Goal: Task Accomplishment & Management: Manage account settings

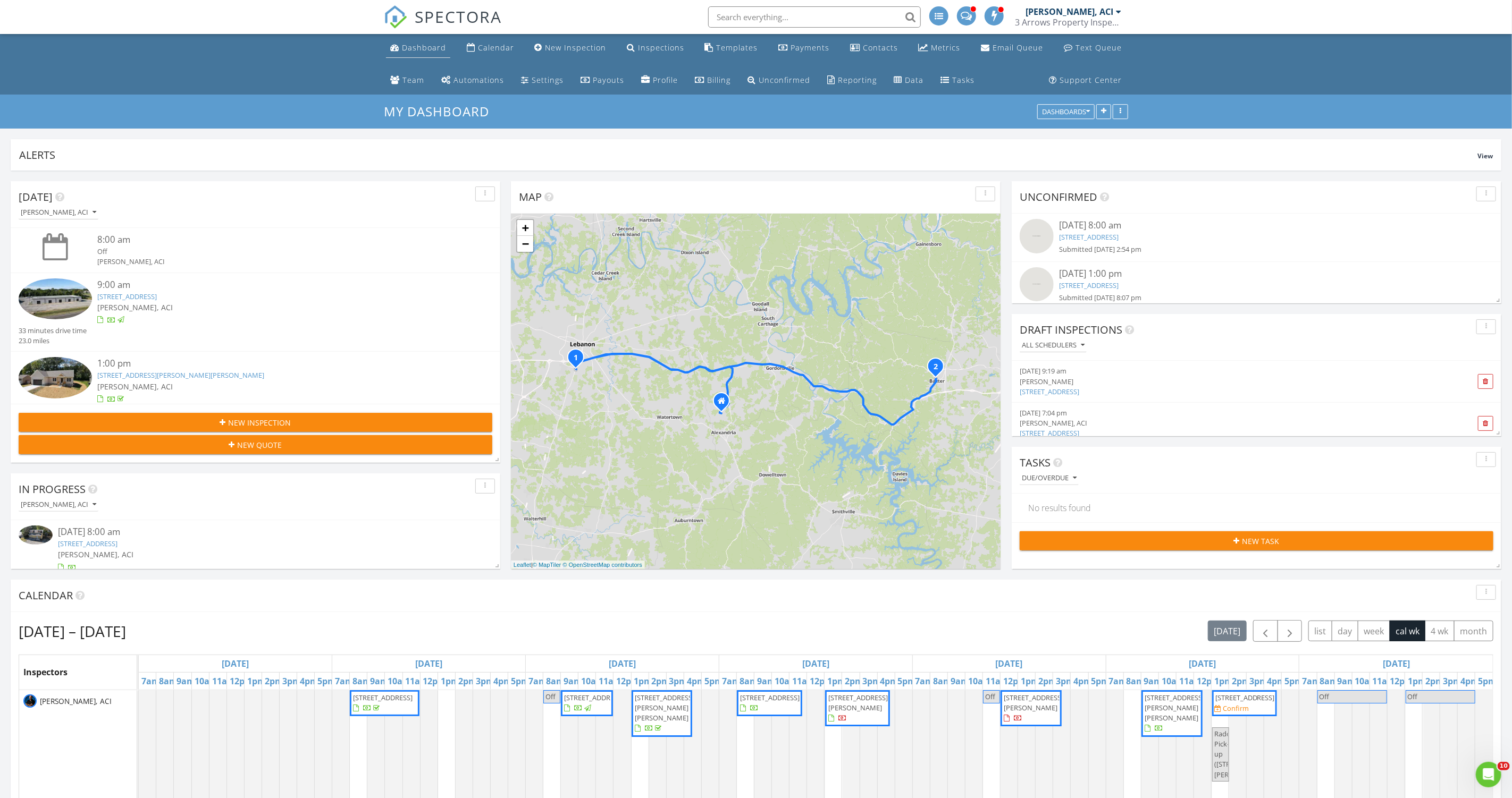
click at [431, 52] on div "Dashboard" at bounding box center [424, 47] width 44 height 10
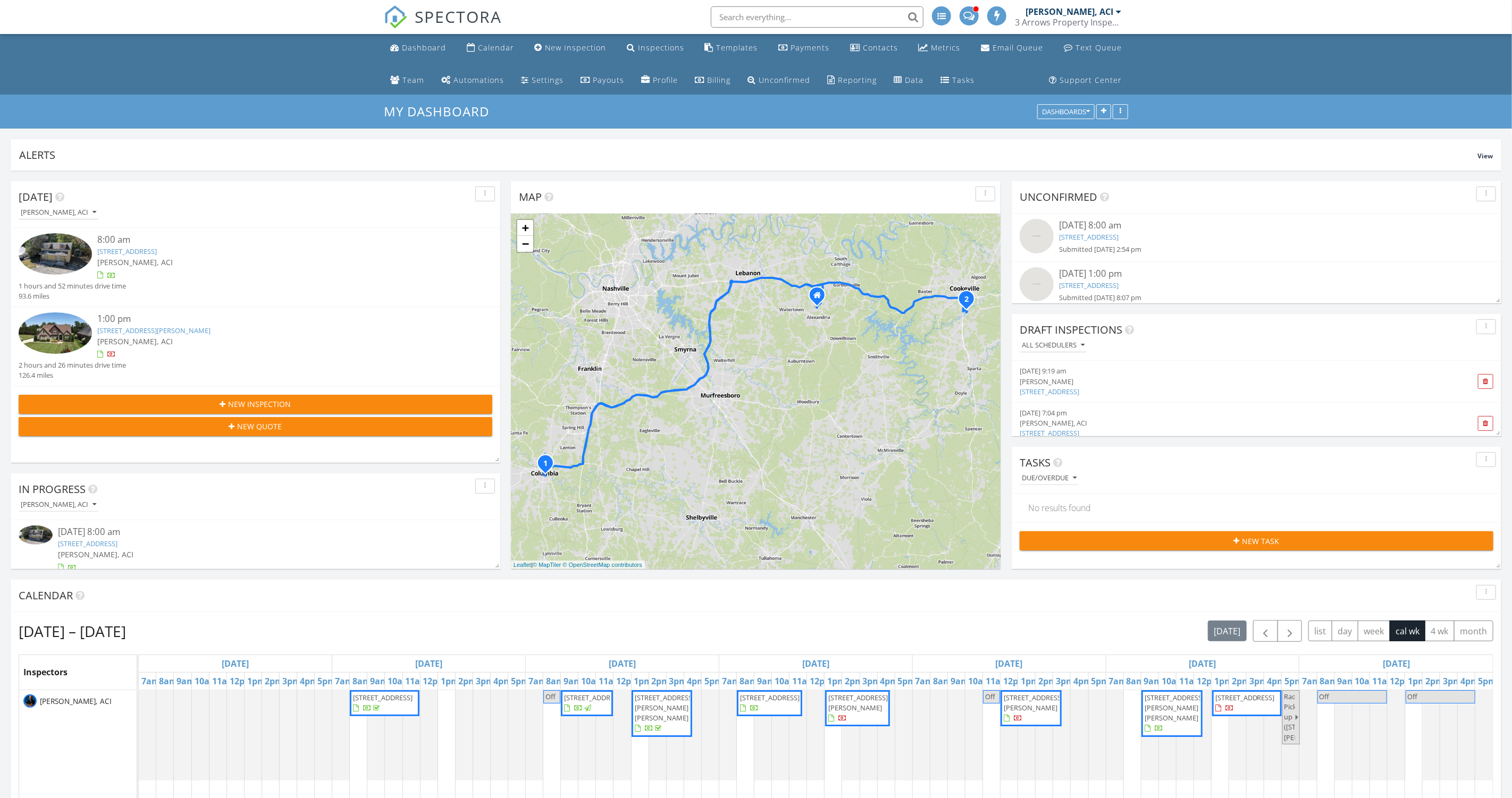
scroll to position [4, 0]
click at [1119, 276] on link "[STREET_ADDRESS]" at bounding box center [1088, 281] width 59 height 9
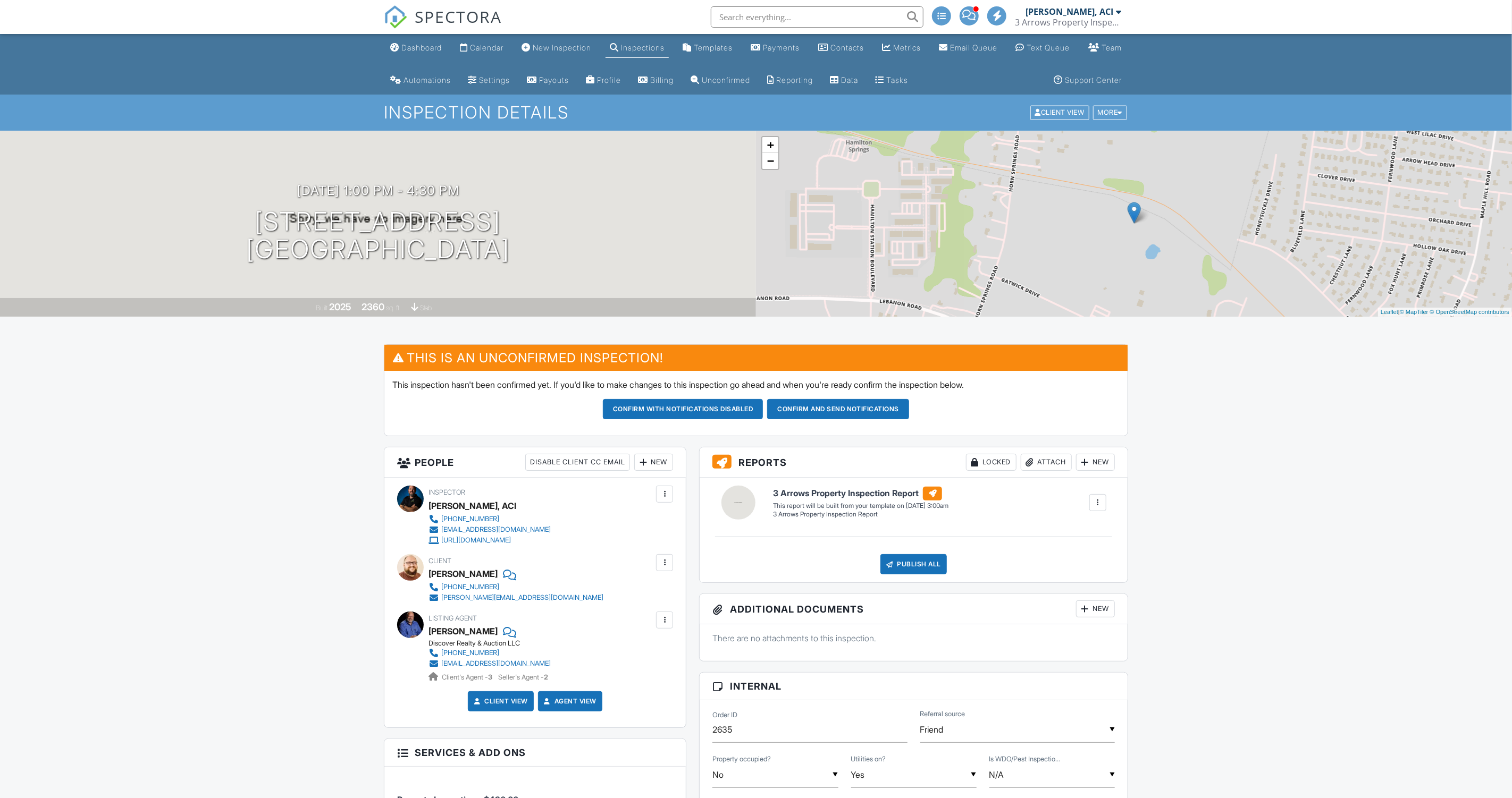
click at [1119, 119] on div "More" at bounding box center [1110, 113] width 35 height 14
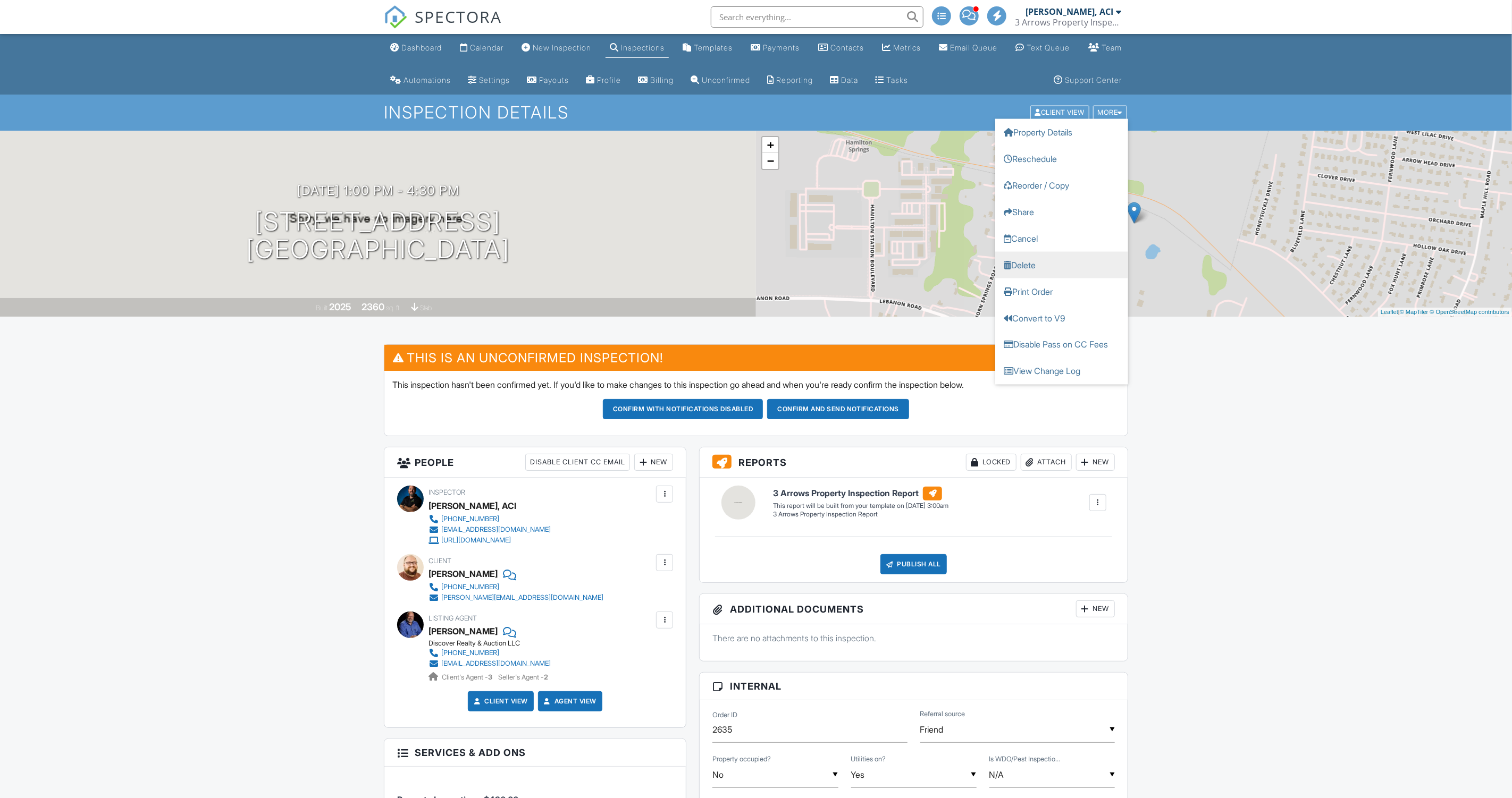
click at [1047, 265] on link "Delete" at bounding box center [1062, 265] width 133 height 26
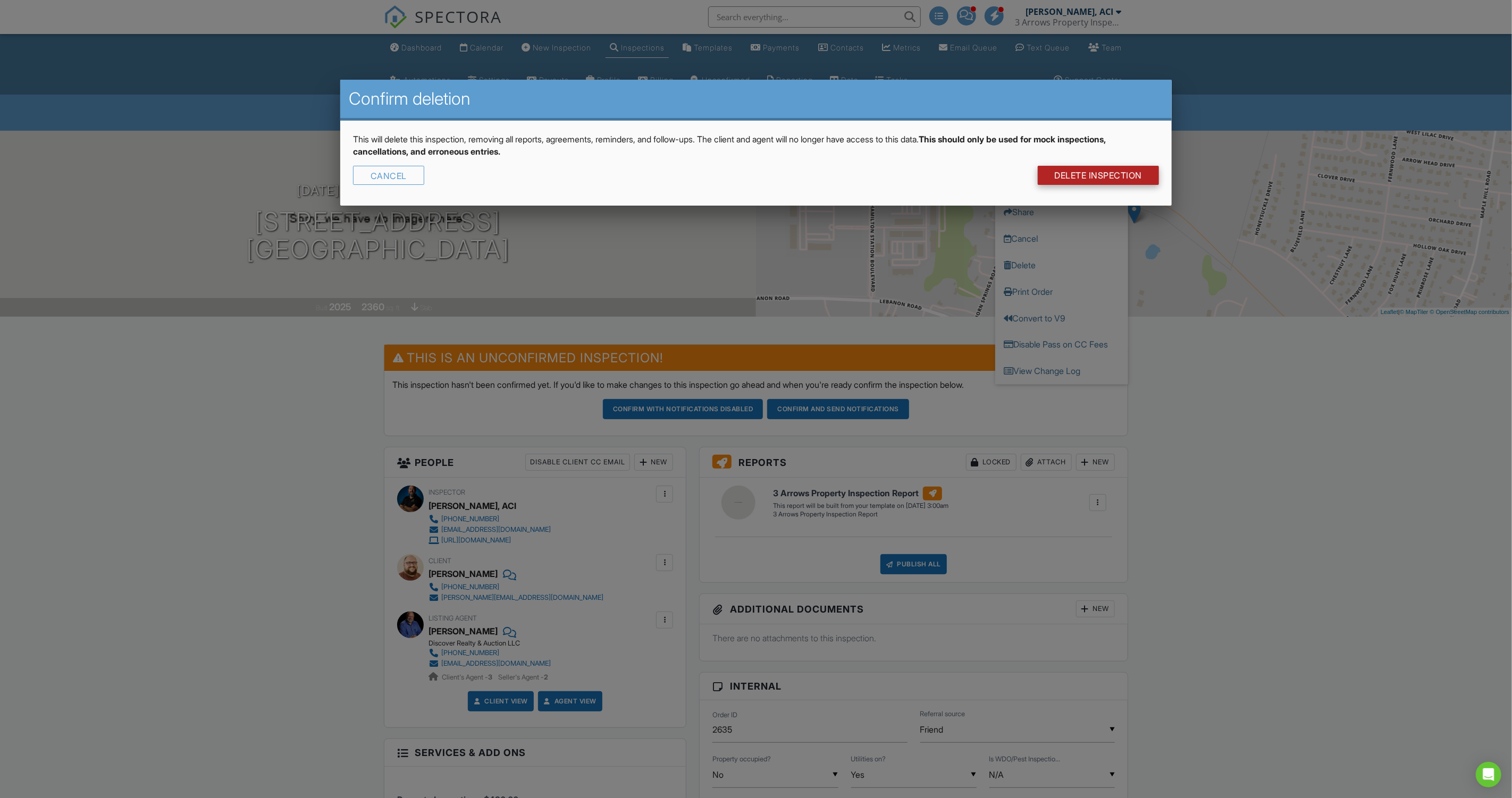
click at [1076, 172] on link "DELETE Inspection" at bounding box center [1098, 175] width 122 height 19
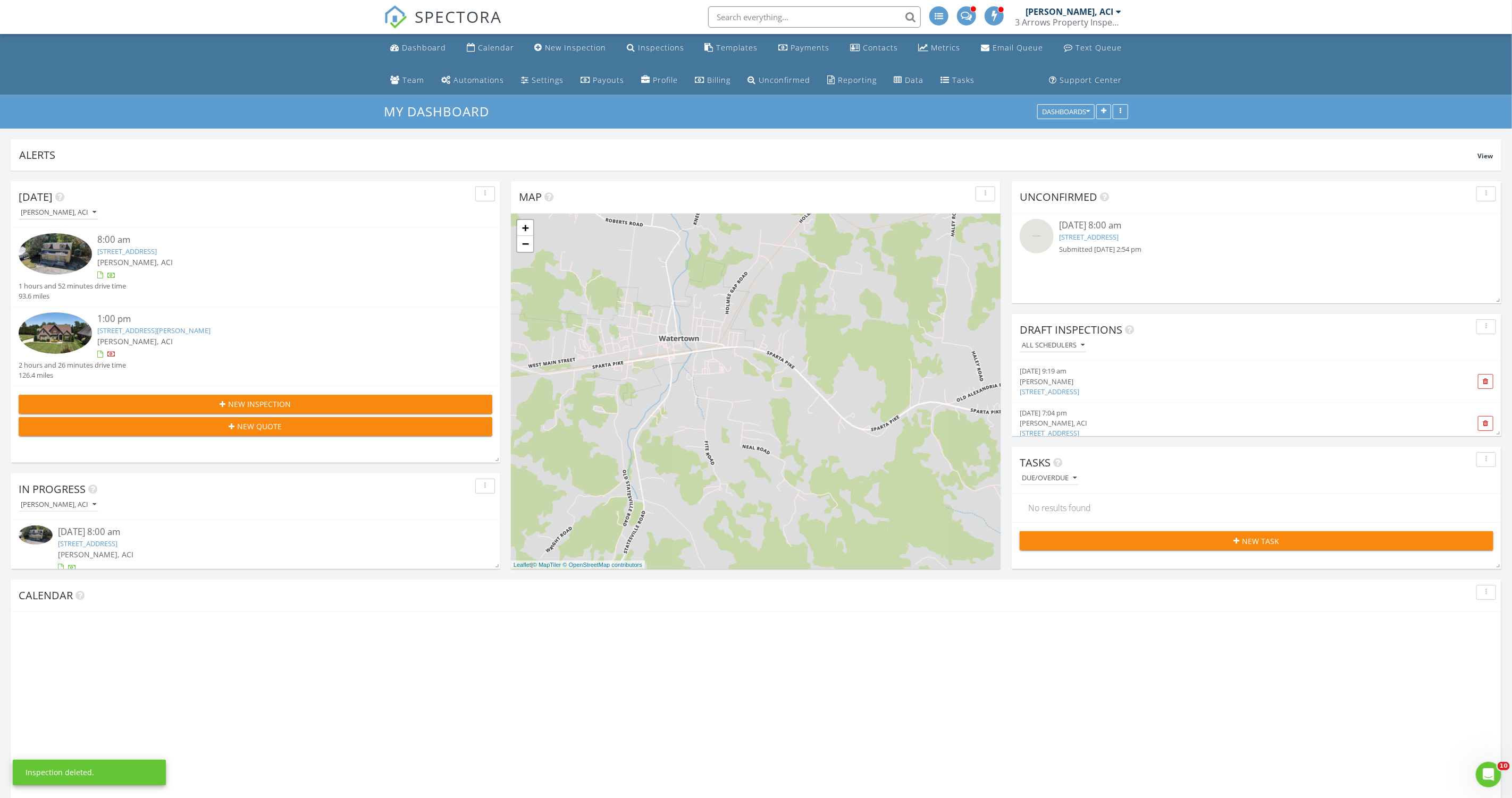
scroll to position [282, 1490]
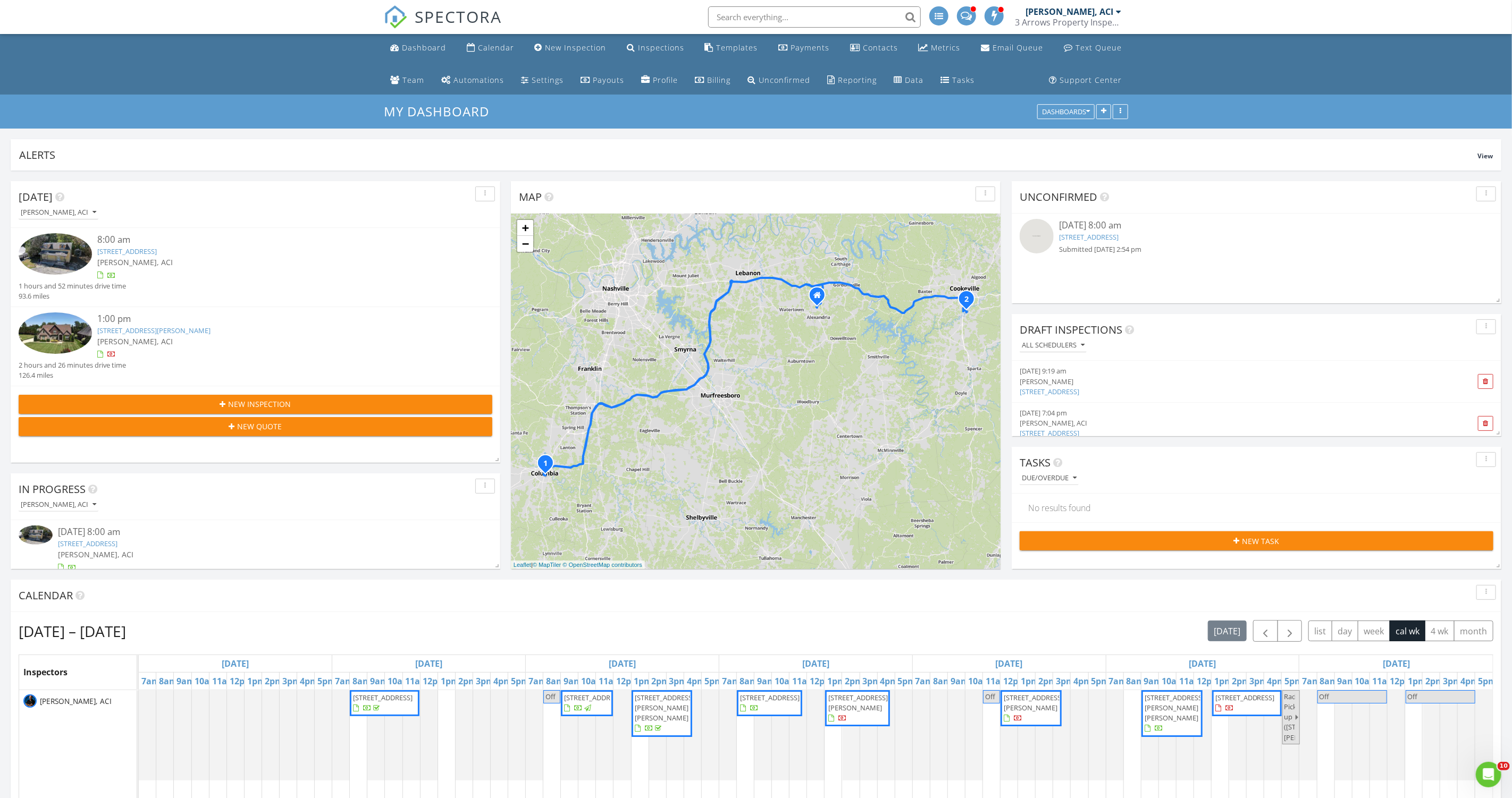
click at [1119, 239] on link "[STREET_ADDRESS]" at bounding box center [1088, 237] width 59 height 9
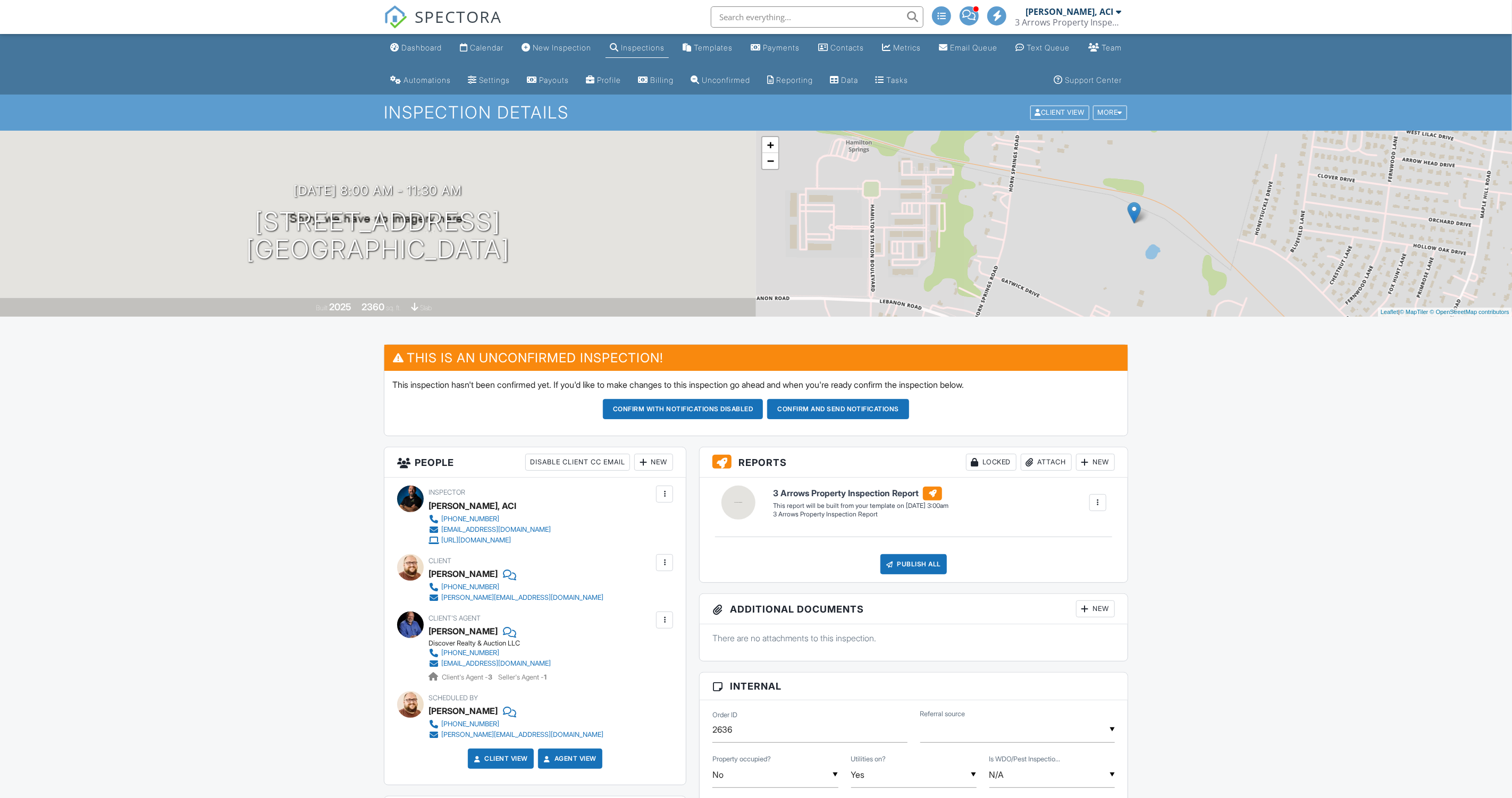
click at [663, 559] on div at bounding box center [664, 563] width 11 height 11
click at [646, 587] on li "Edit" at bounding box center [639, 595] width 54 height 26
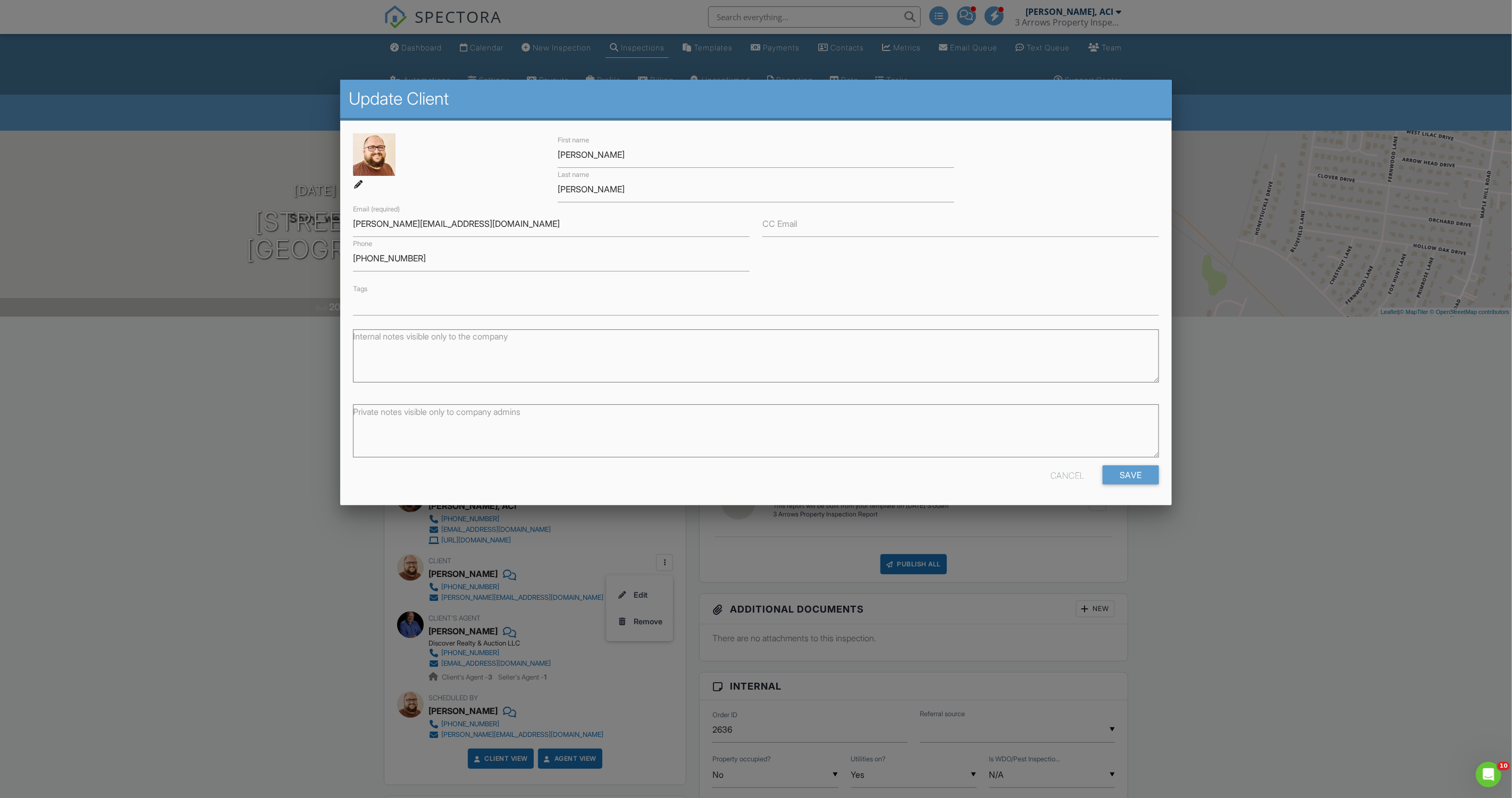
click at [350, 261] on div "Phone 615-476-2959" at bounding box center [551, 254] width 409 height 35
click at [352, 259] on div "Phone 615-476-2959" at bounding box center [551, 254] width 409 height 35
click at [353, 258] on input "615-476-2959" at bounding box center [551, 258] width 397 height 26
type input "[PHONE_NUMBER]"
click at [474, 229] on input "[PERSON_NAME][EMAIL_ADDRESS][DOMAIN_NAME]" at bounding box center [551, 224] width 397 height 26
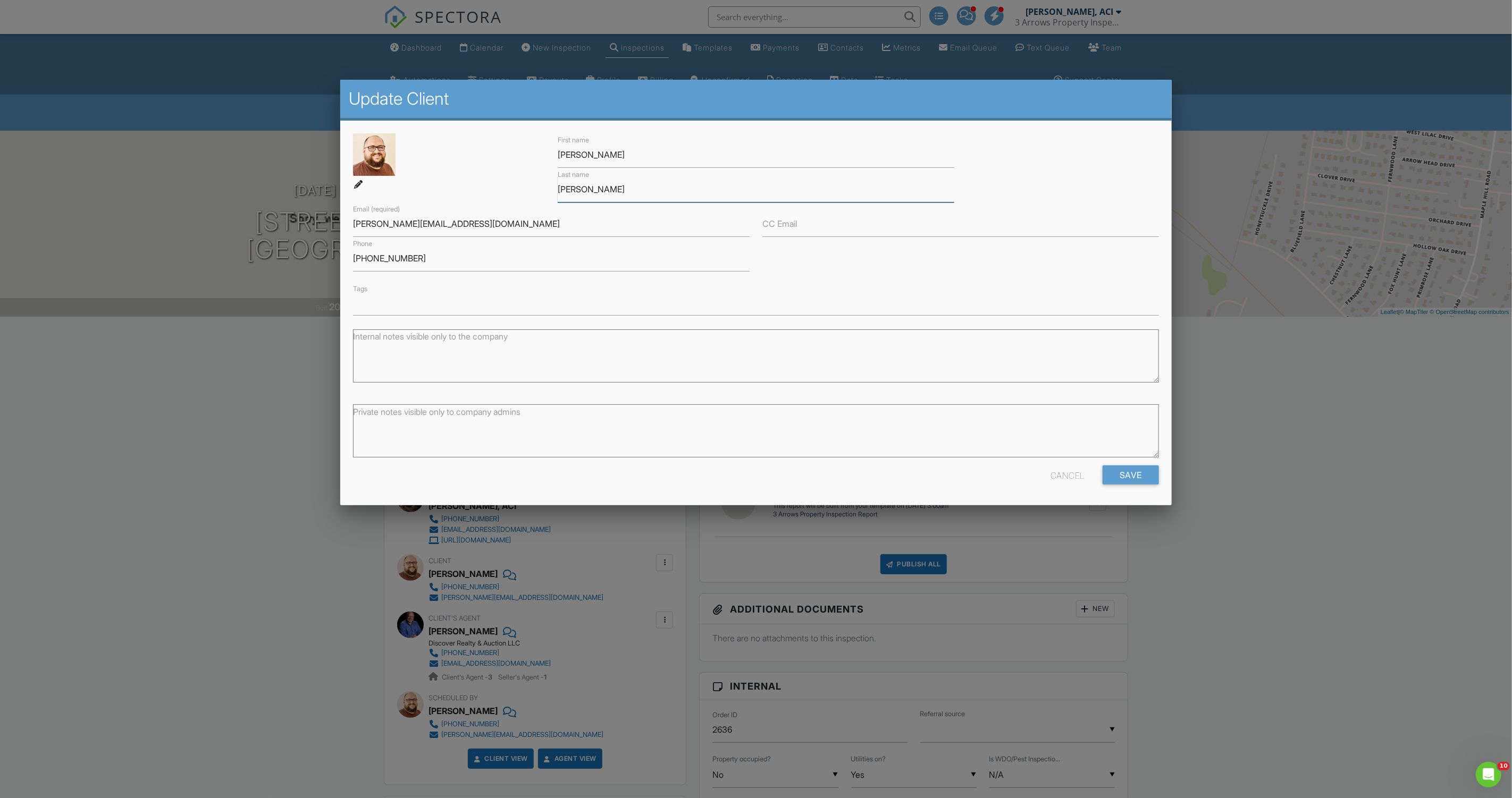
click at [610, 187] on input "Whited" at bounding box center [756, 190] width 397 height 26
click at [633, 155] on input "Tommy" at bounding box center [756, 155] width 397 height 26
click at [1115, 466] on input "Save" at bounding box center [1131, 475] width 56 height 19
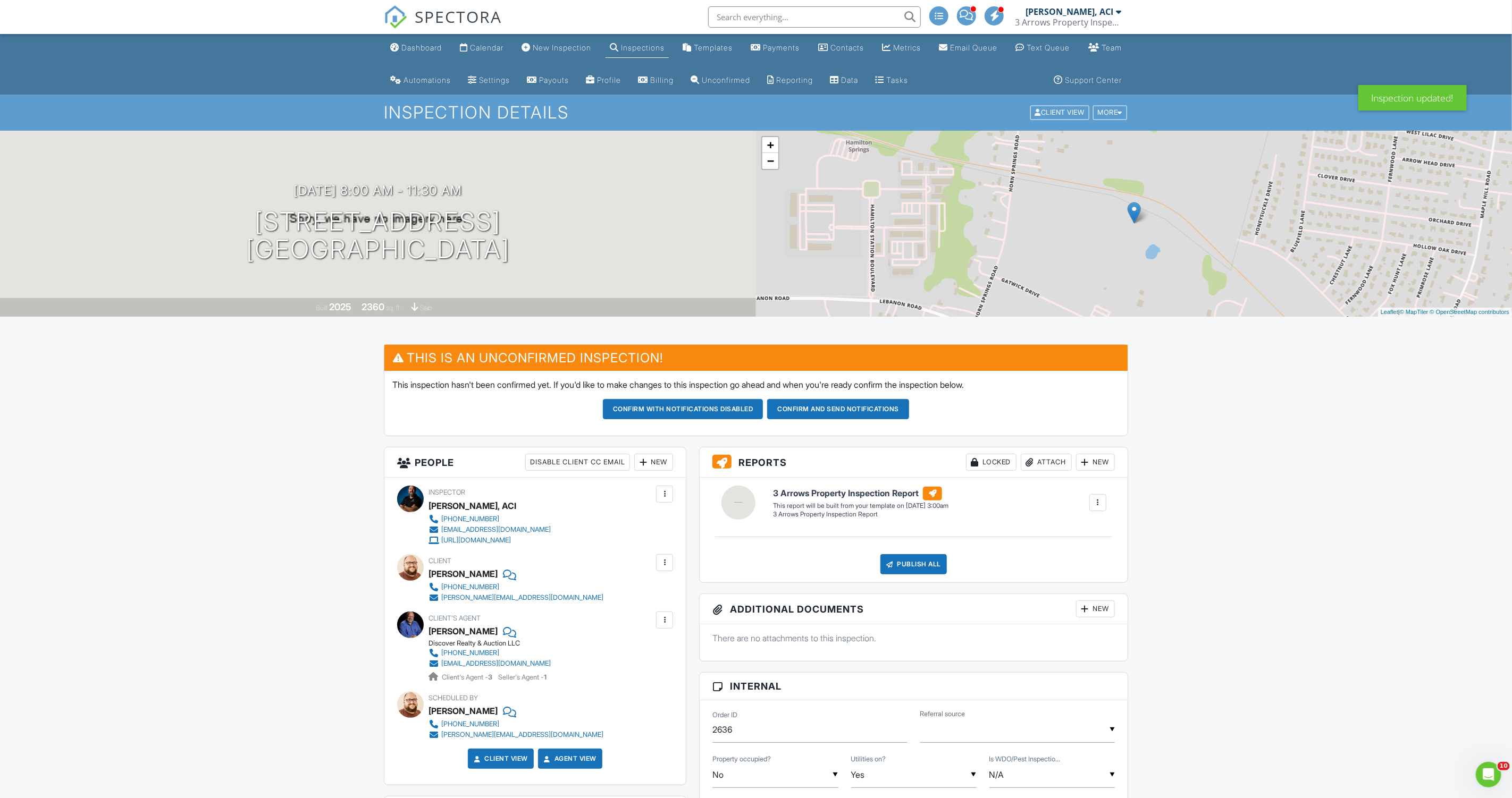
click at [751, 14] on input "text" at bounding box center [814, 17] width 212 height 21
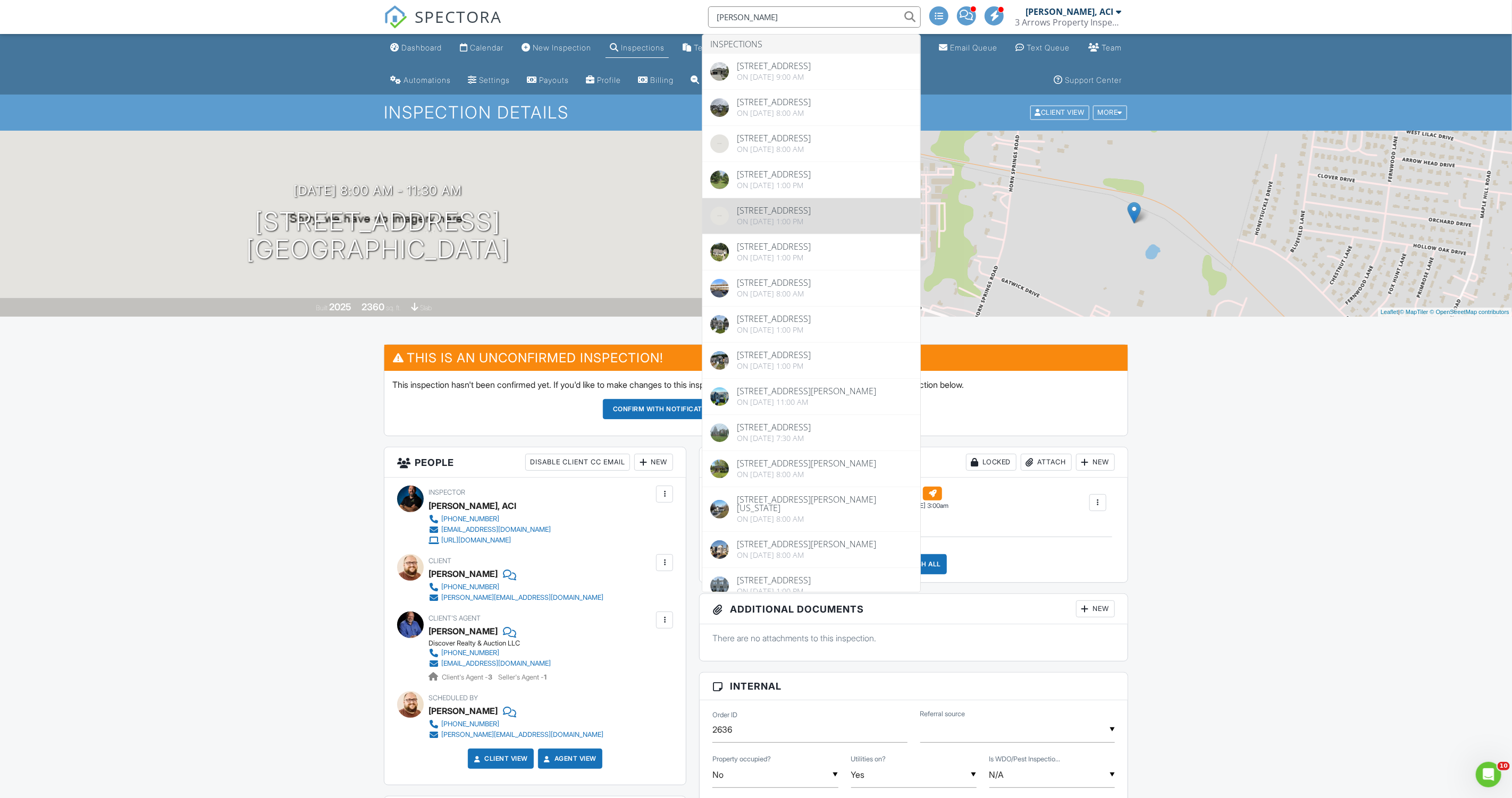
type input "whited"
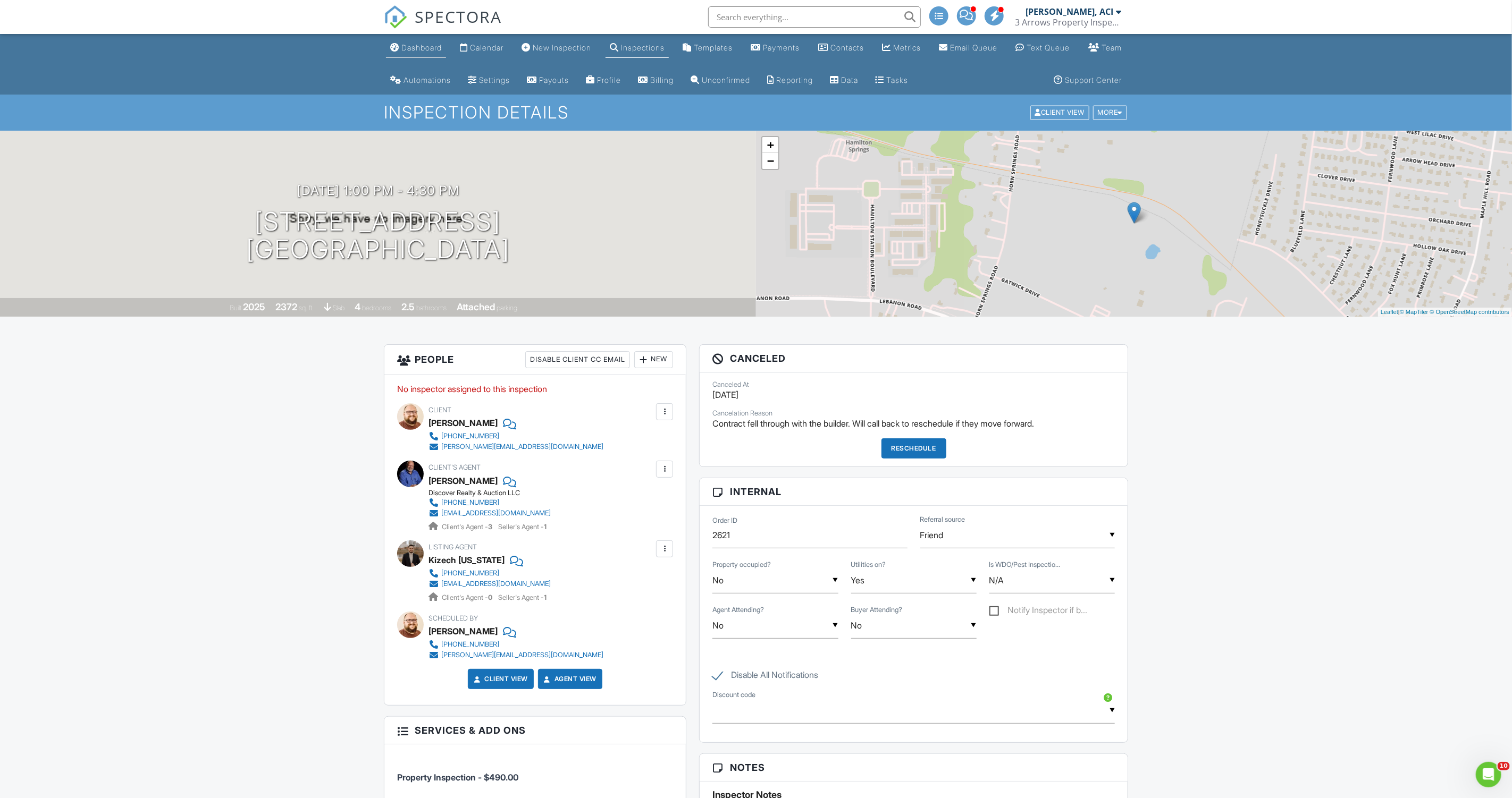
click at [434, 50] on div "Dashboard" at bounding box center [421, 47] width 41 height 9
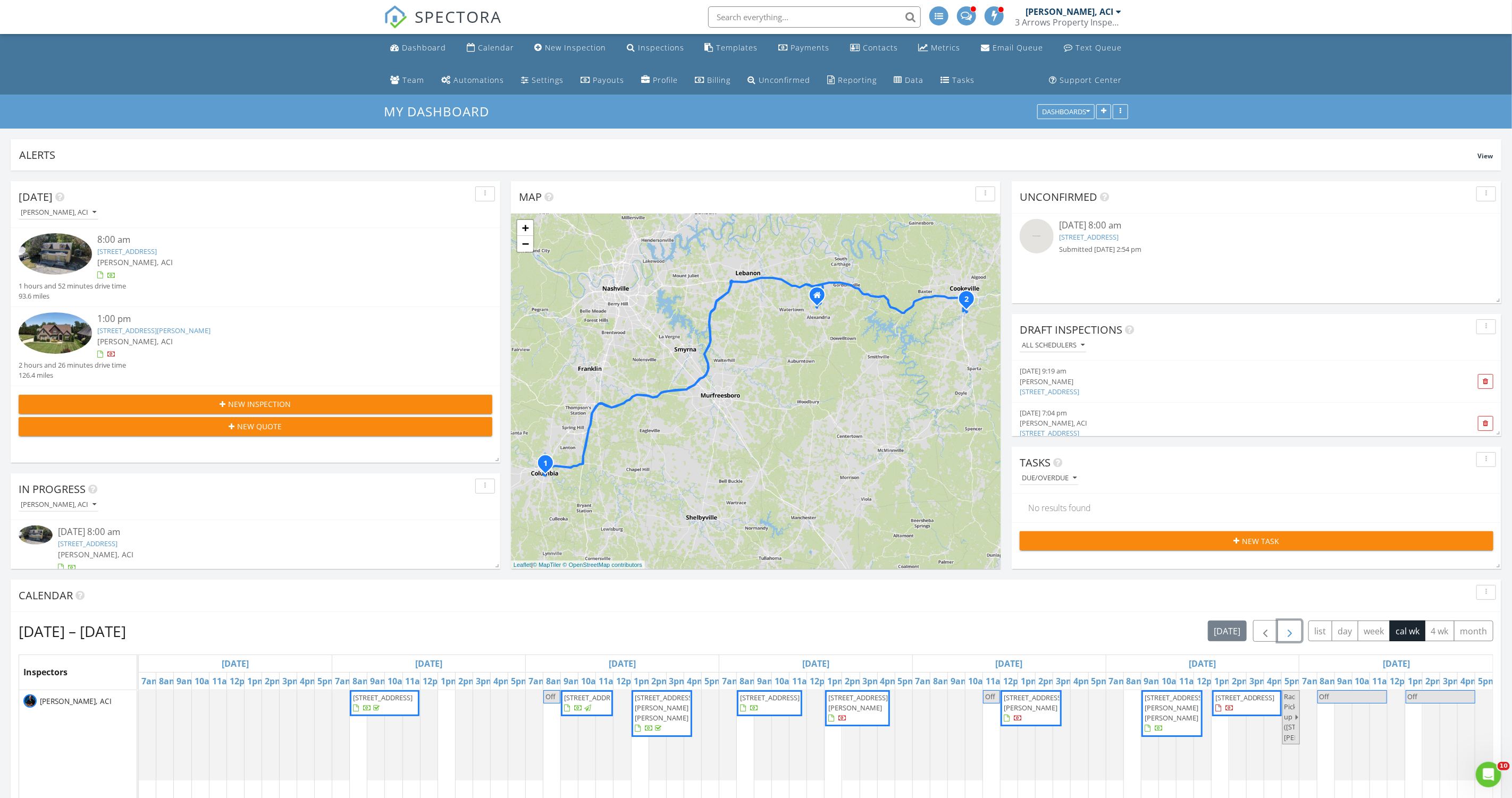
click at [1296, 627] on span "button" at bounding box center [1290, 631] width 13 height 13
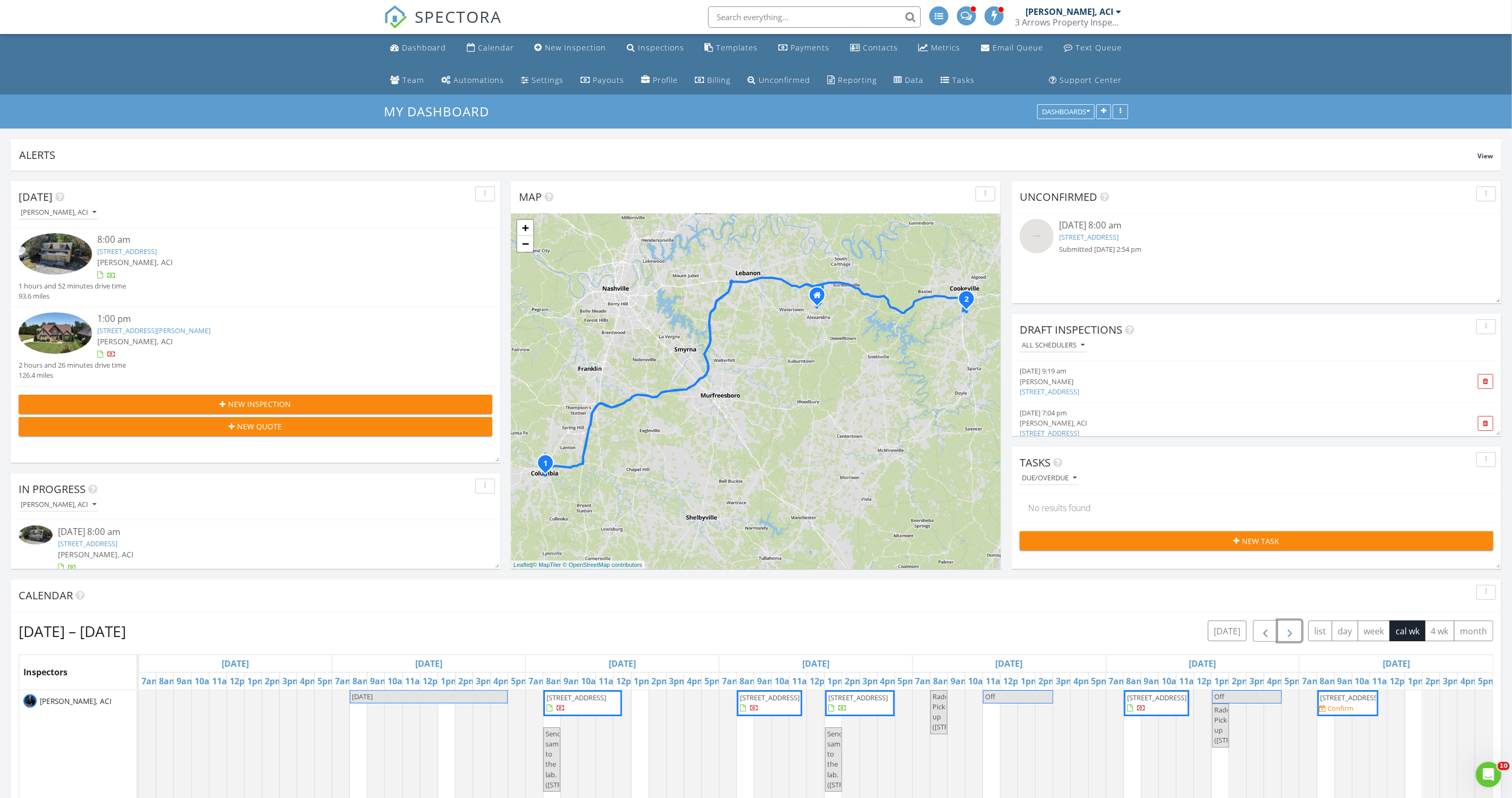
click at [1329, 702] on span "760 Chiswick Ct, Lebanon 37087" at bounding box center [1350, 698] width 59 height 9
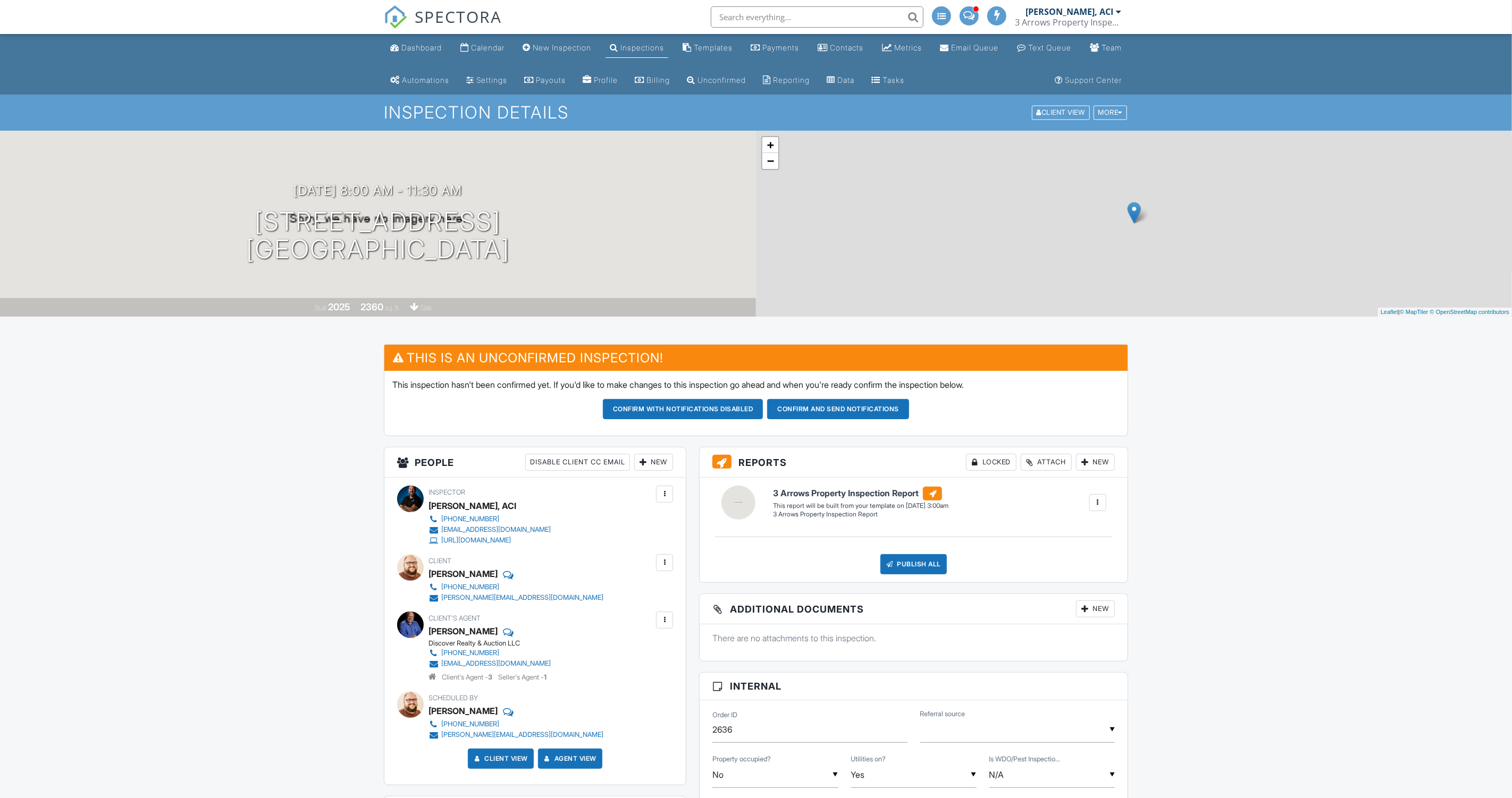
click at [662, 461] on div "New" at bounding box center [654, 462] width 39 height 17
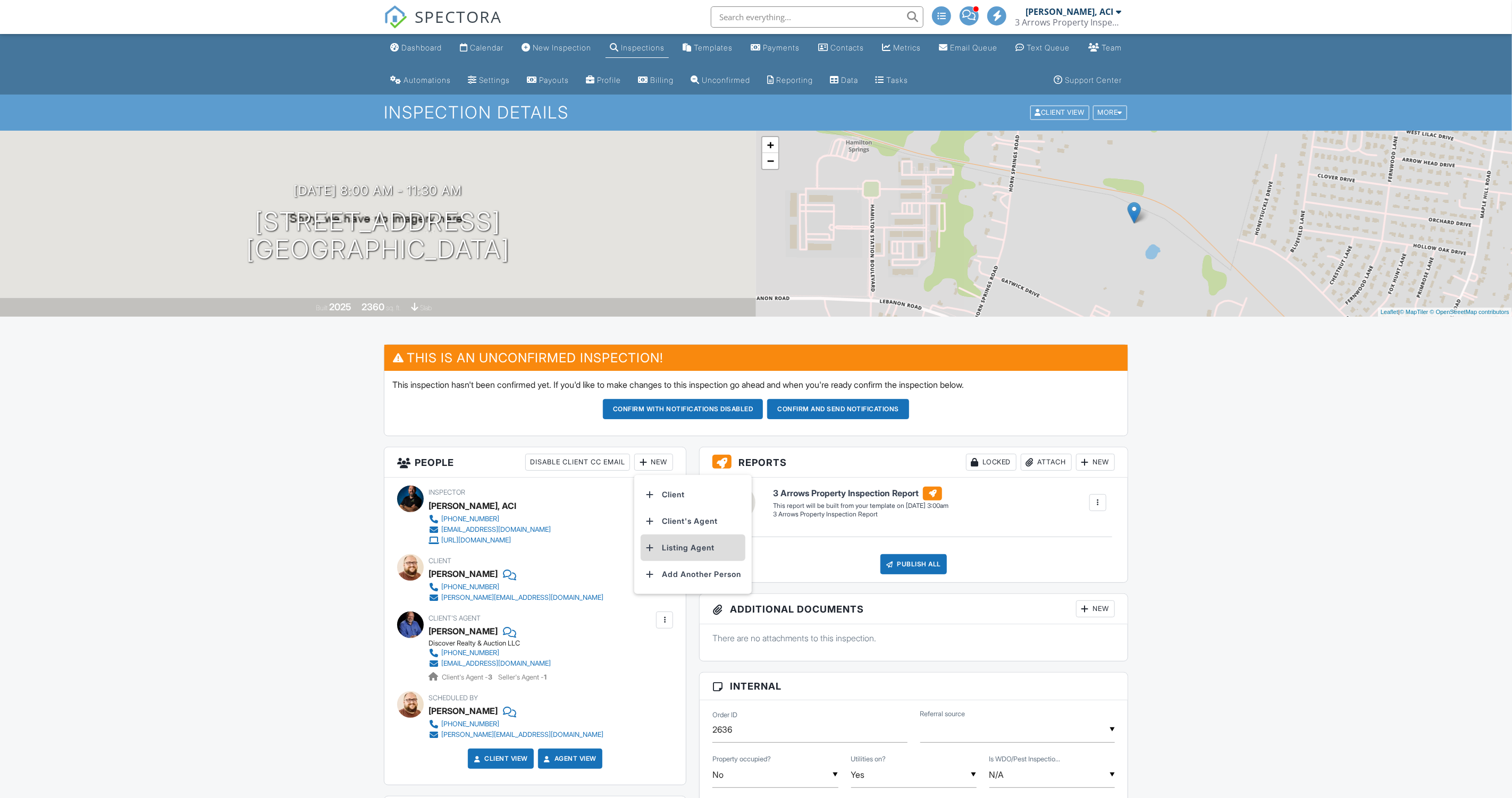
click at [694, 549] on li "Listing Agent" at bounding box center [693, 547] width 104 height 26
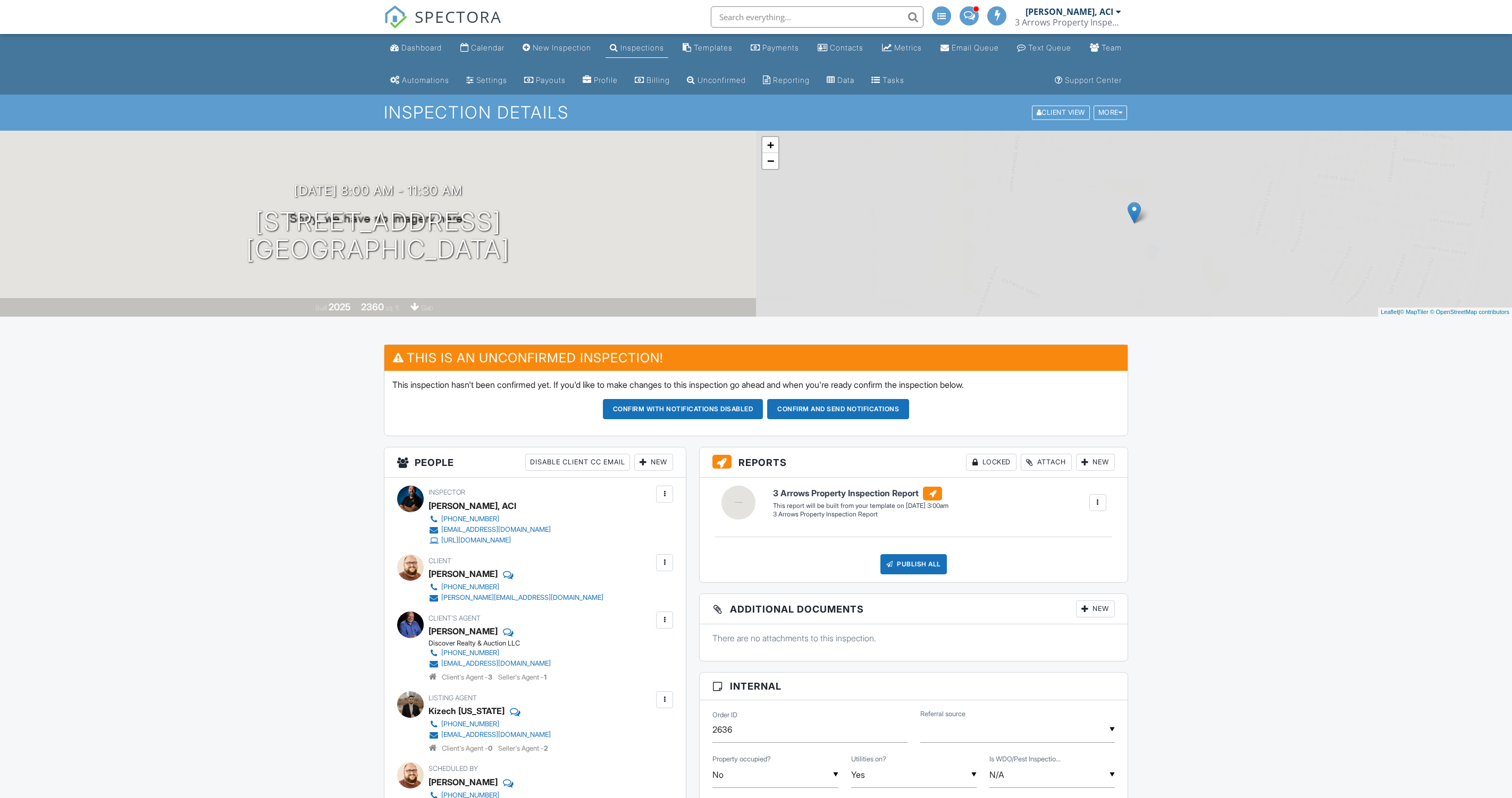
scroll to position [215, 0]
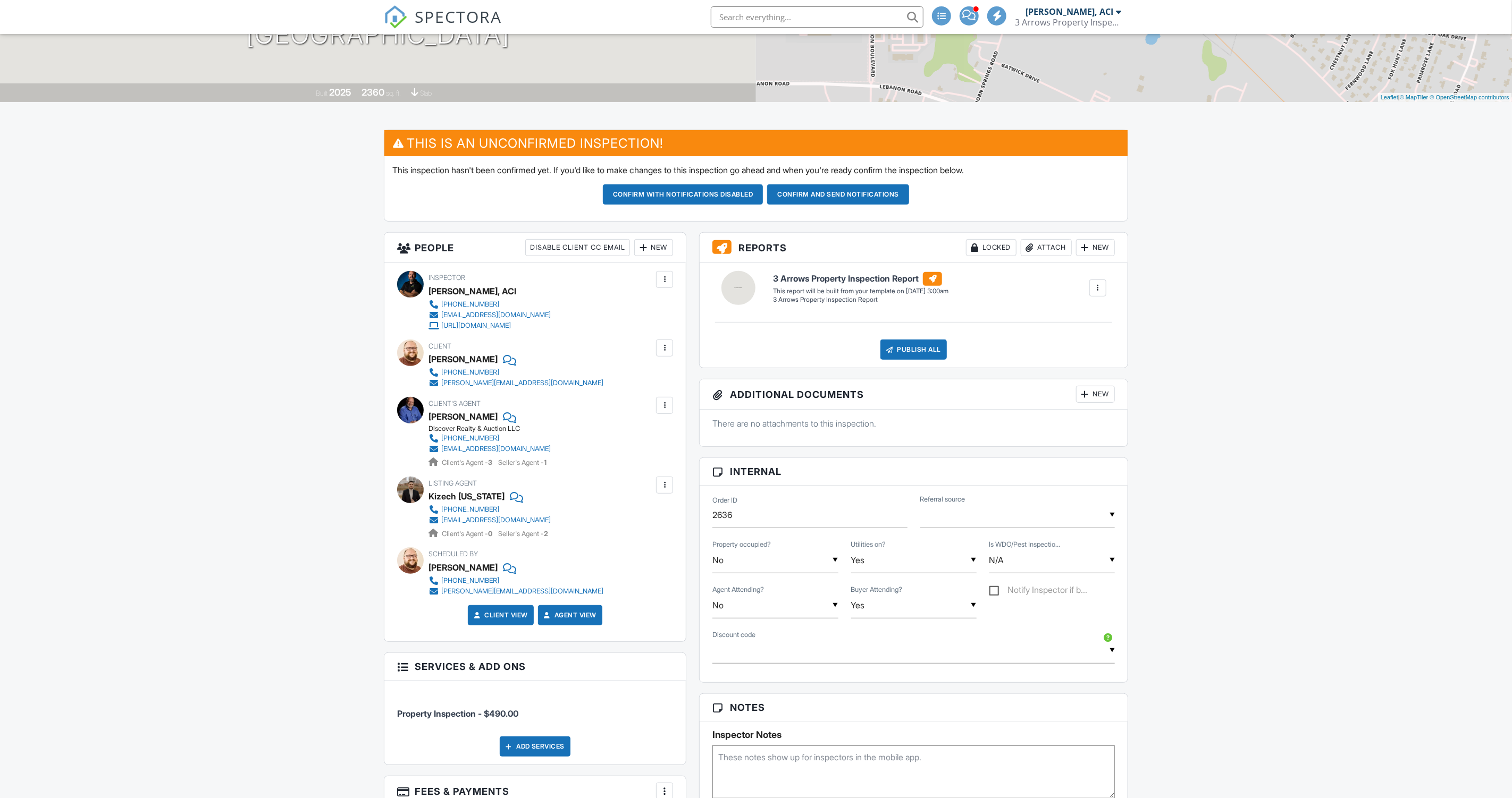
click at [1011, 511] on input "text" at bounding box center [1018, 515] width 195 height 26
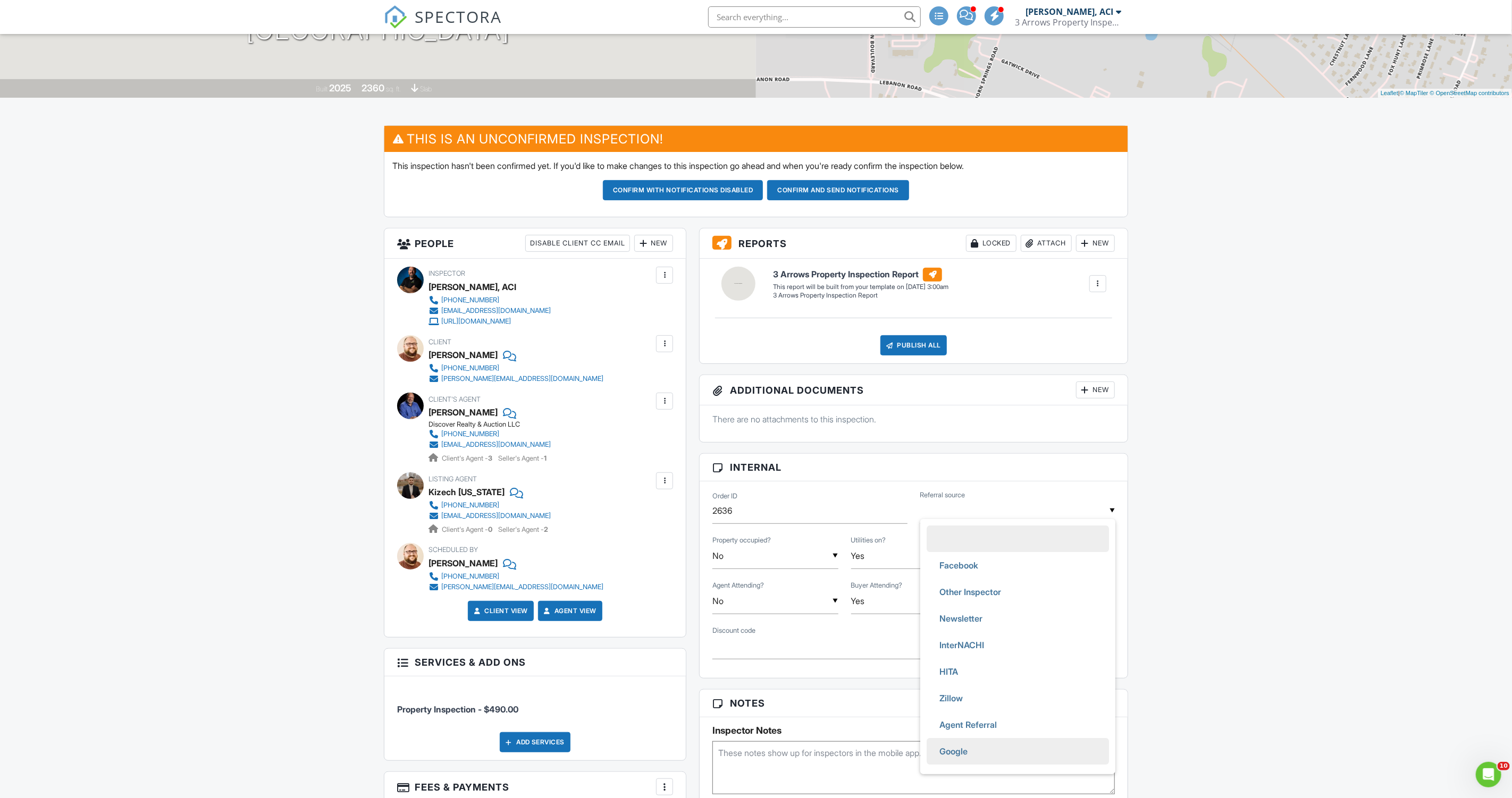
scroll to position [52, 0]
click at [980, 696] on li "Friend" at bounding box center [1018, 700] width 183 height 26
type input "Friend"
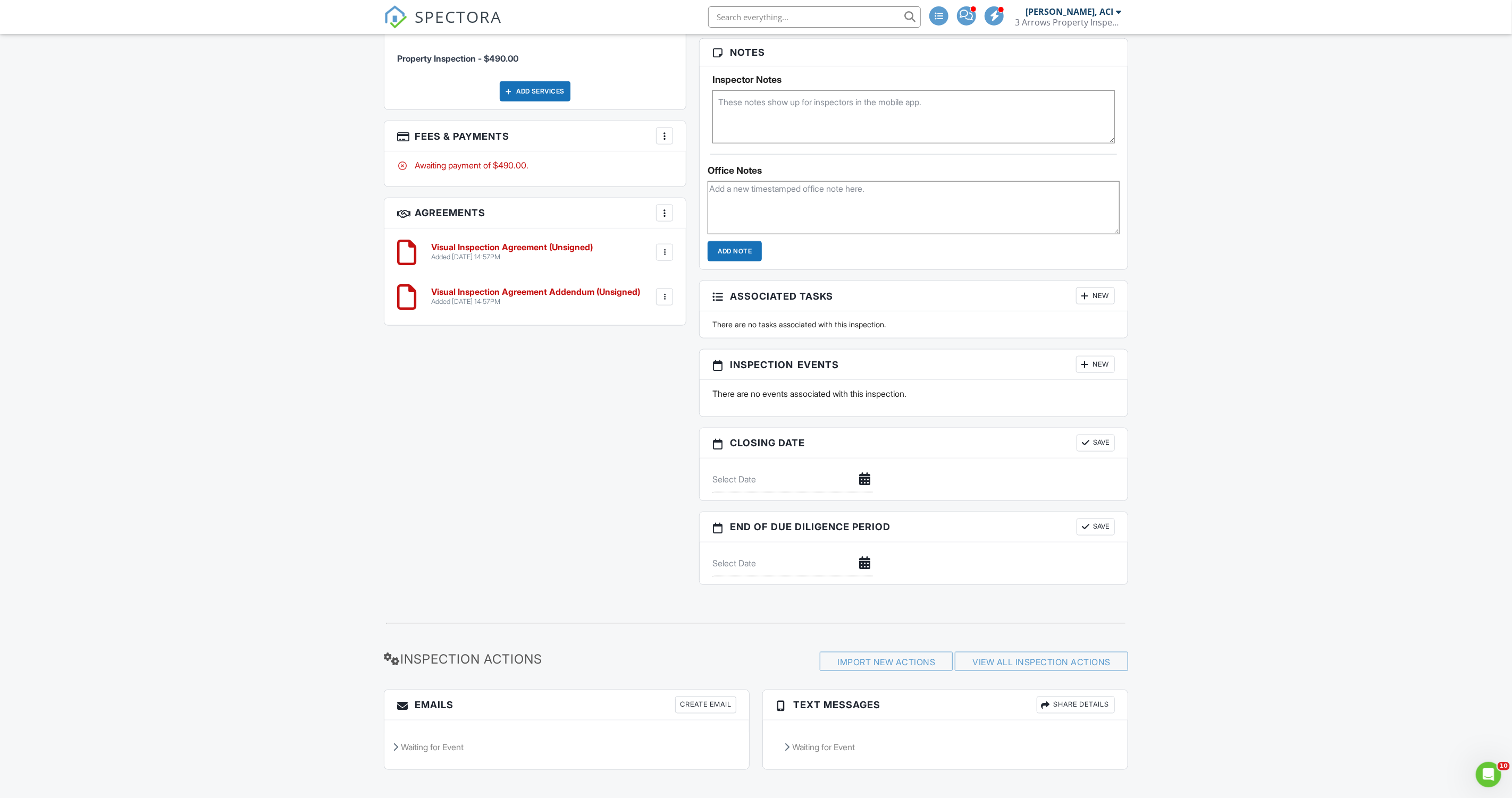
scroll to position [0, 0]
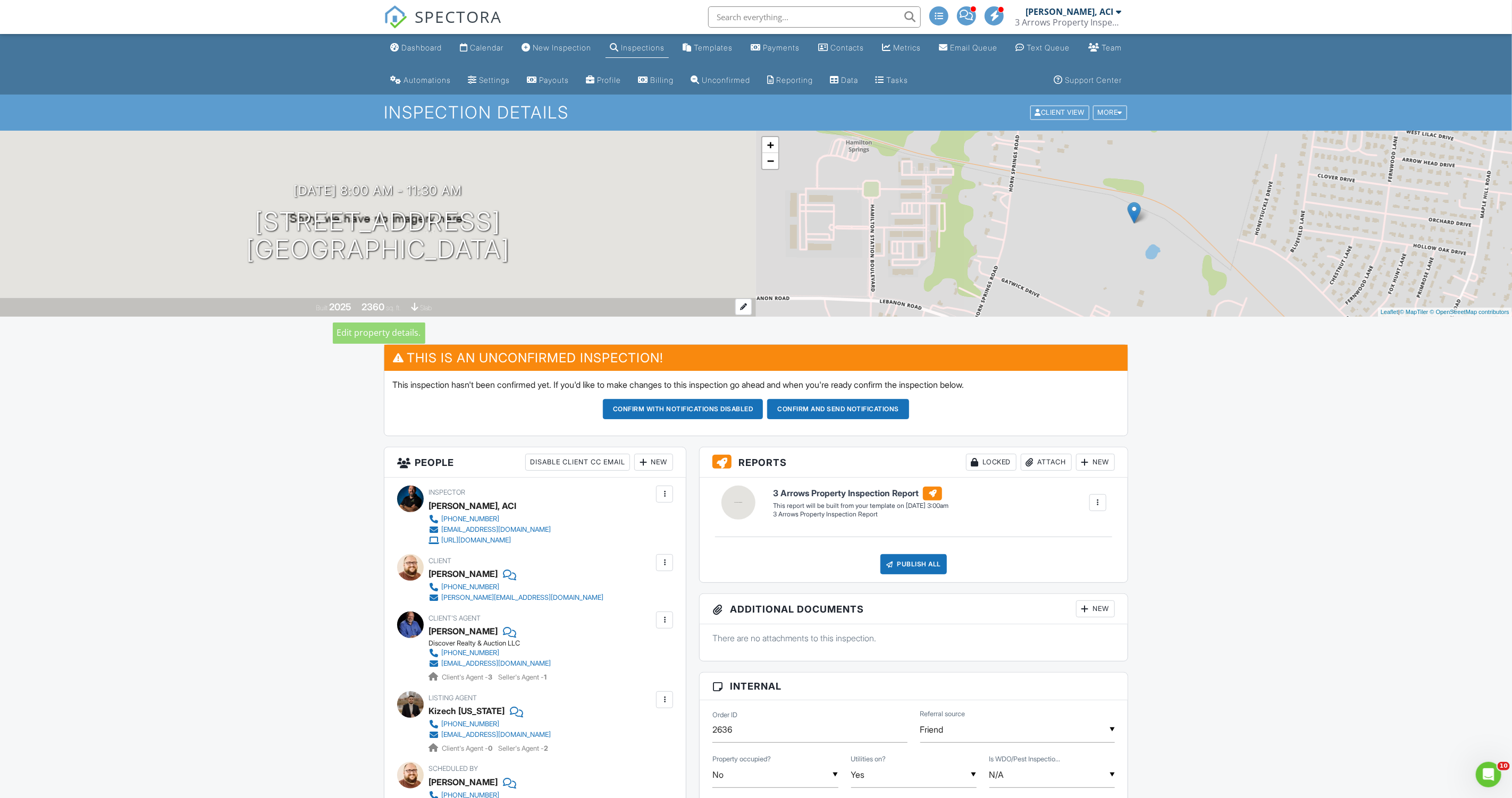
click at [384, 305] on div "2360 sq. ft." at bounding box center [382, 308] width 41 height 8
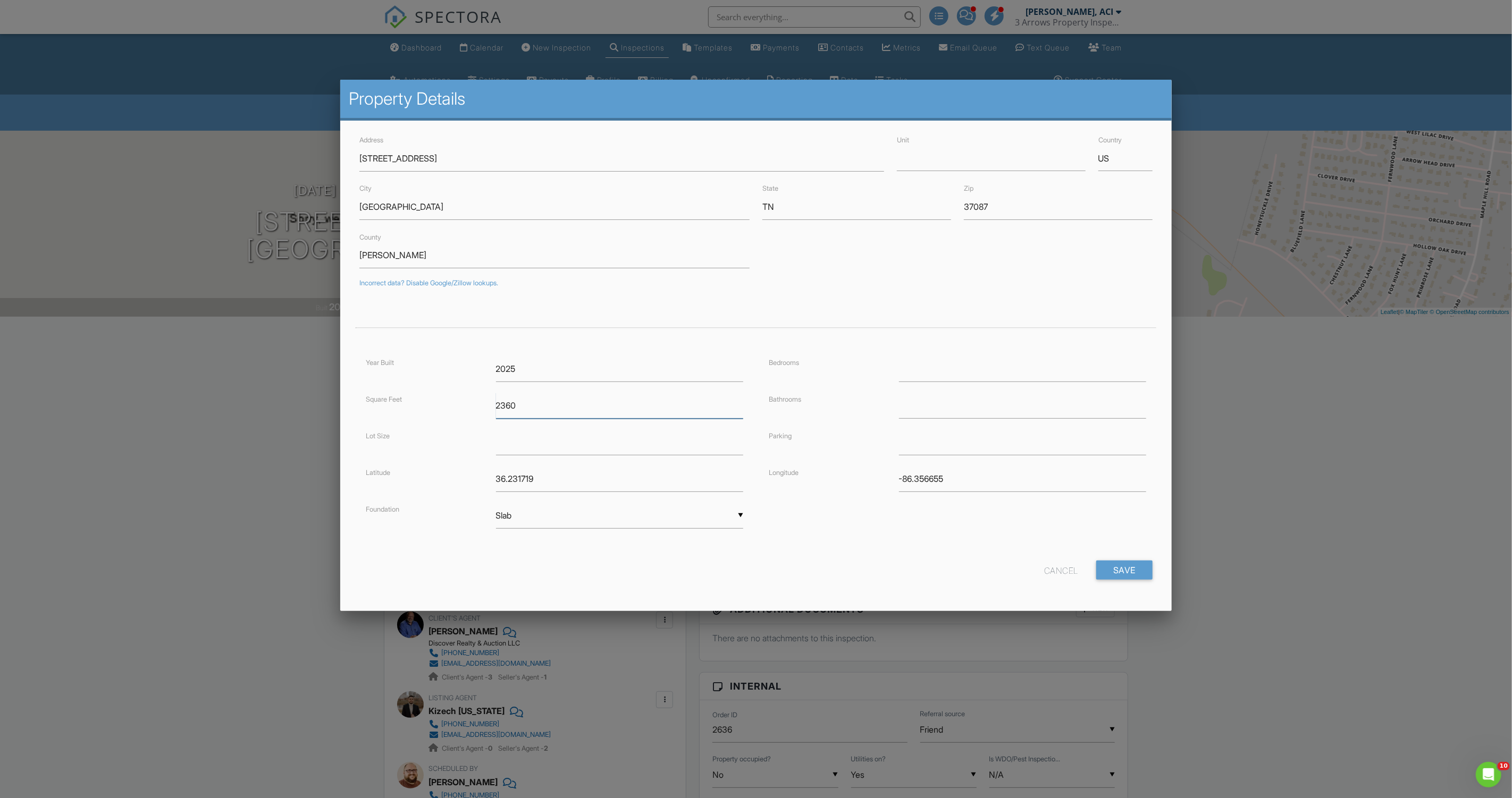
click at [510, 405] on input "2360" at bounding box center [619, 405] width 247 height 26
type input "2372"
click at [907, 368] on input "number" at bounding box center [1022, 369] width 247 height 26
type input "4"
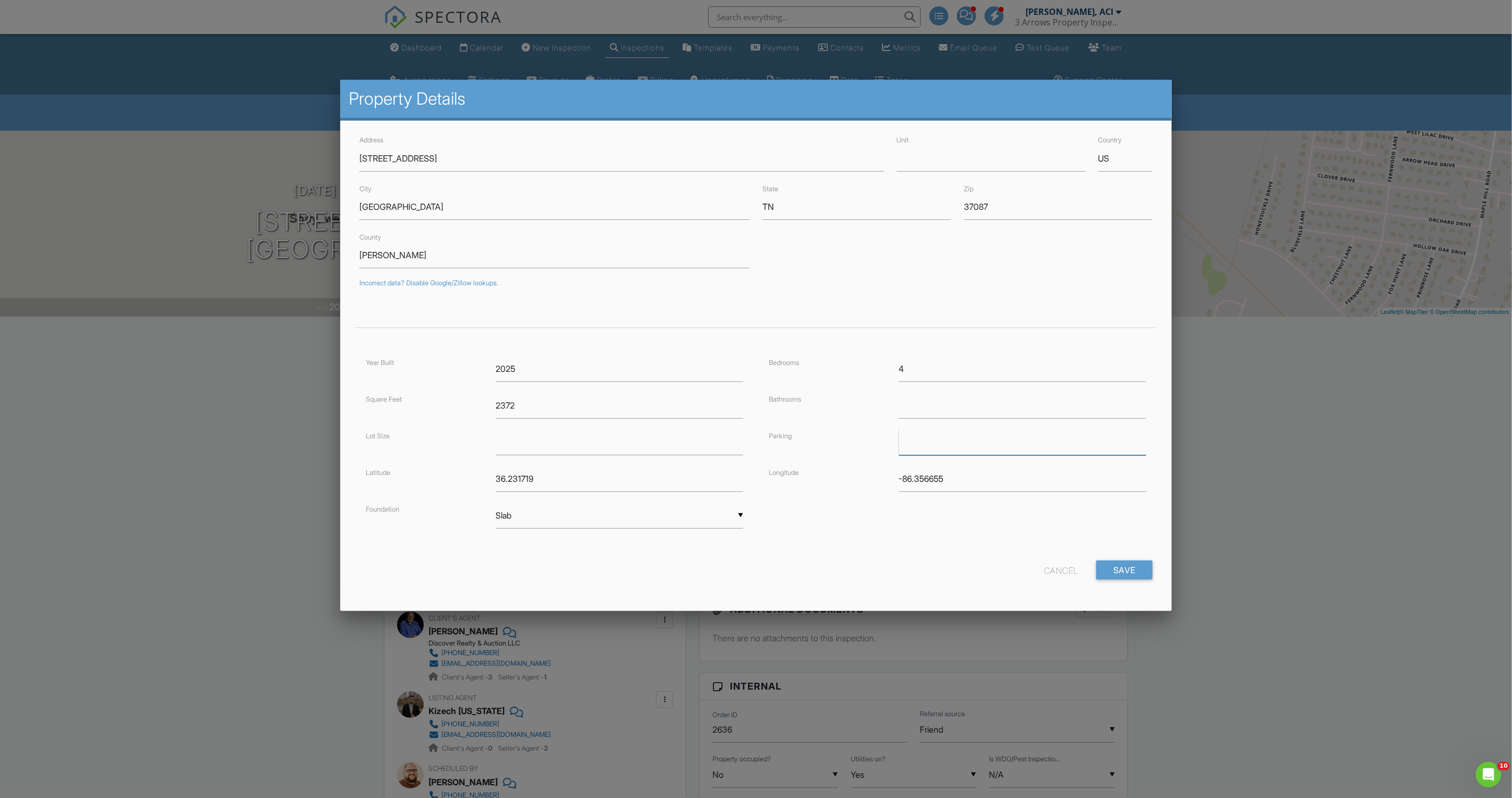
click at [929, 431] on input "text" at bounding box center [1022, 442] width 247 height 26
click at [936, 408] on input "number" at bounding box center [1022, 405] width 247 height 26
type input "3"
click at [949, 438] on input "text" at bounding box center [1022, 442] width 247 height 26
type input "Attached Garage"
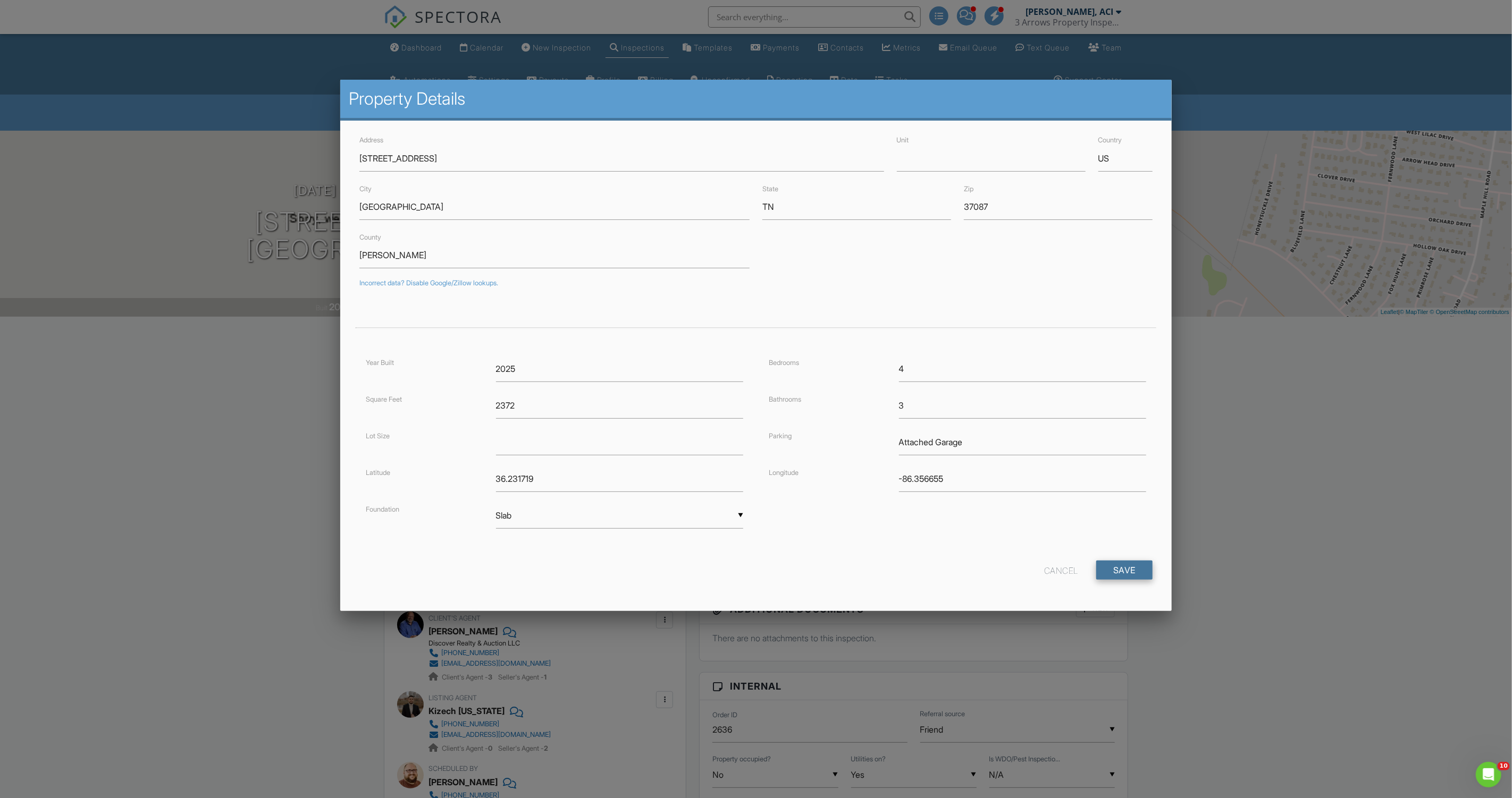
click at [1110, 561] on input "Save" at bounding box center [1125, 570] width 56 height 19
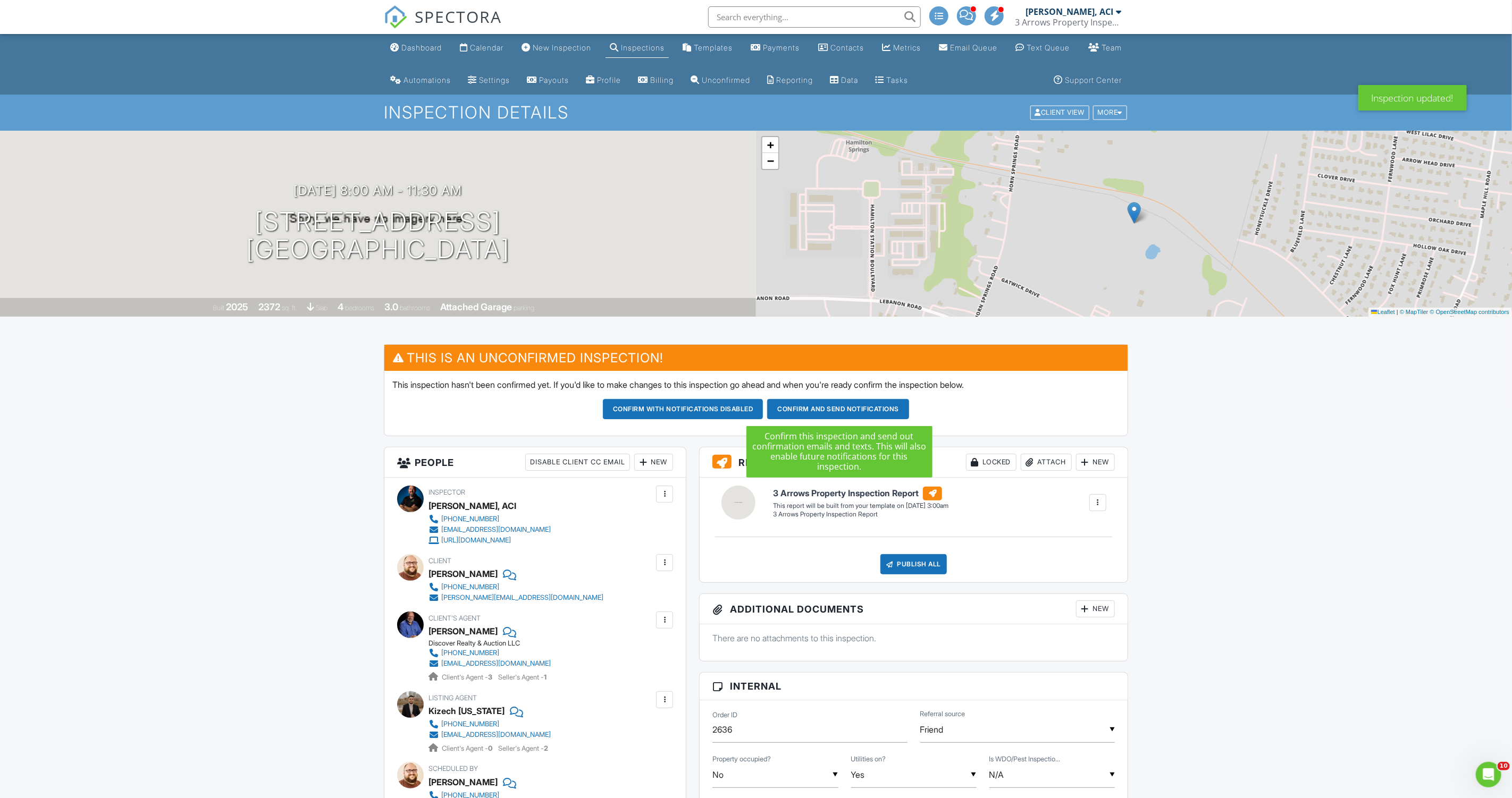
click at [764, 407] on button "Confirm and send notifications" at bounding box center [683, 409] width 161 height 20
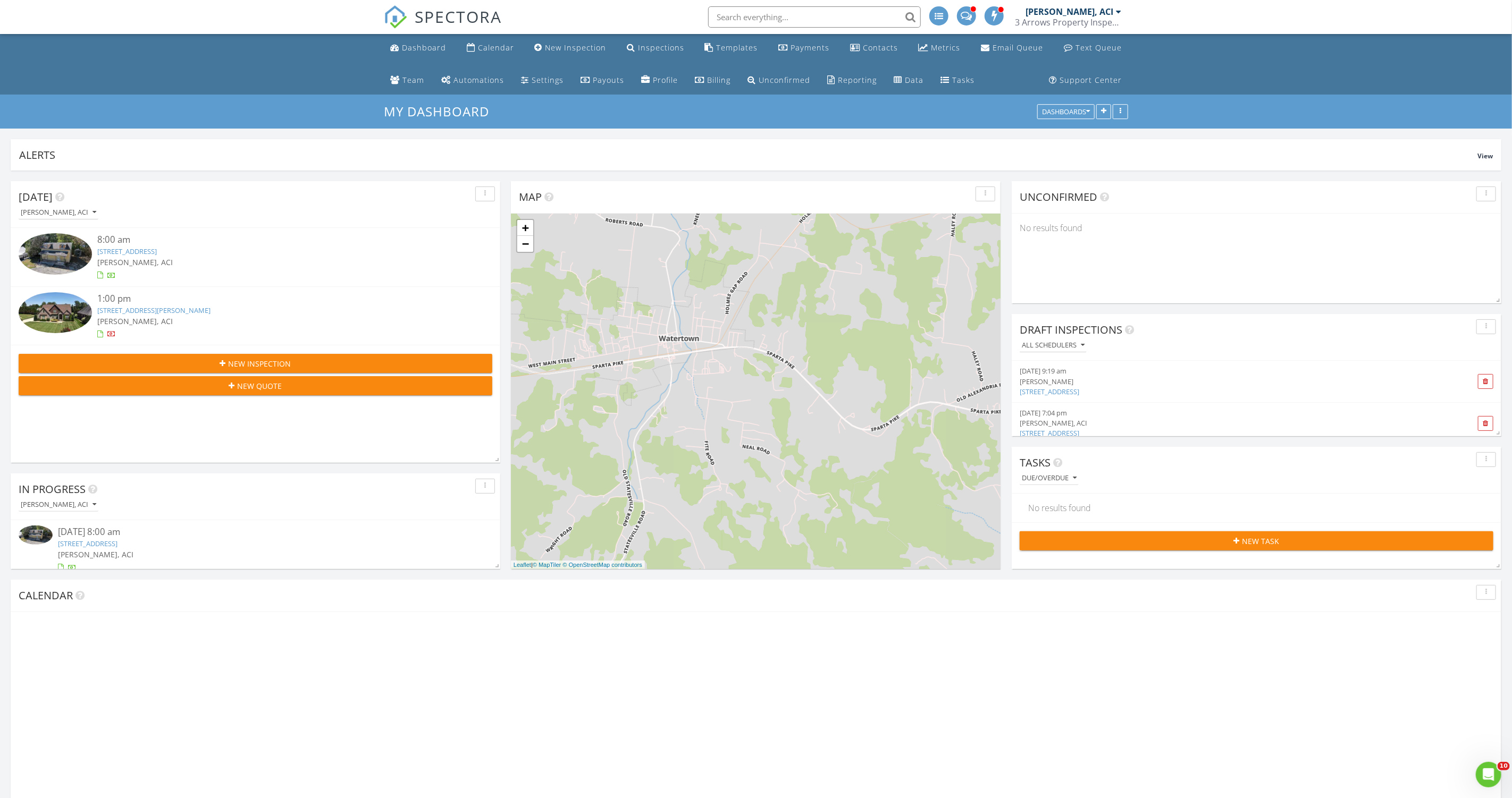
scroll to position [282, 1490]
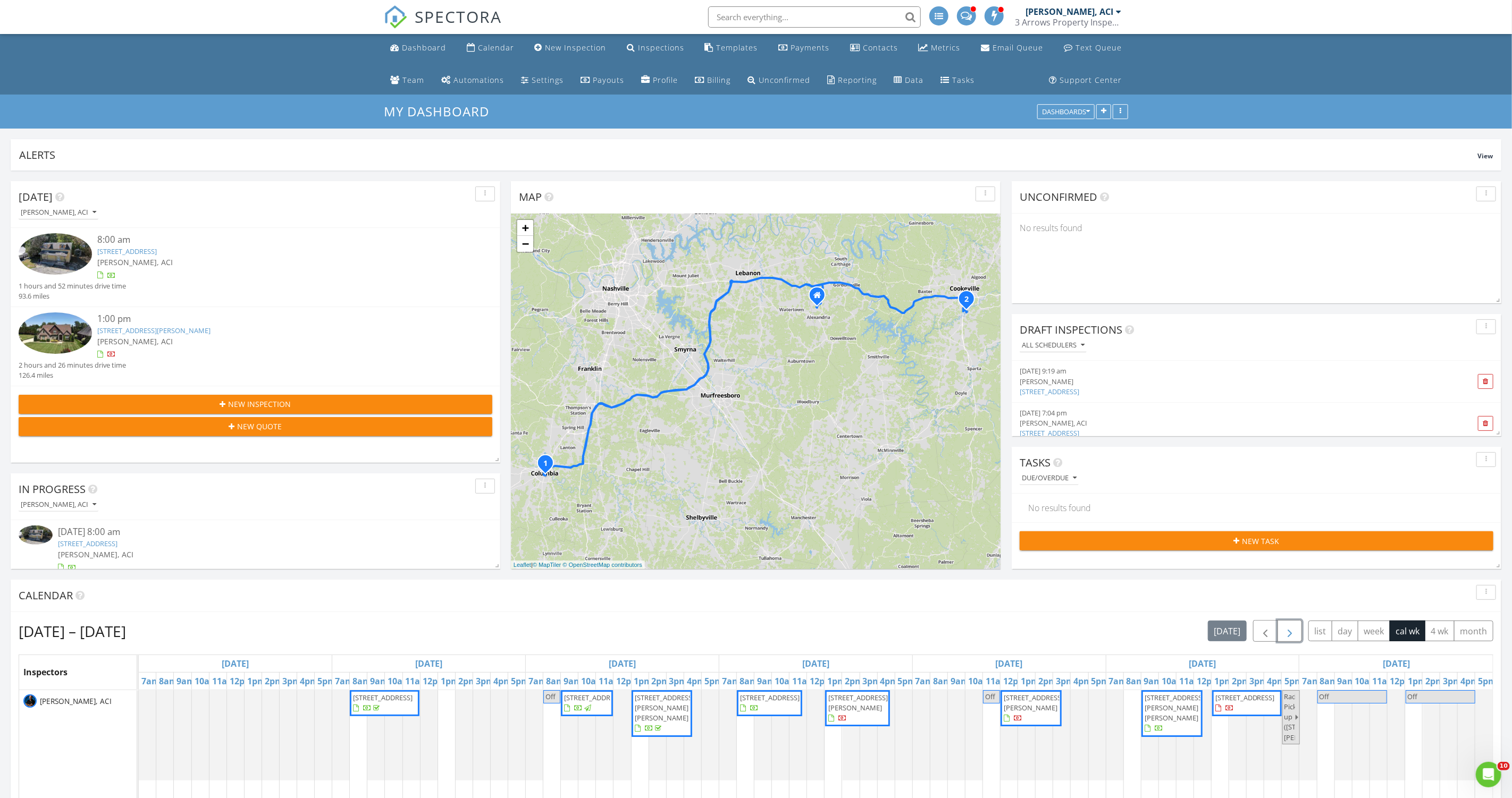
click at [1296, 637] on span "button" at bounding box center [1290, 631] width 13 height 13
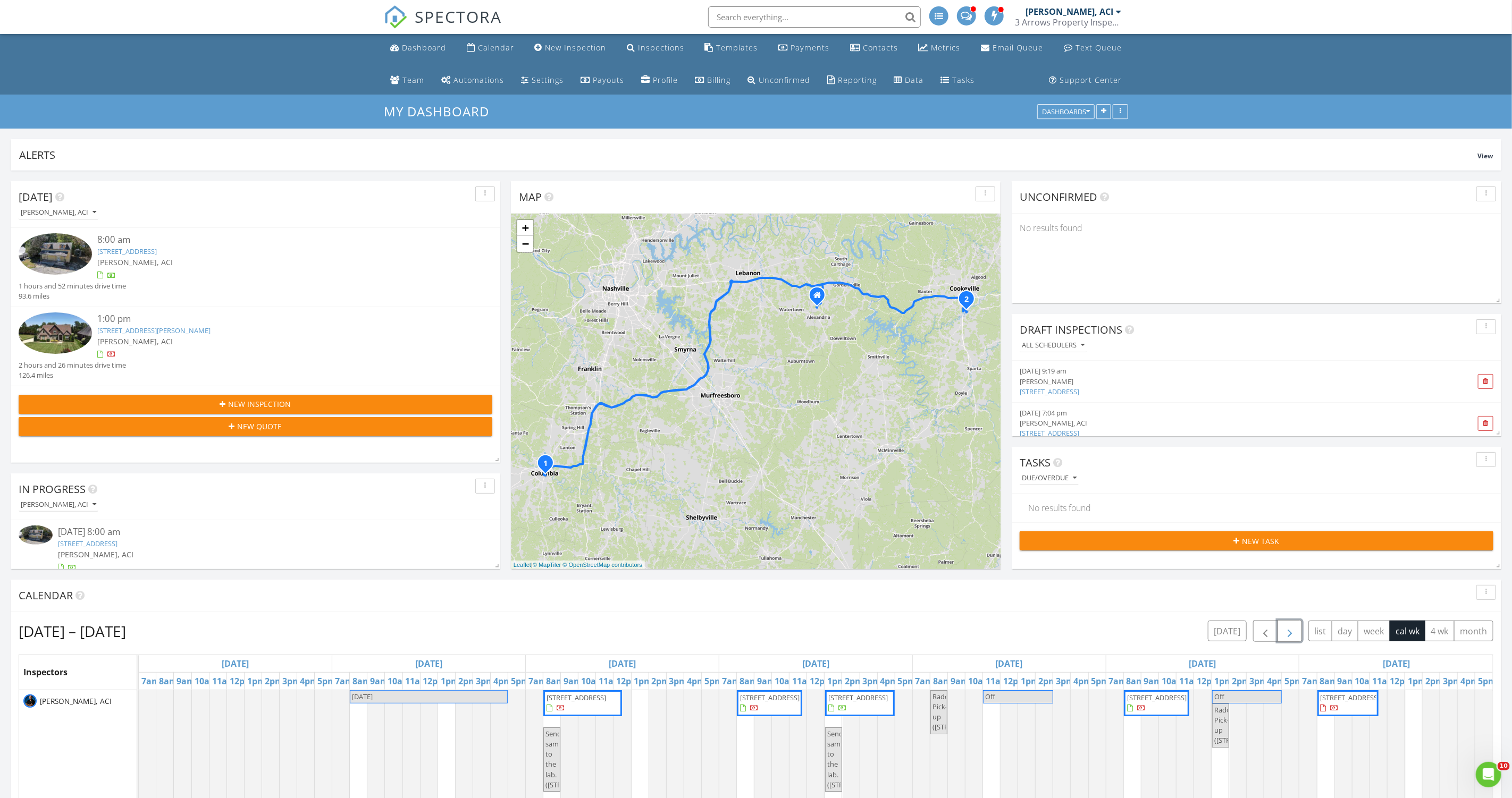
click at [644, 652] on link "Inspection" at bounding box center [639, 654] width 55 height 17
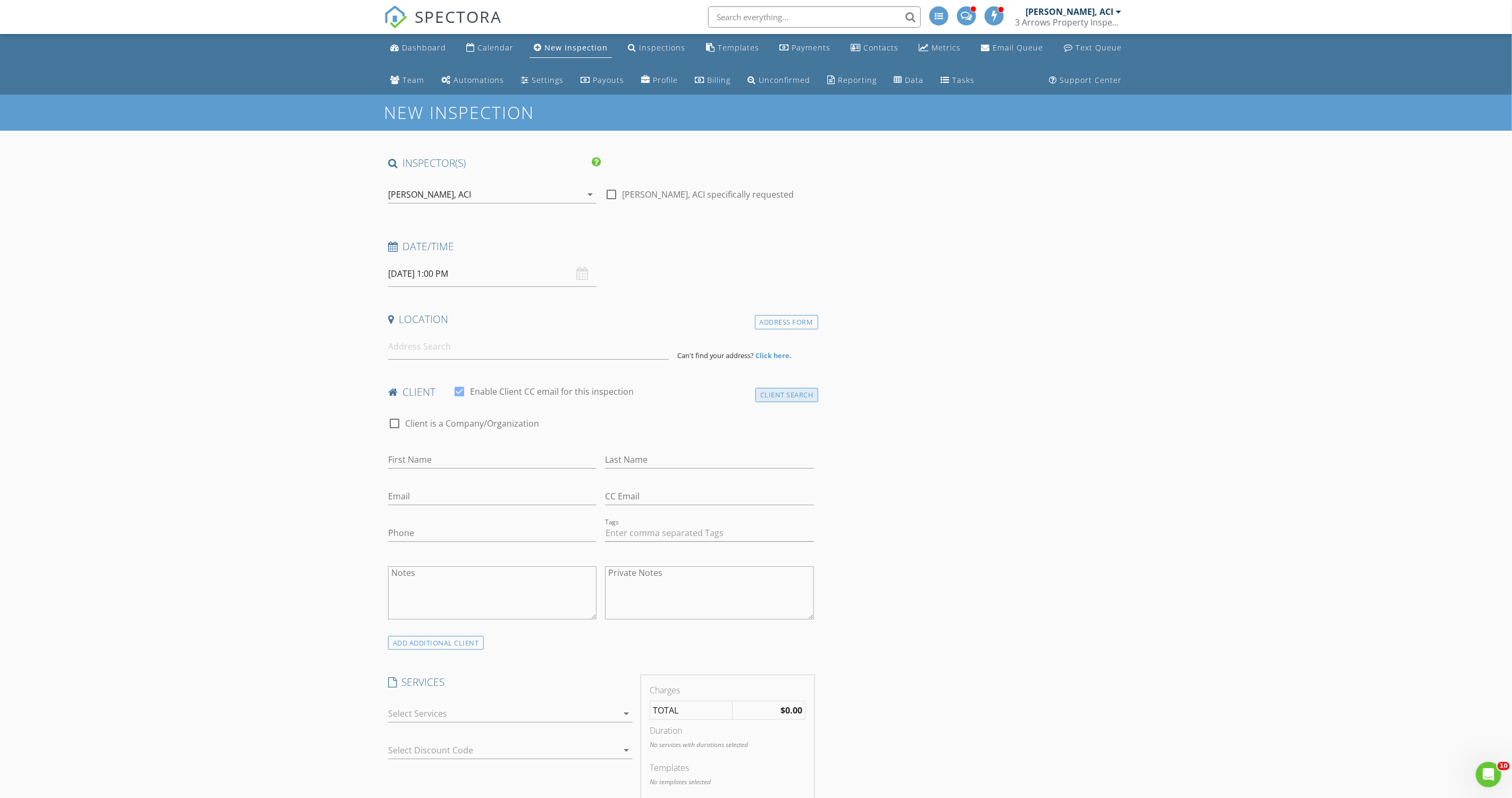
click at [772, 392] on div "Client Search" at bounding box center [787, 395] width 63 height 14
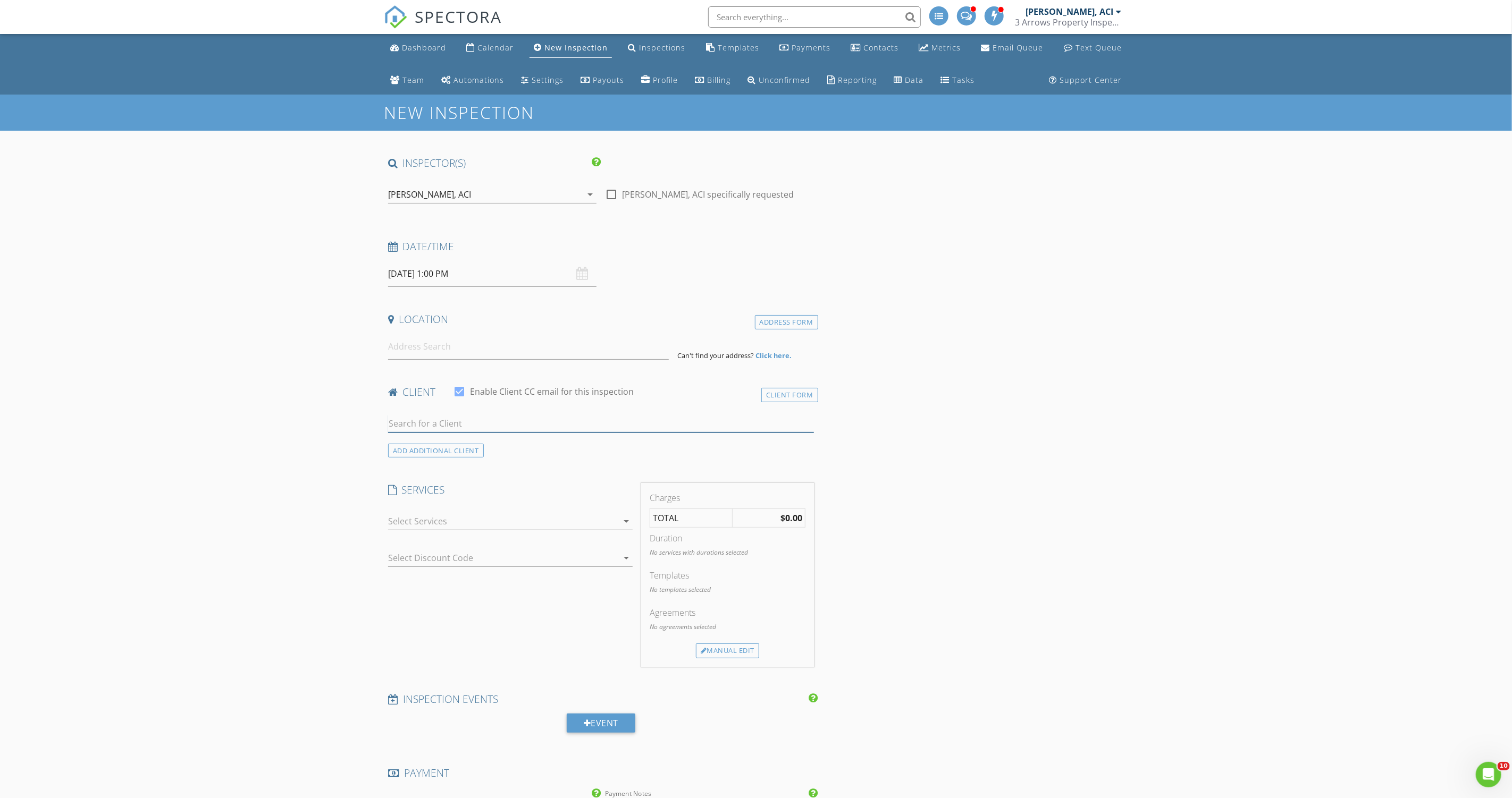
click at [545, 422] on input "text" at bounding box center [601, 424] width 426 height 18
type input "stella"
click at [511, 475] on li "Geri Stella rstella1259@gmail.com" at bounding box center [601, 477] width 425 height 30
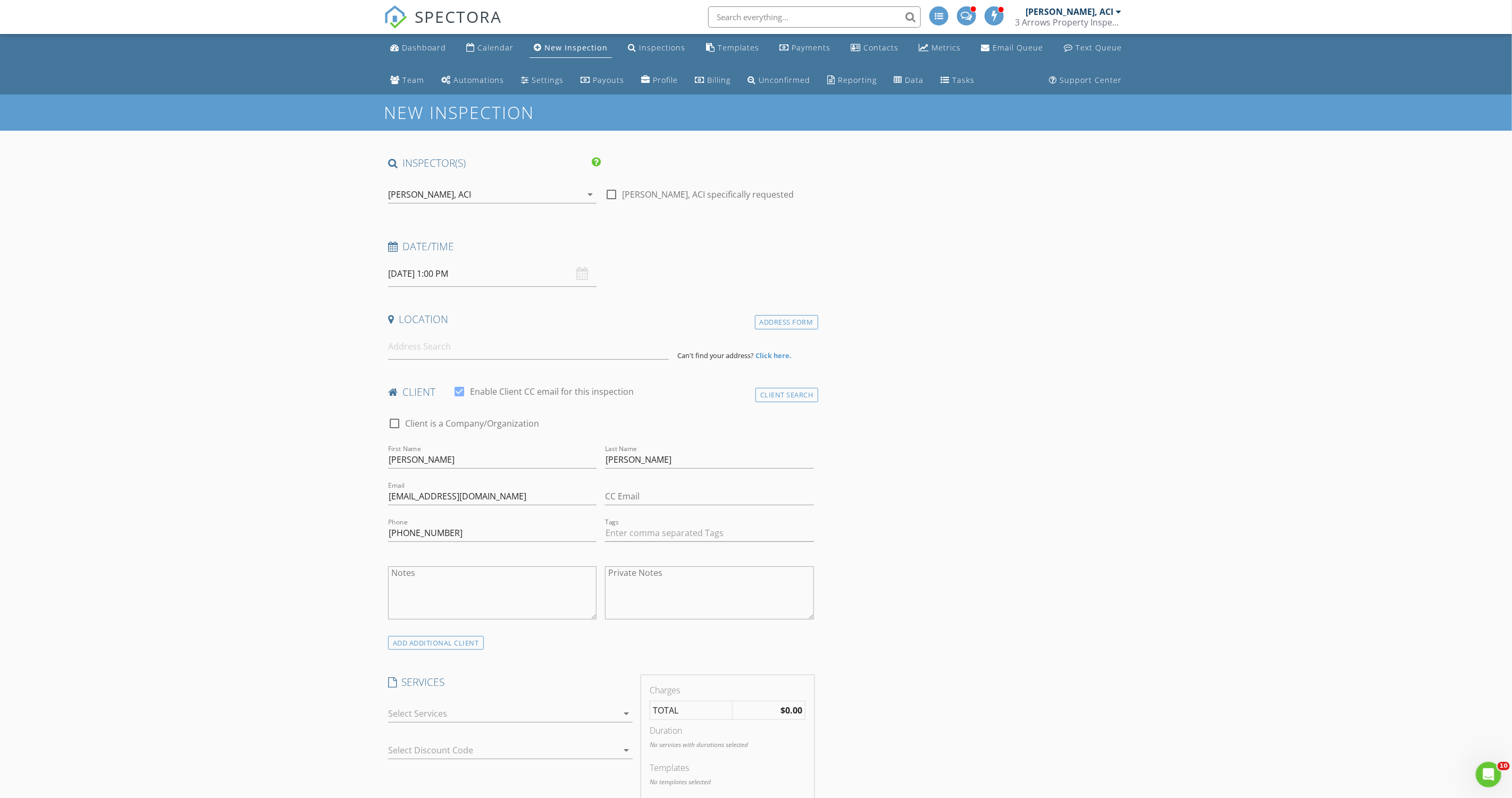
click at [494, 352] on input at bounding box center [528, 347] width 281 height 26
paste input "147 Hillview Hts, Dowelltown, TN 37059"
type input "147 Hillview Heights, Dowelltown, TN 37059, USA"
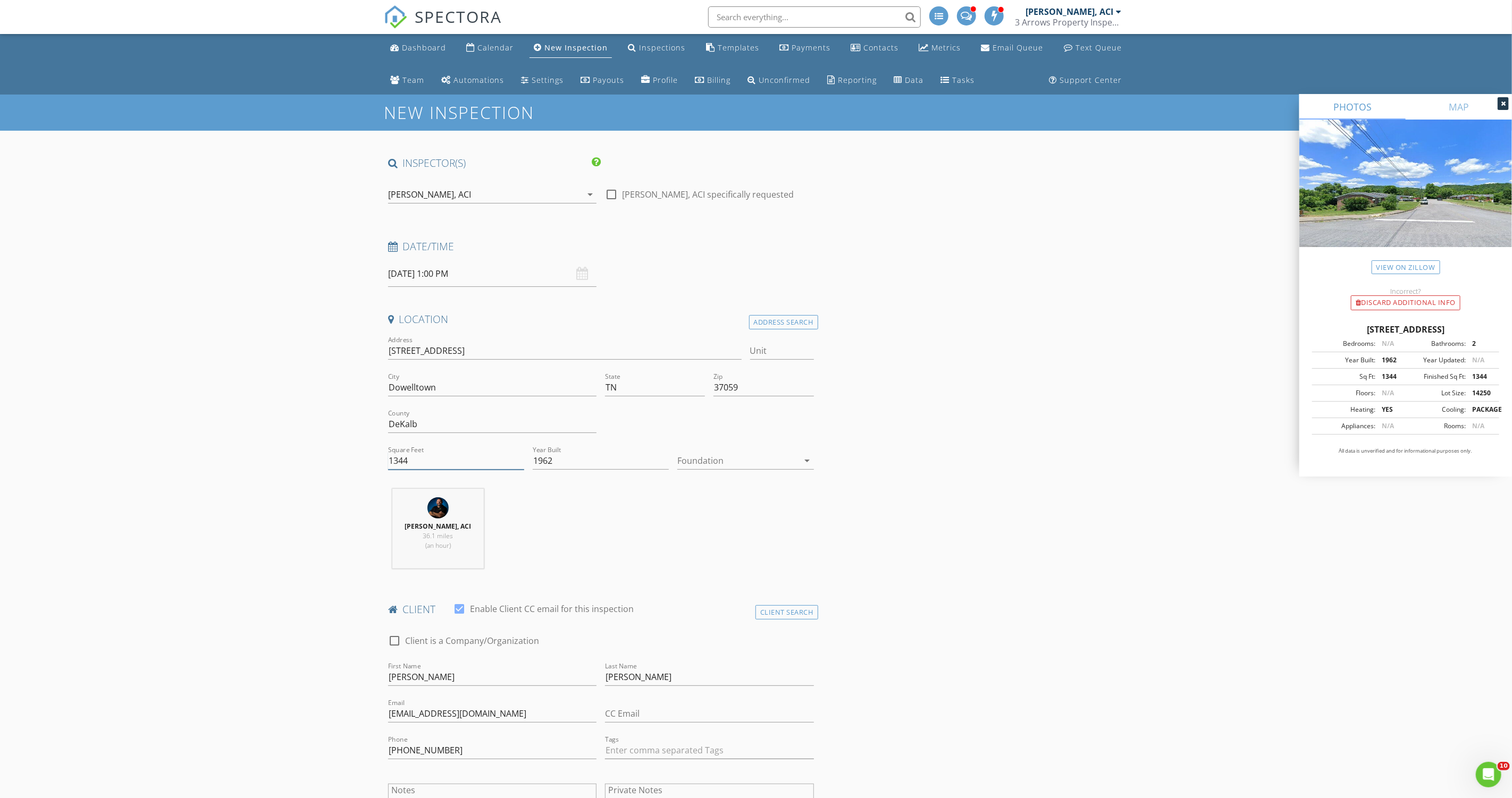
drag, startPoint x: 403, startPoint y: 457, endPoint x: 408, endPoint y: 463, distance: 7.8
click at [403, 457] on input "1344" at bounding box center [456, 461] width 136 height 18
type input "1334"
click at [727, 454] on div at bounding box center [738, 461] width 122 height 17
click at [728, 479] on div "Basement" at bounding box center [745, 489] width 119 height 25
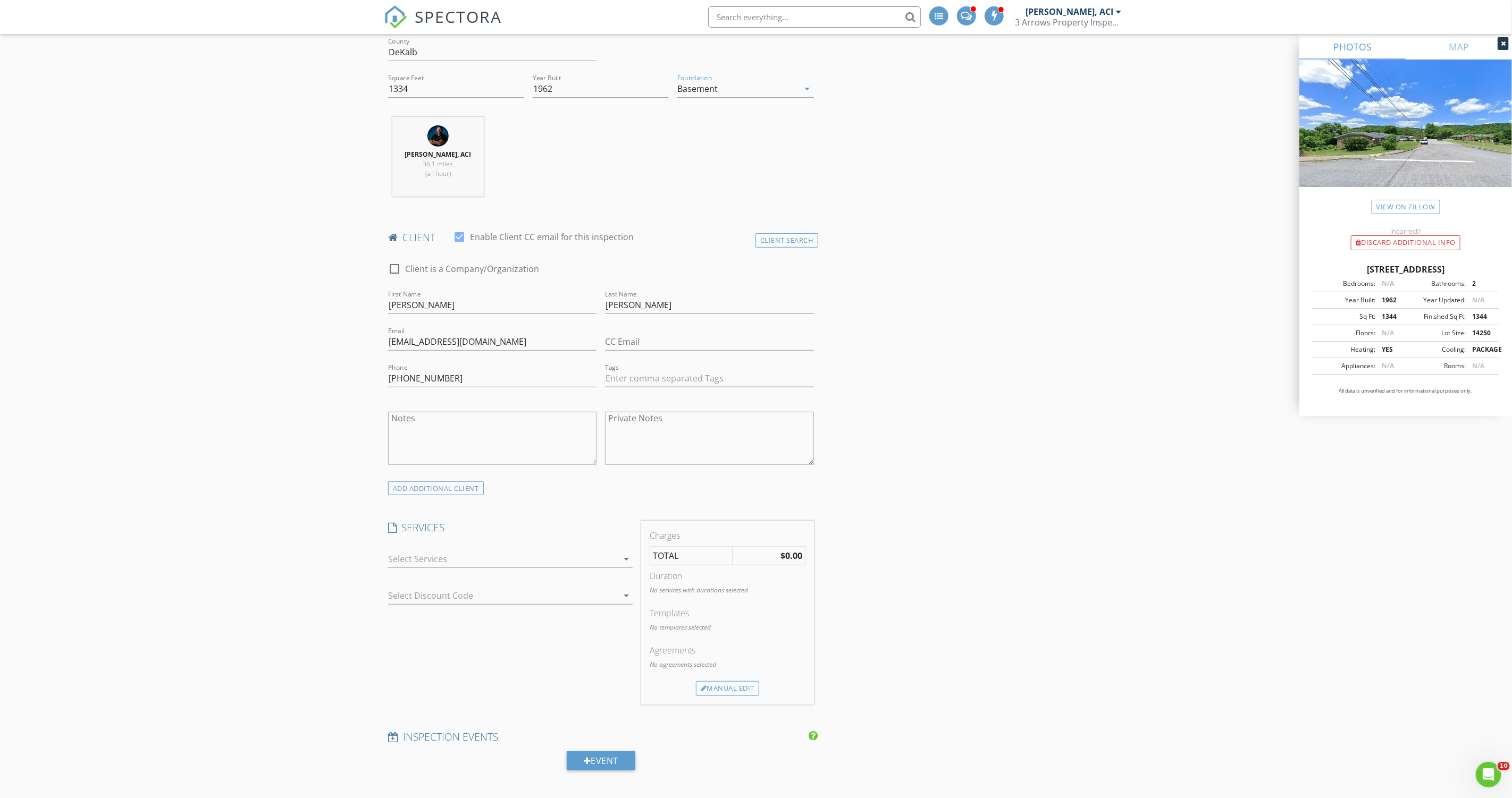
scroll to position [597, 0]
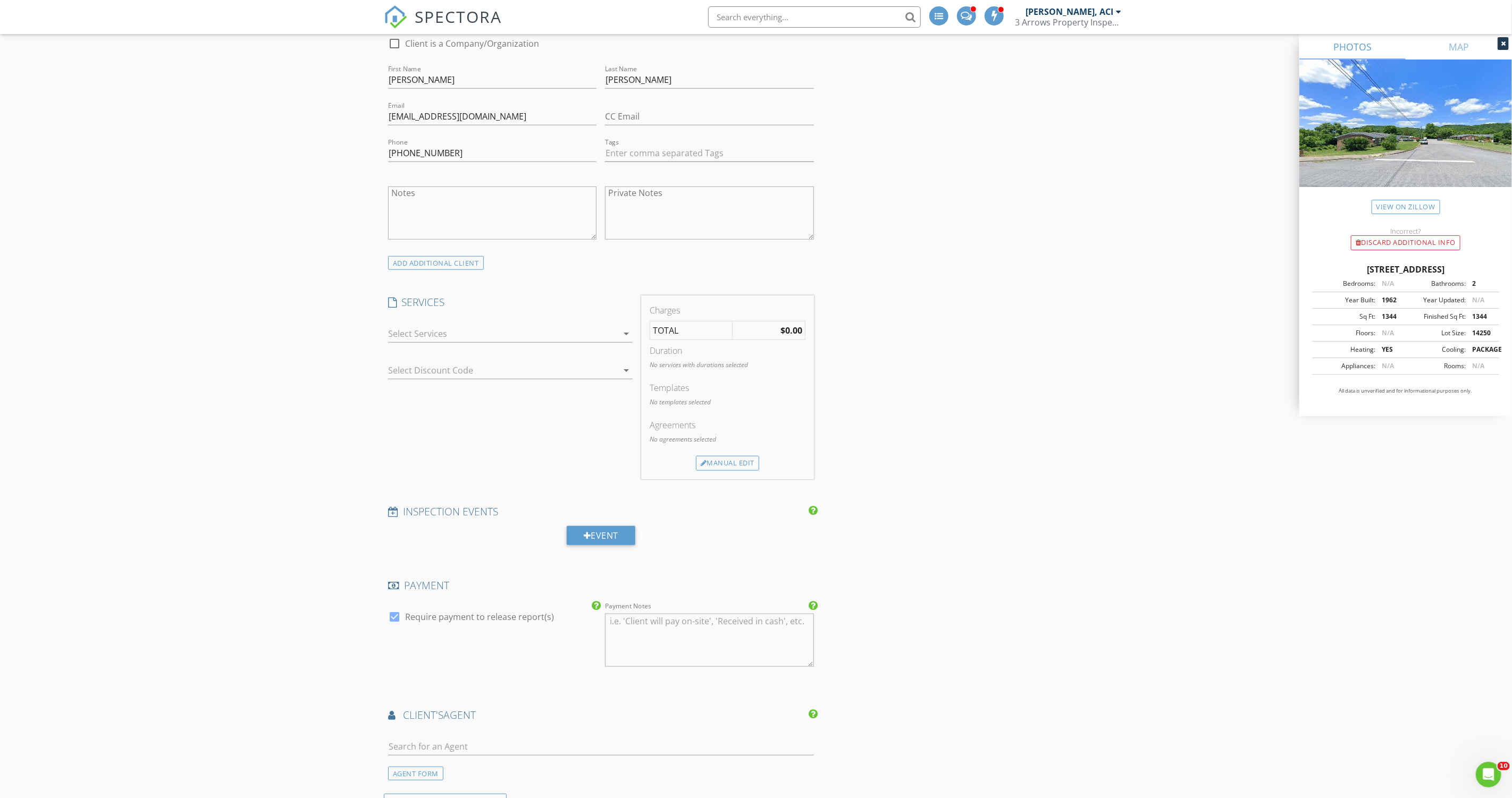
click at [561, 325] on div at bounding box center [502, 333] width 230 height 17
click at [556, 330] on div "Property Inspection General Property Inspection" at bounding box center [522, 338] width 204 height 21
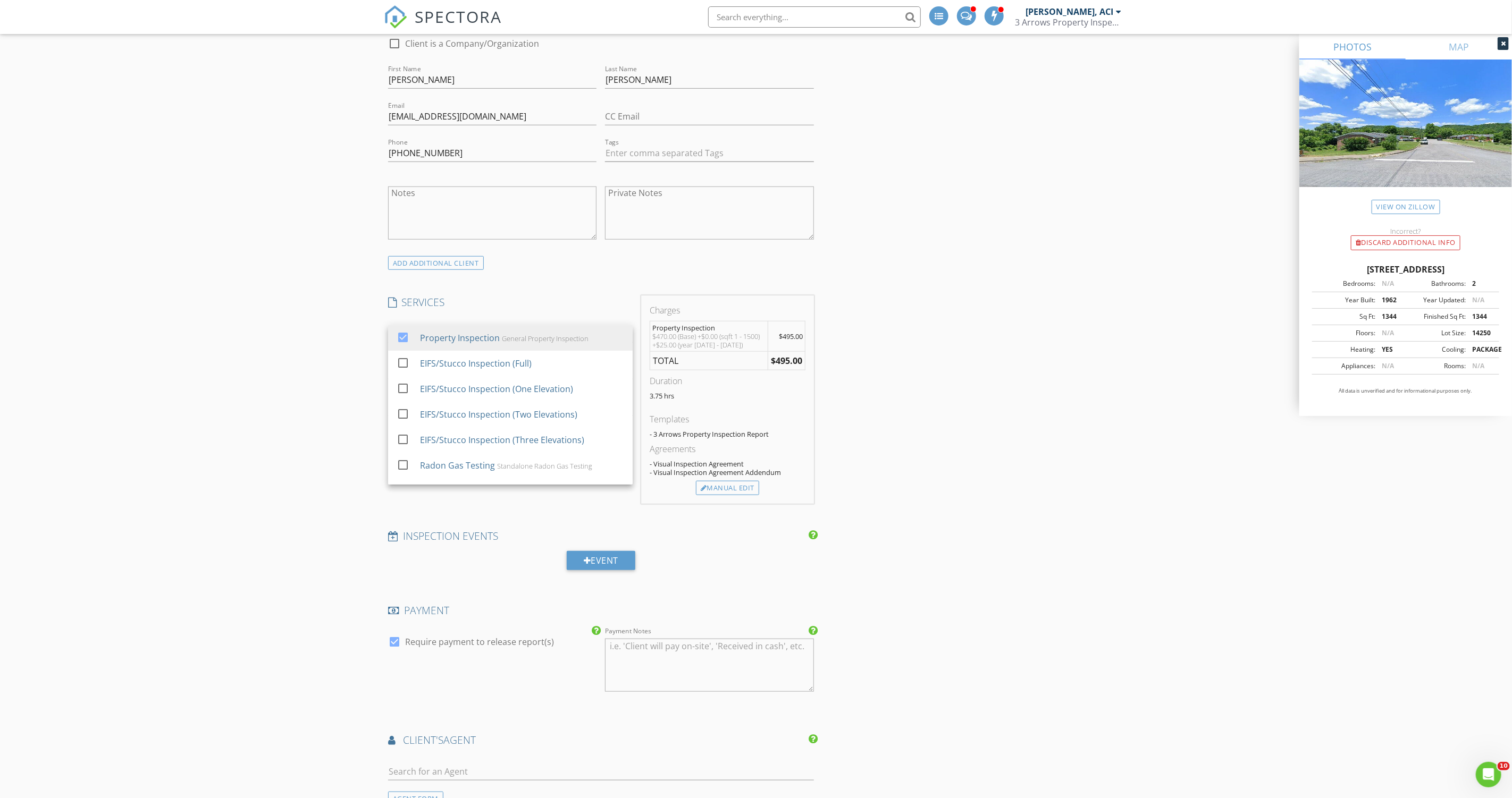
click at [965, 334] on div "INSPECTOR(S) check_box Thomas Recke, ACI PRIMARY Thomas Recke, ACI arrow_drop_d…" at bounding box center [756, 552] width 744 height 1987
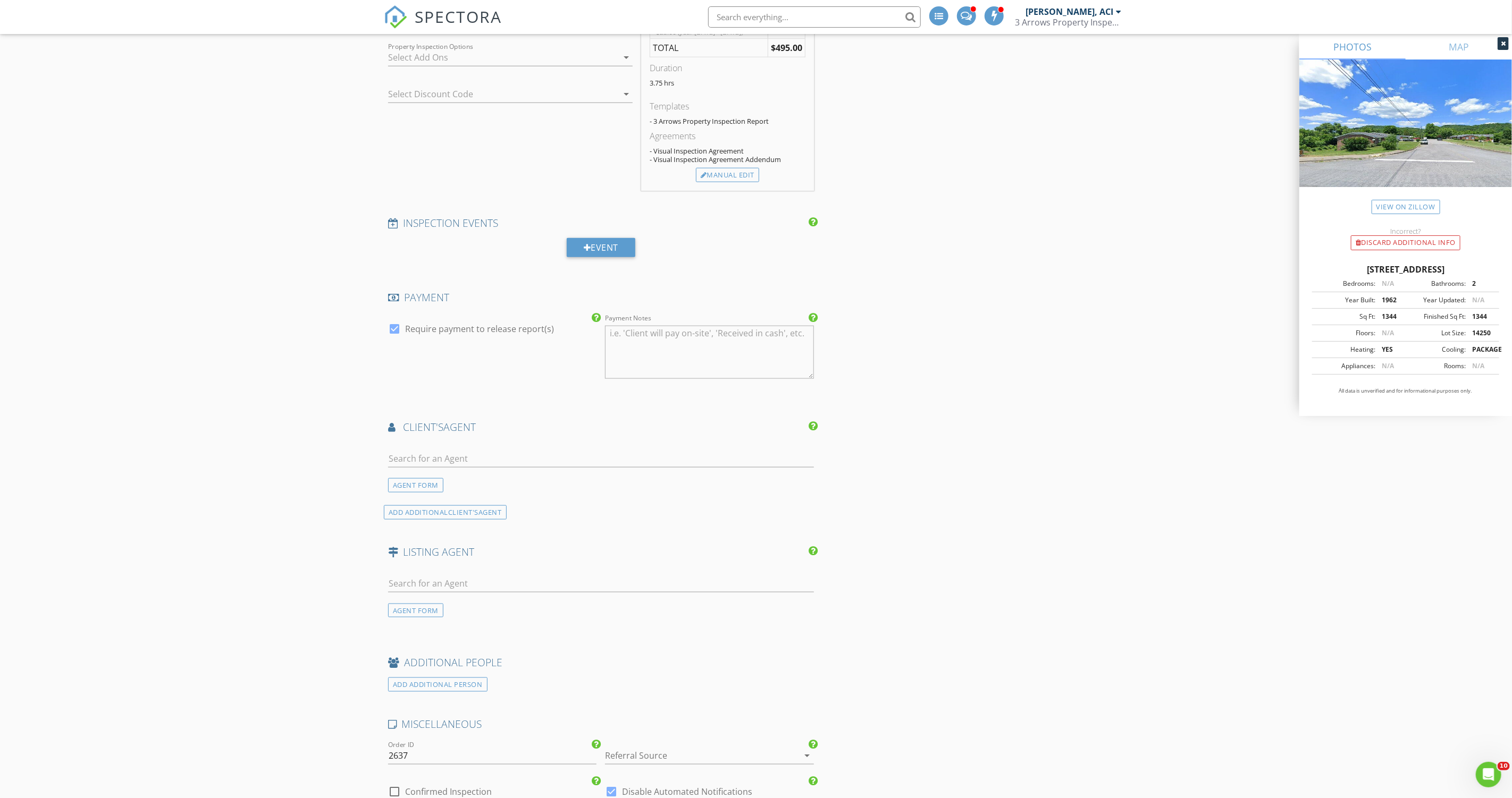
scroll to position [1034, 0]
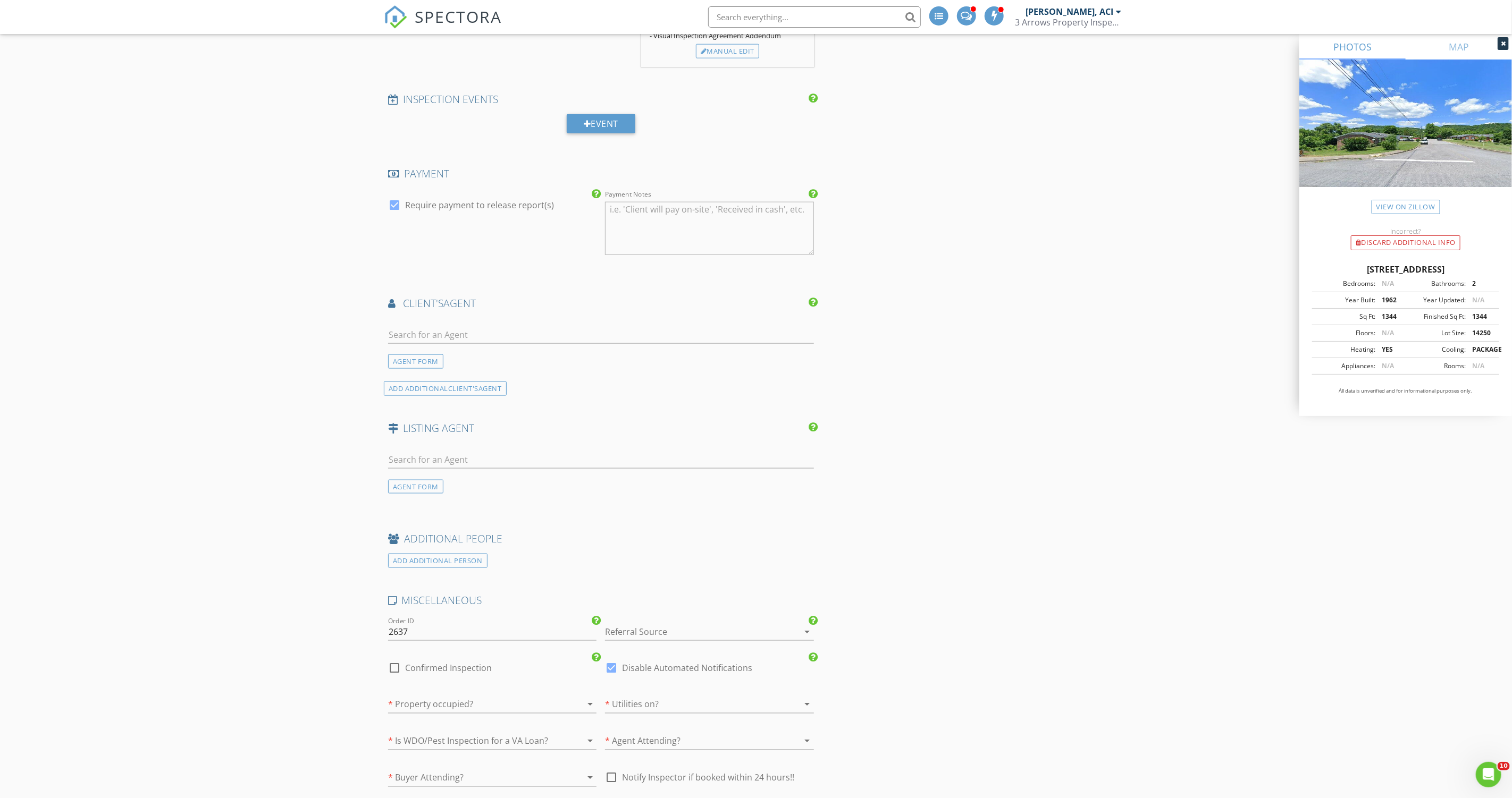
drag, startPoint x: 654, startPoint y: 617, endPoint x: 647, endPoint y: 614, distance: 7.6
click at [653, 617] on div "Referral Source arrow_drop_down" at bounding box center [709, 634] width 208 height 35
click at [651, 623] on div at bounding box center [694, 631] width 178 height 17
click at [665, 678] on div "Agent Referral" at bounding box center [710, 670] width 191 height 25
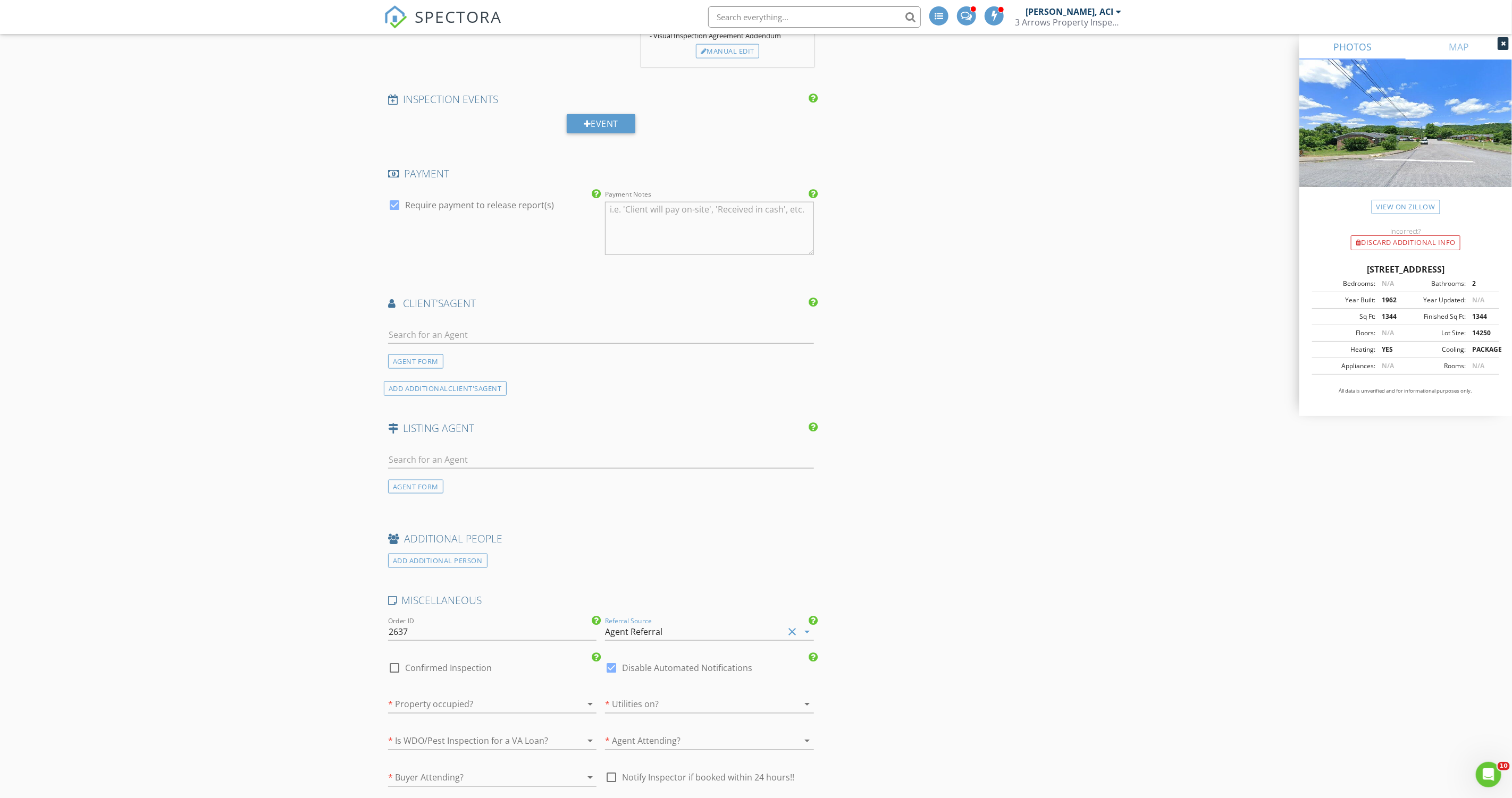
click at [488, 702] on div at bounding box center [477, 705] width 178 height 17
click at [484, 699] on div "Yes" at bounding box center [492, 704] width 191 height 13
click at [642, 696] on div at bounding box center [694, 705] width 178 height 17
click at [648, 706] on div "Yes" at bounding box center [710, 704] width 191 height 13
click at [548, 733] on div at bounding box center [477, 741] width 178 height 17
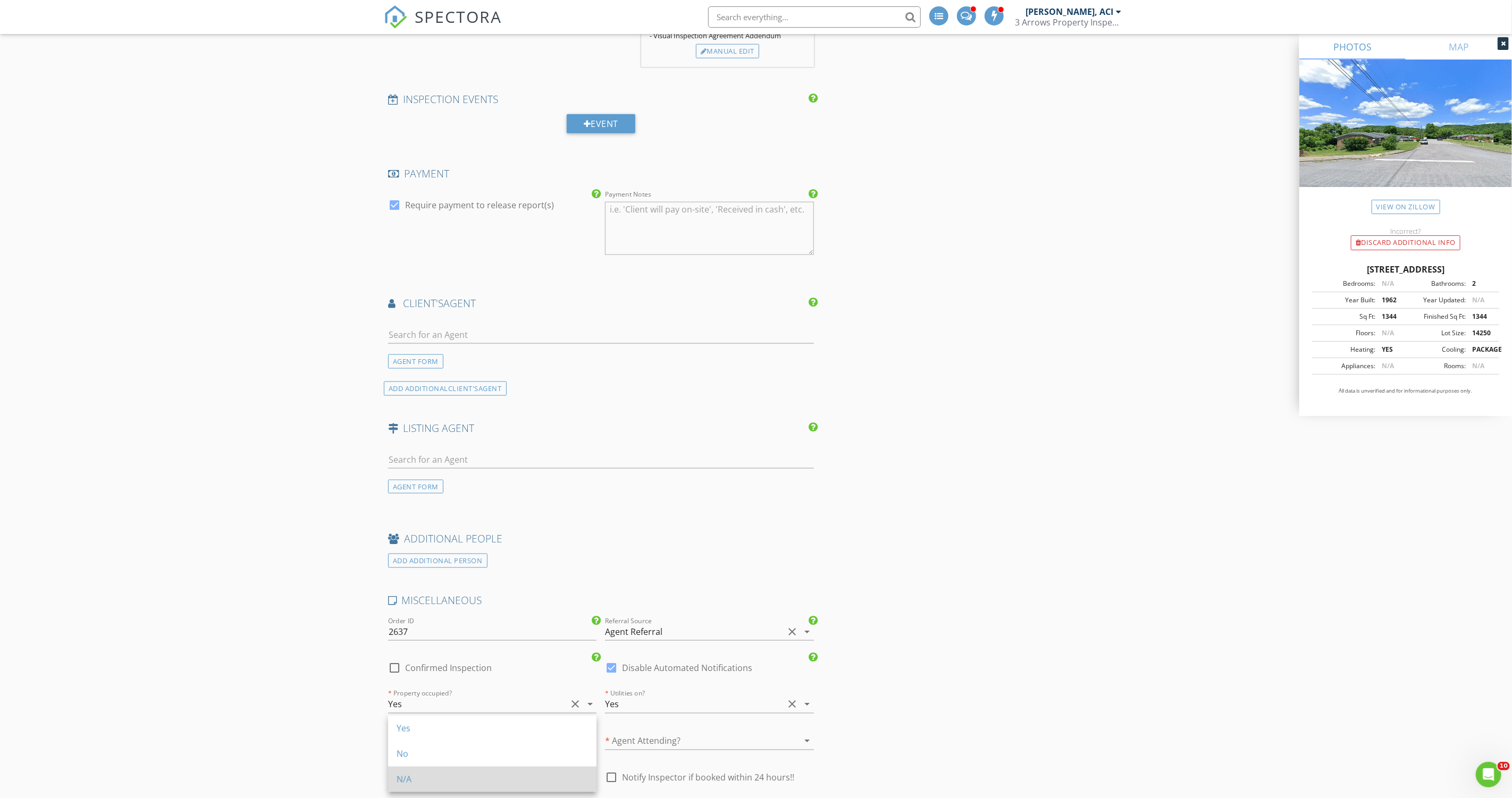
click at [484, 768] on div "N/A" at bounding box center [492, 779] width 191 height 25
click at [687, 736] on div at bounding box center [694, 741] width 178 height 17
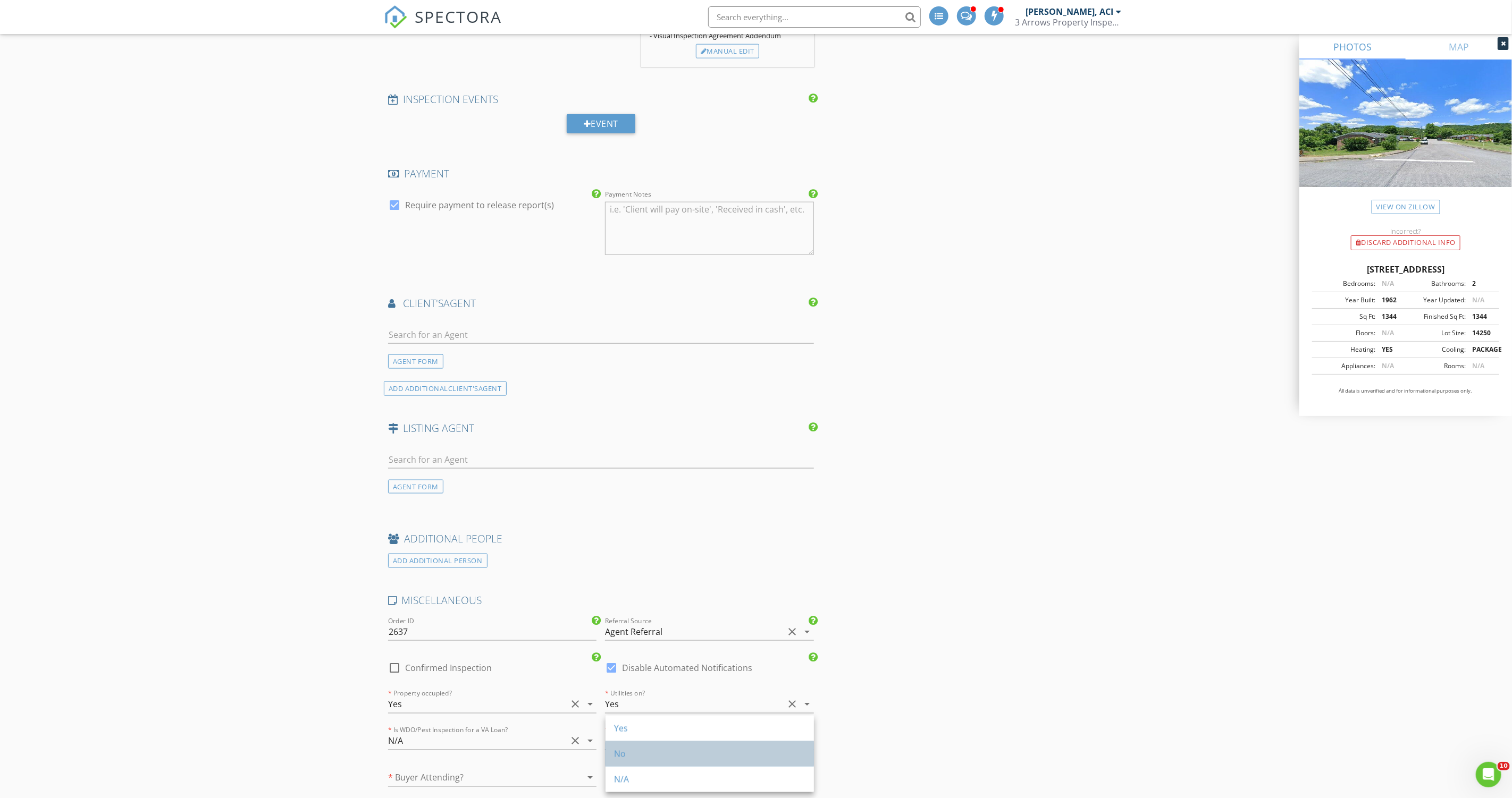
click at [679, 764] on div "No" at bounding box center [710, 754] width 191 height 25
click at [482, 778] on div at bounding box center [477, 778] width 178 height 17
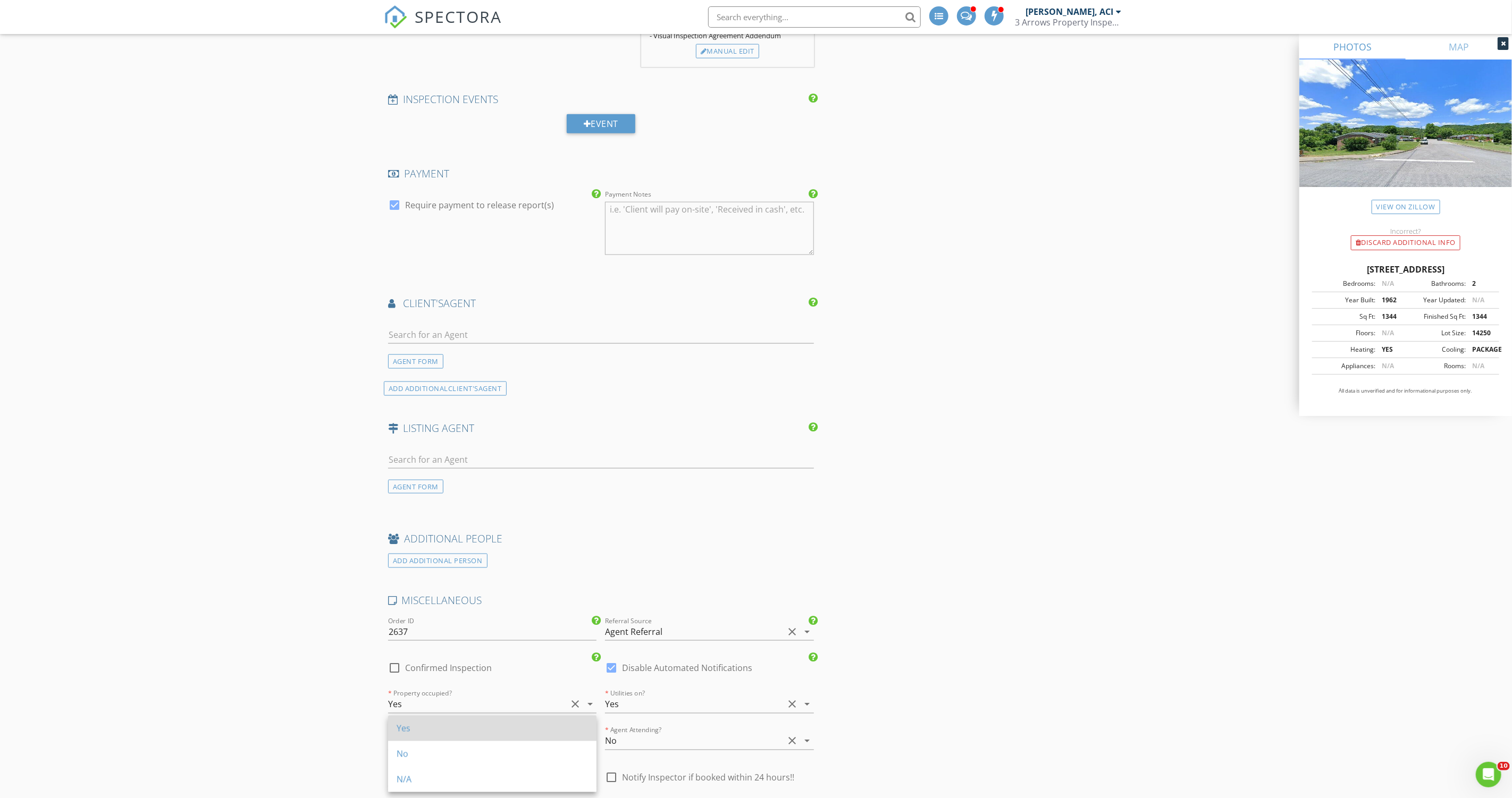
click at [481, 735] on div "Yes" at bounding box center [492, 728] width 191 height 25
click at [534, 454] on input "text" at bounding box center [601, 460] width 426 height 18
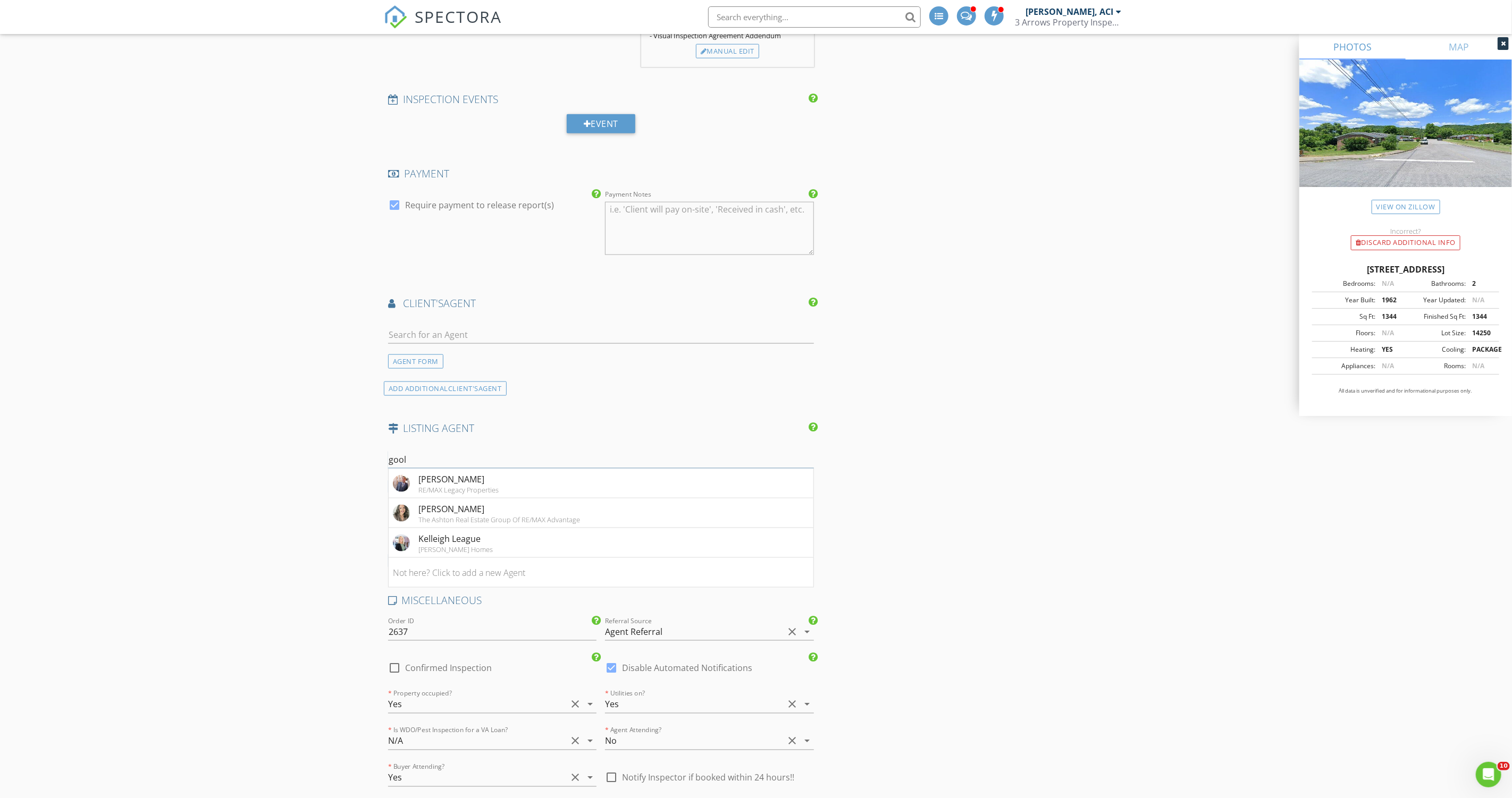
type input "gools"
click at [510, 477] on div "No results found. Click to add a new Agent" at bounding box center [473, 483] width 160 height 13
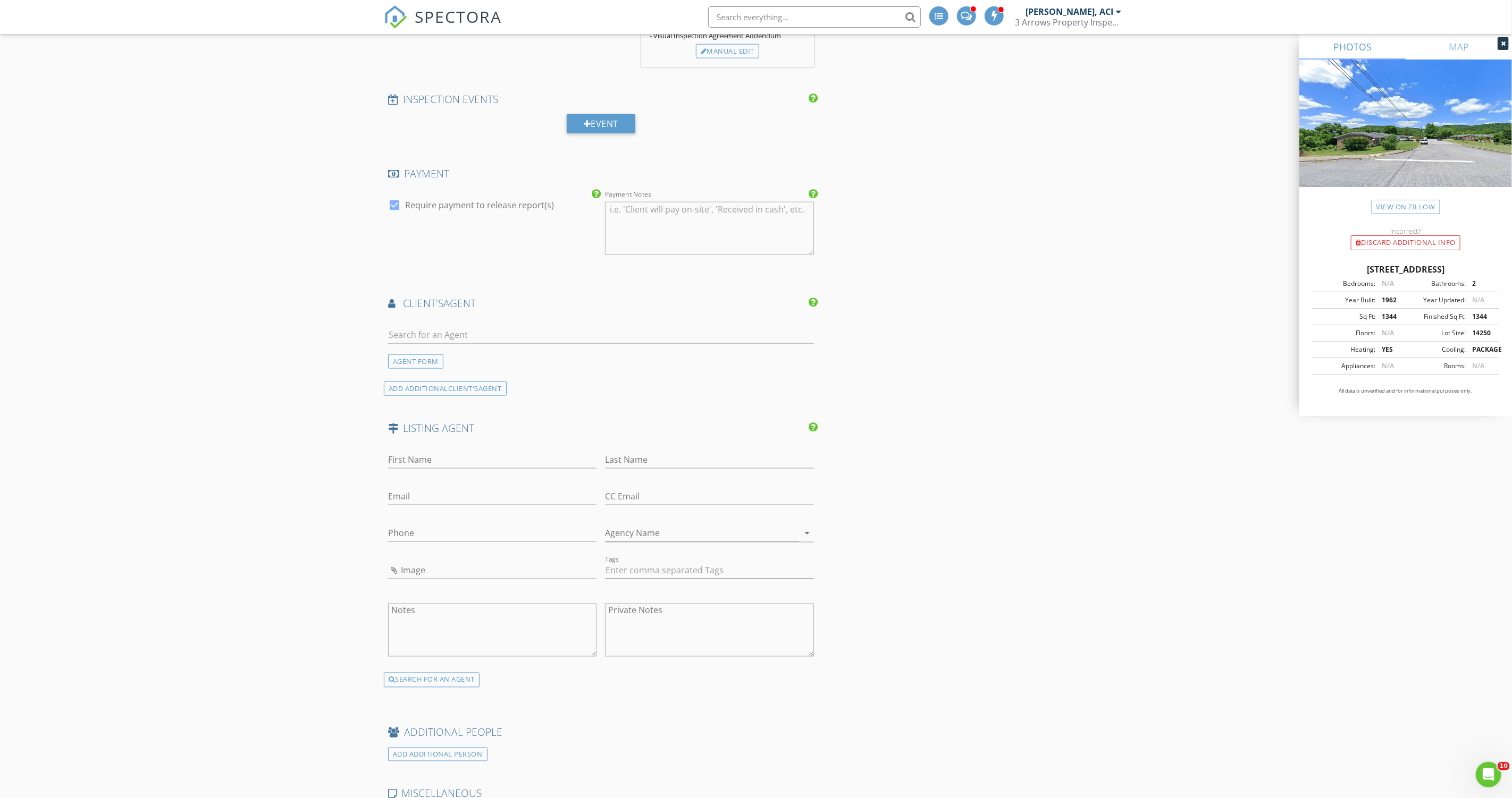
click at [1010, 233] on div "INSPECTOR(S) check_box Thomas Recke, ACI PRIMARY Thomas Recke, ACI arrow_drop_d…" at bounding box center [756, 212] width 744 height 2180
click at [521, 451] on input "First Name" at bounding box center [492, 460] width 208 height 18
type input "Shayna"
type input "G"
type input "Stella"
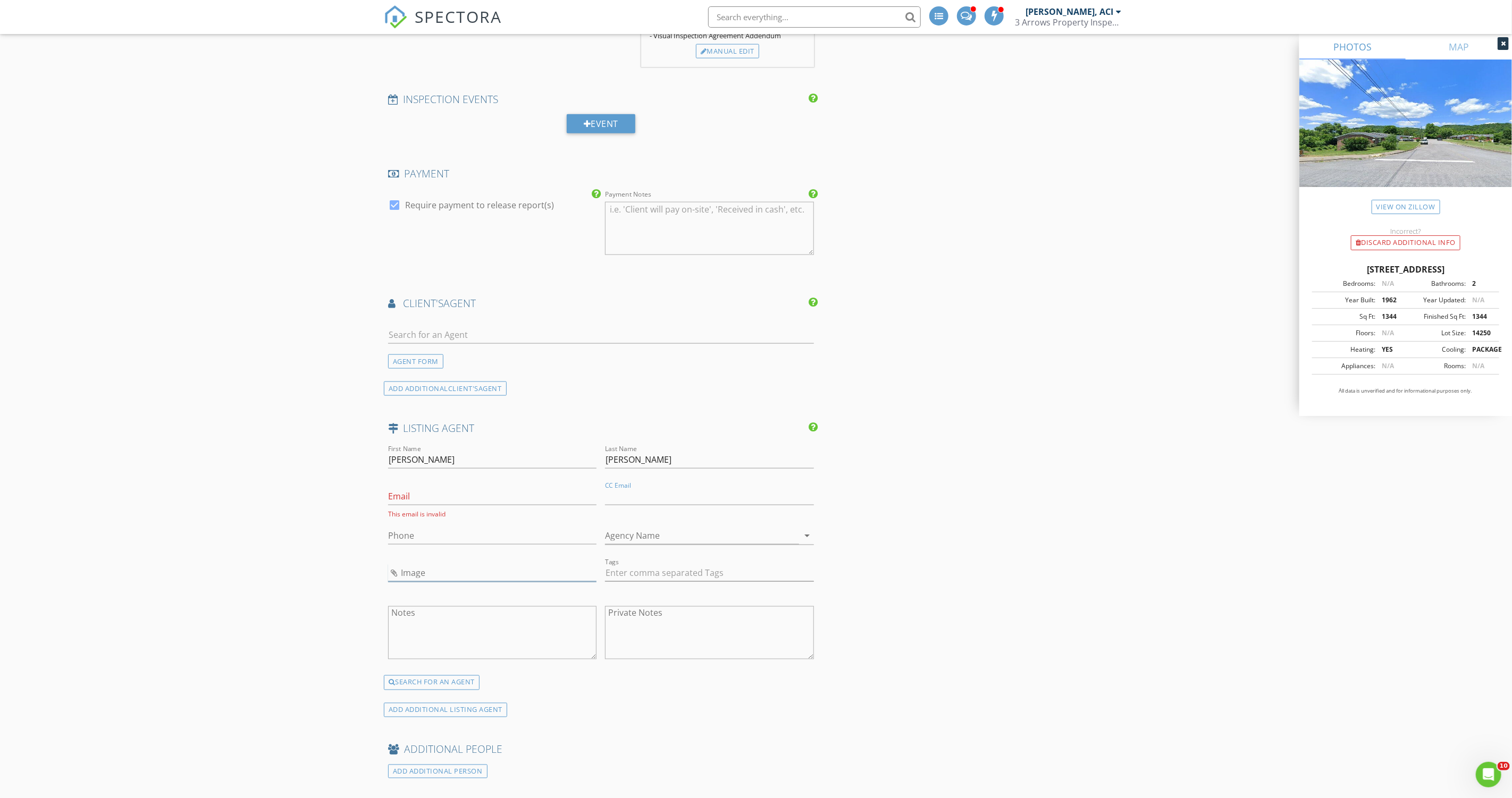
click at [412, 566] on input "Image" at bounding box center [492, 573] width 208 height 18
type input "Screenshot 2025-08-27 at 20.12.59.png"
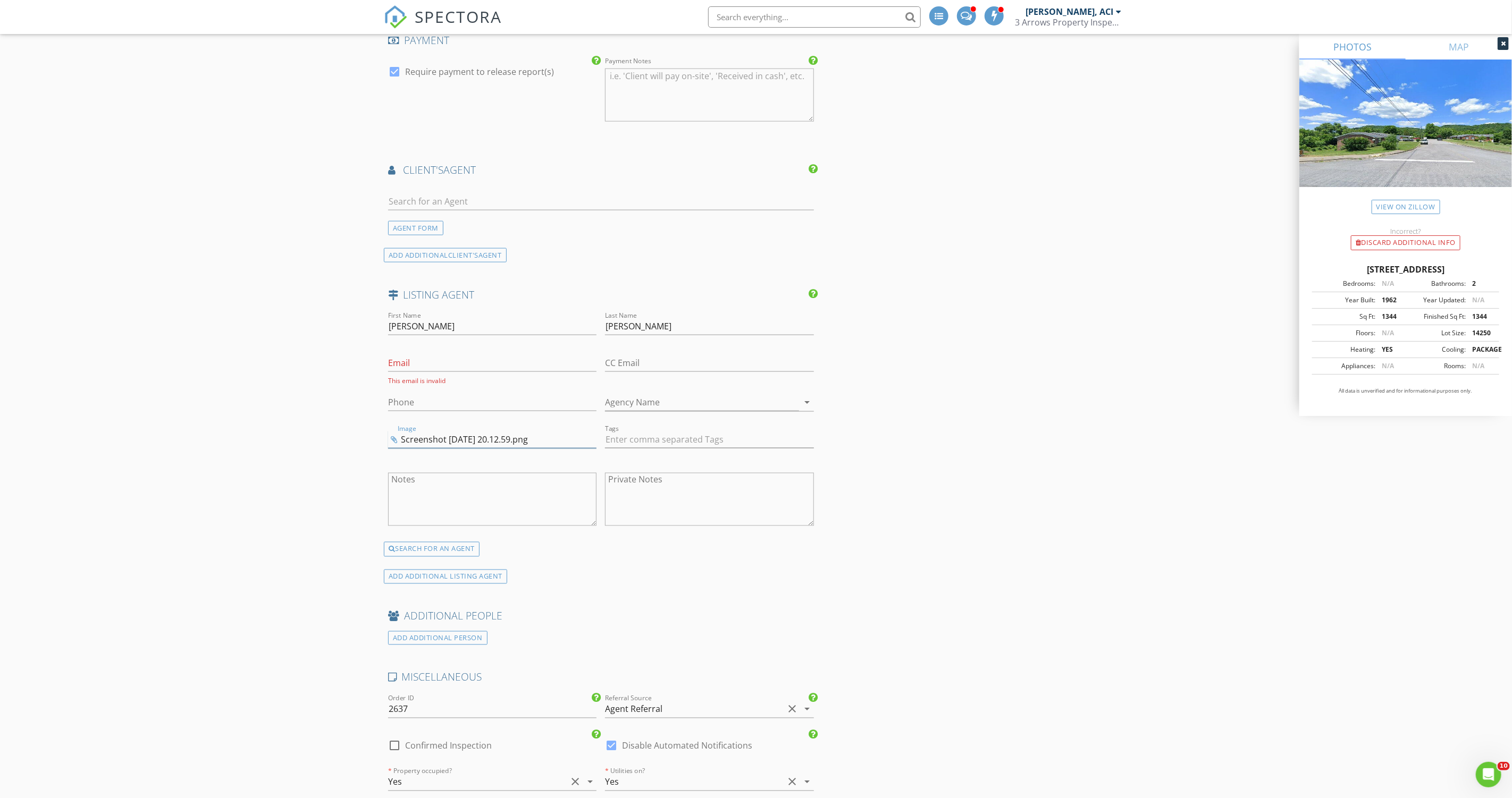
scroll to position [1168, 0]
click at [757, 393] on input "Agency Name" at bounding box center [702, 402] width 194 height 18
type input "h"
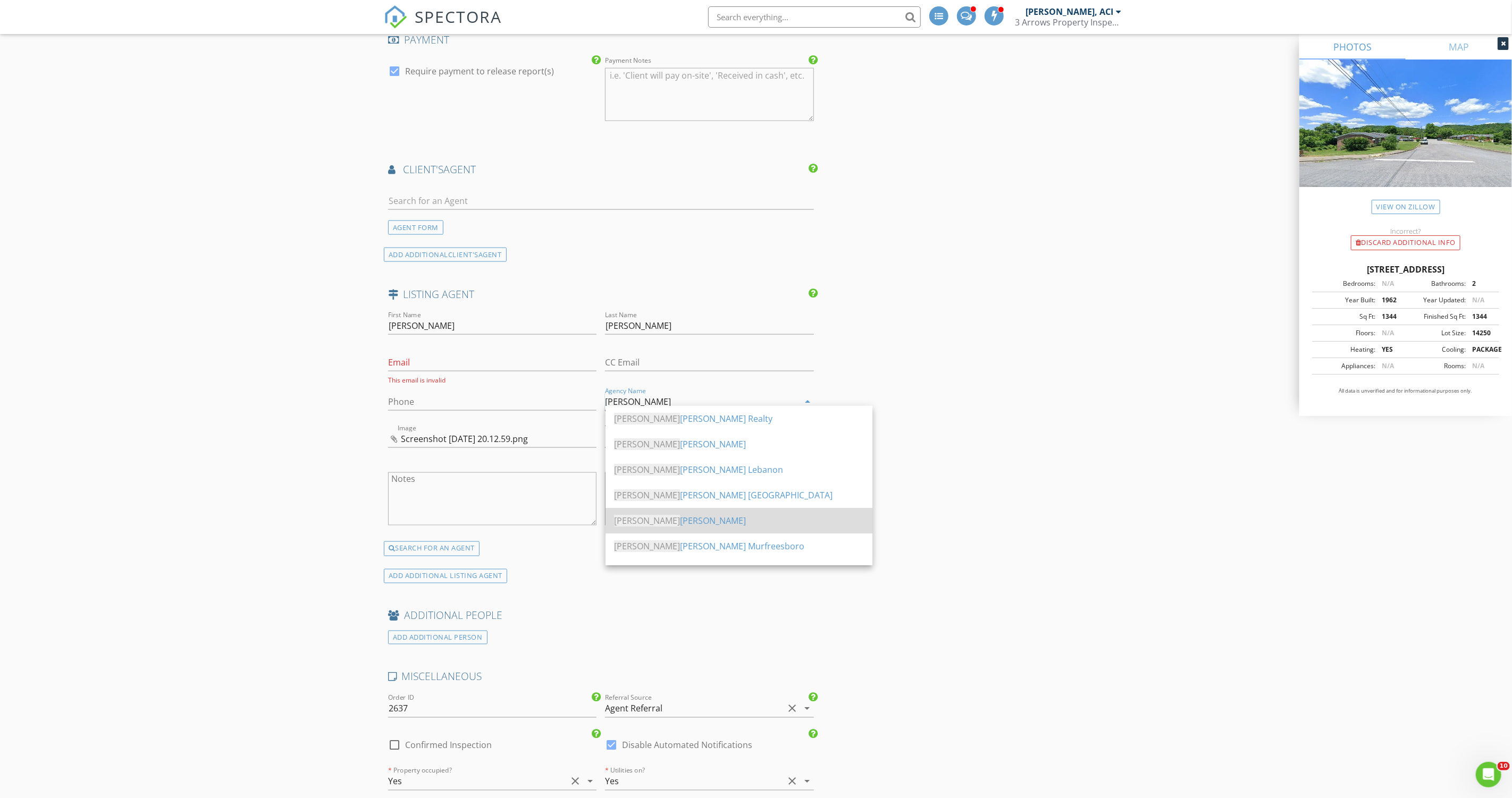
click at [723, 516] on div "Keller Williams Franklin" at bounding box center [739, 521] width 250 height 13
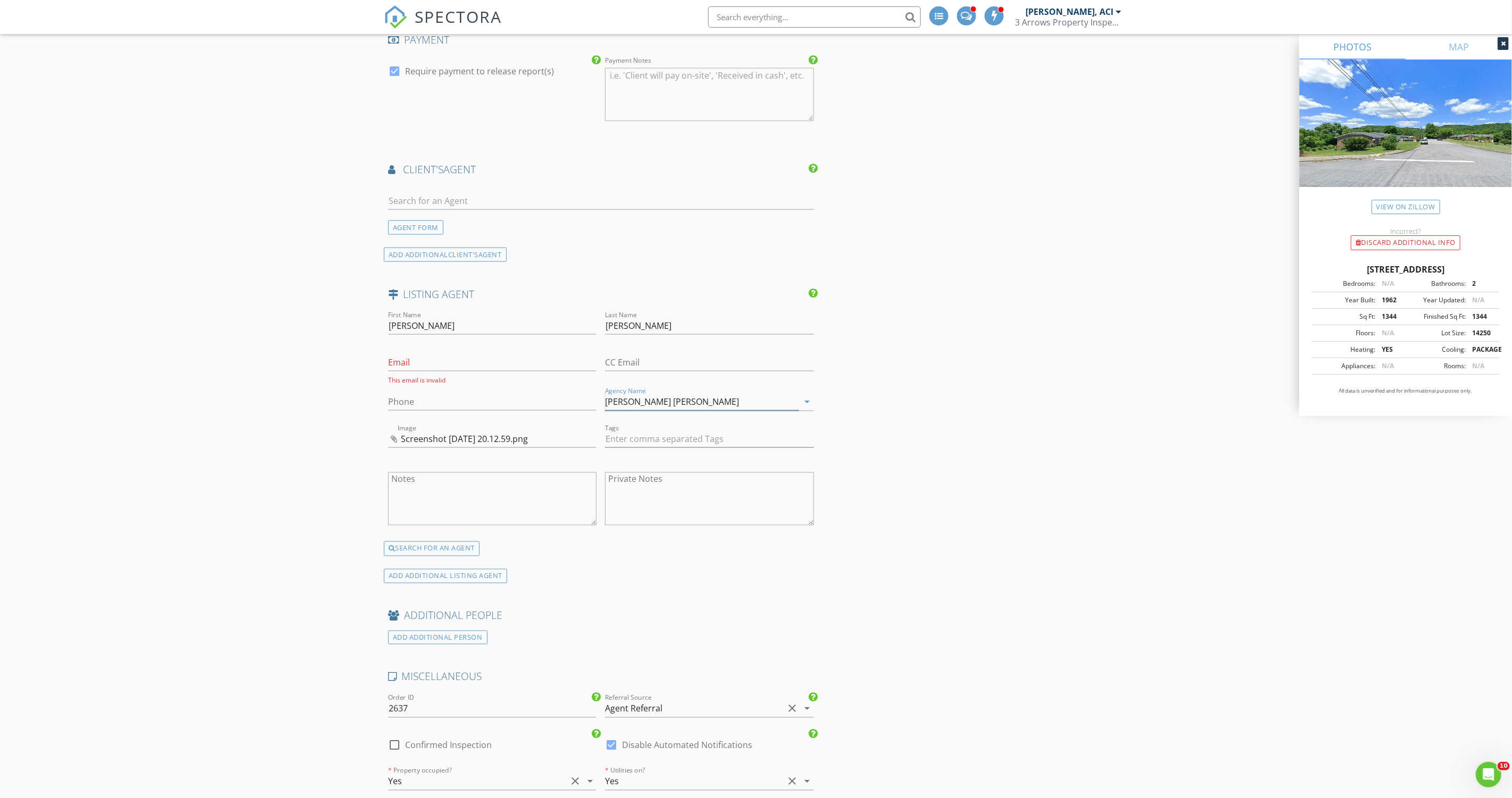
type input "Keller Williams Franklin"
click at [886, 407] on div "INSPECTOR(S) check_box Thomas Recke, ACI PRIMARY Thomas Recke, ACI arrow_drop_d…" at bounding box center [756, 86] width 744 height 2197
click at [477, 196] on input "text" at bounding box center [601, 201] width 426 height 18
type input "jason g"
click at [469, 275] on li "Not here? Click to add a new Agent" at bounding box center [601, 284] width 425 height 30
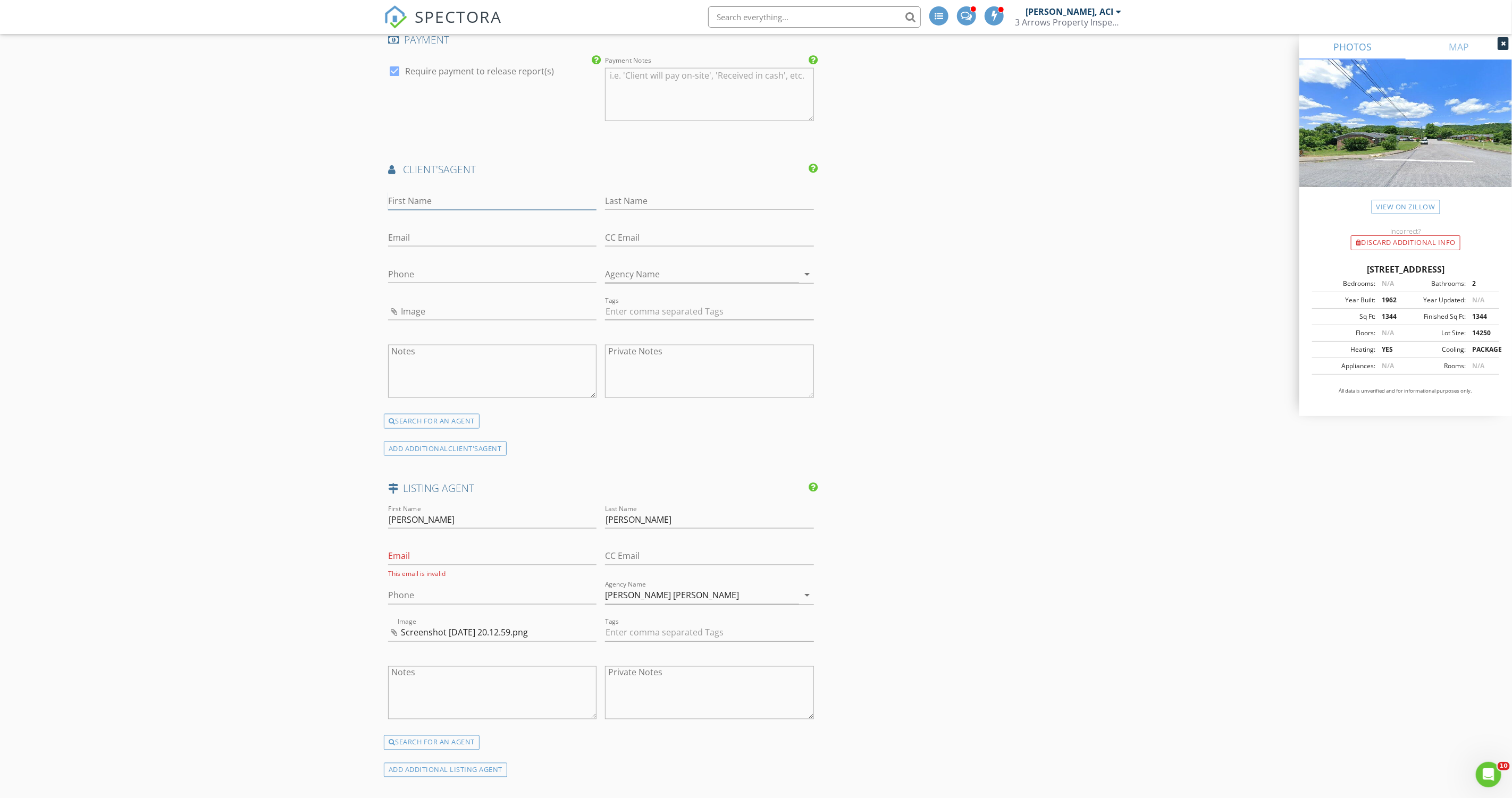
click at [440, 192] on input "First Name" at bounding box center [492, 201] width 208 height 18
type input "Jason"
type input "Goolsby"
click at [403, 307] on input "Image" at bounding box center [492, 315] width 208 height 18
type input "309450928_528601332602104_1608724934302860525_n.jpg"
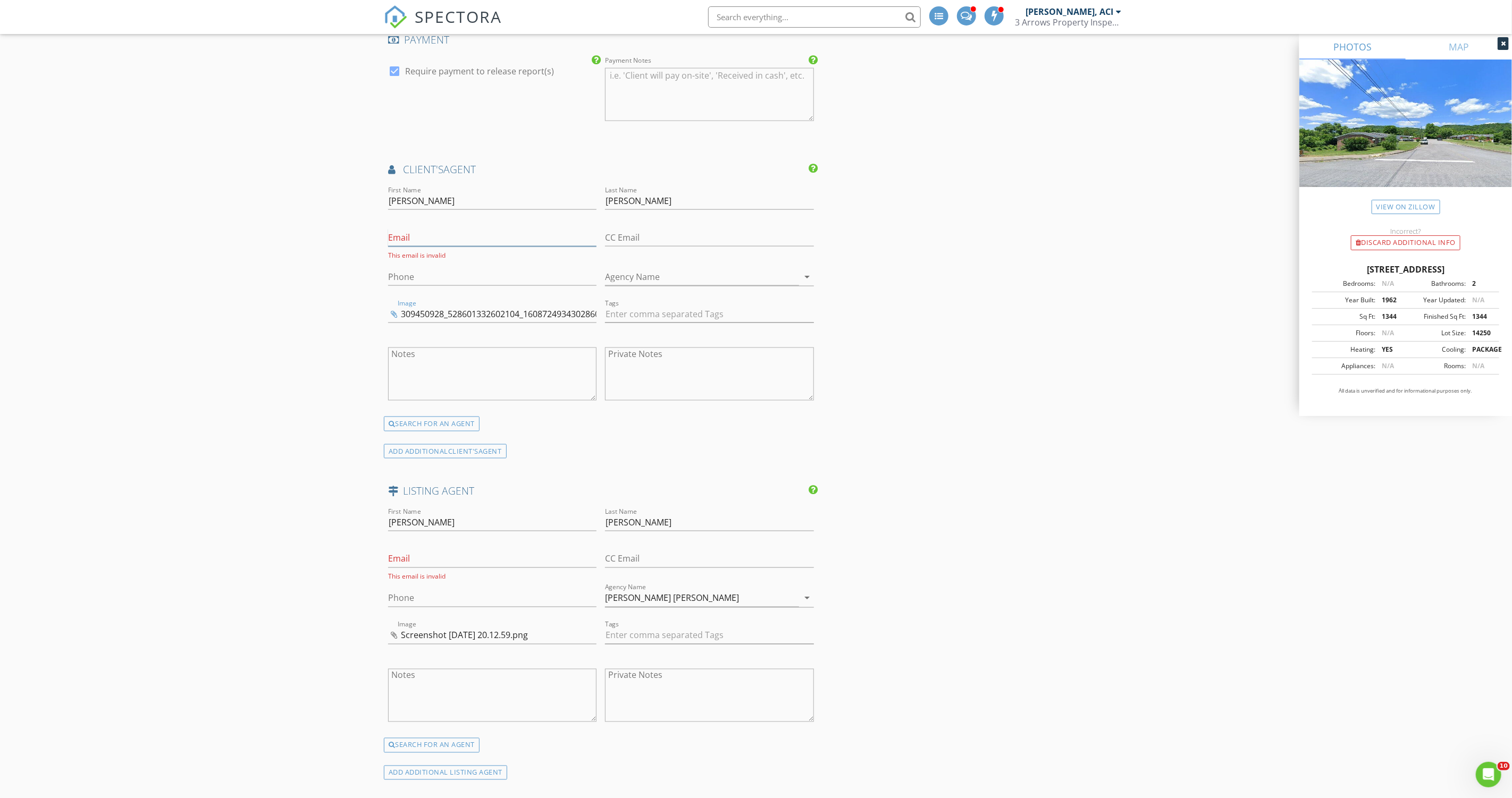
click at [508, 232] on input "Email" at bounding box center [492, 238] width 208 height 18
paste input "jgoolesby@gmail.com"
type input "jgoolesby@gmail.com"
click at [708, 273] on input "Agency Name" at bounding box center [702, 275] width 194 height 18
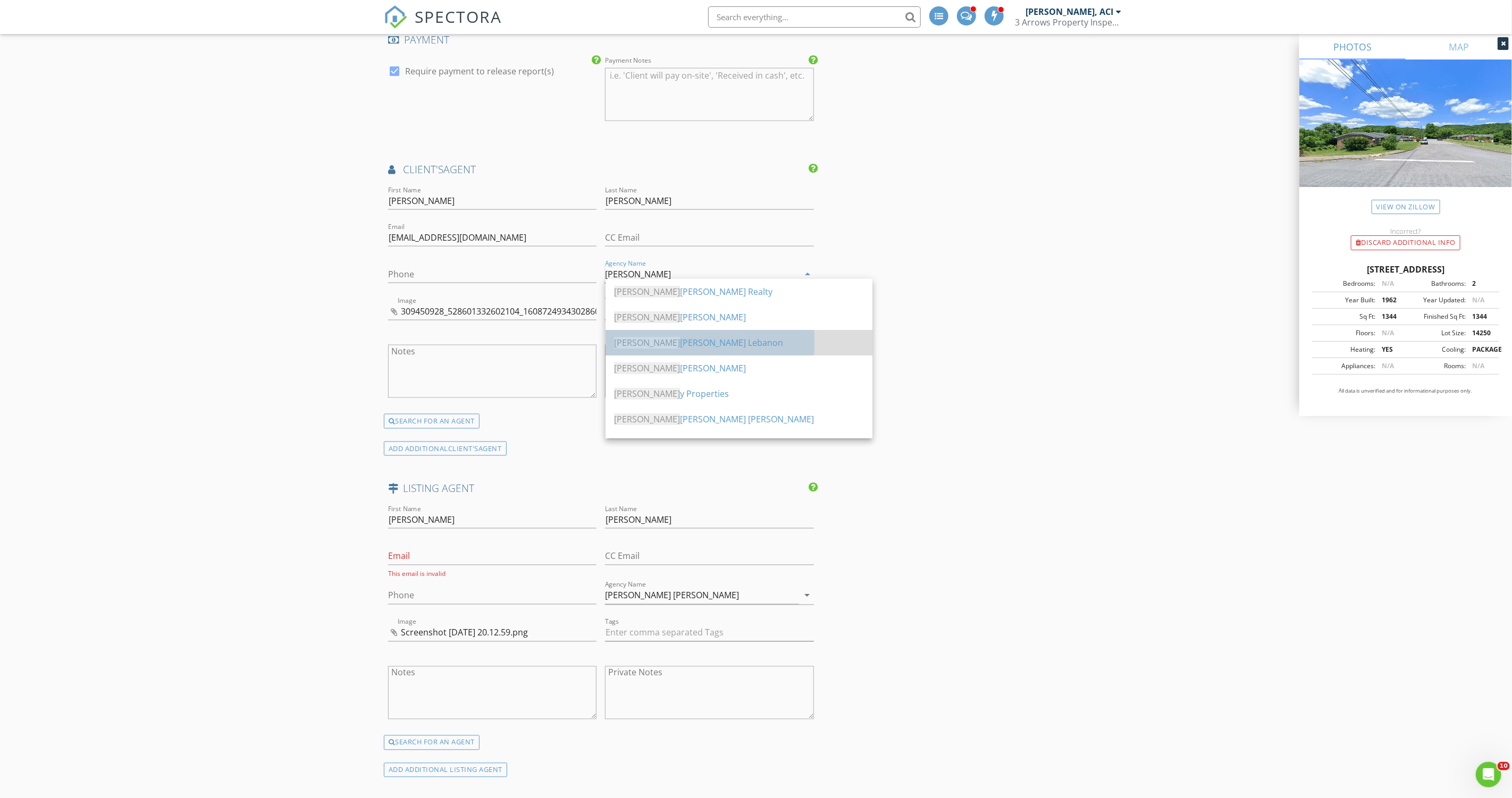
click at [727, 336] on div "Kell er Williams Lebanon" at bounding box center [739, 343] width 250 height 13
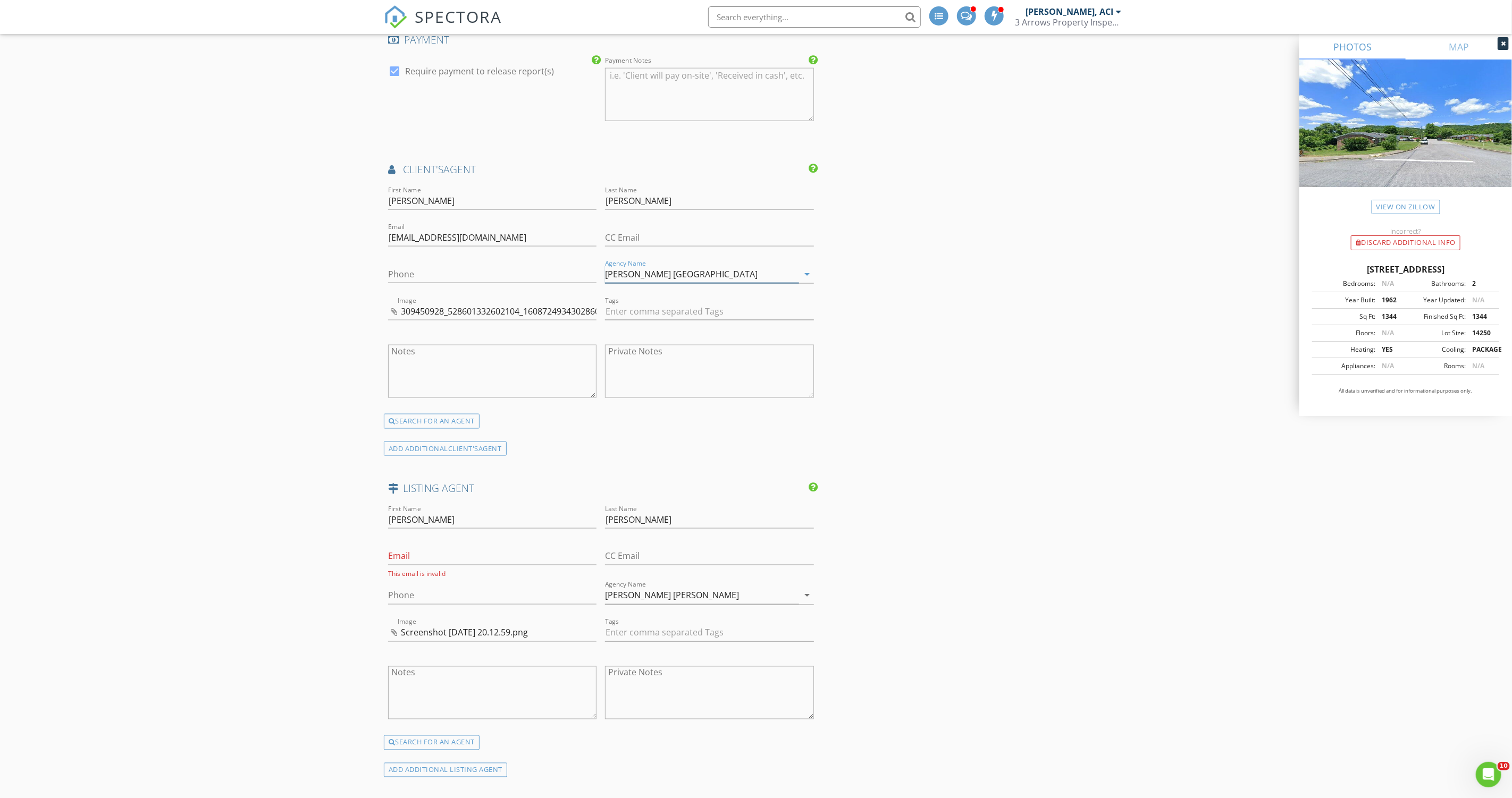
type input "Keller Williams Lebanon"
click at [538, 274] on input "Phone" at bounding box center [492, 275] width 208 height 18
paste input "615-784-8687"
click at [390, 269] on input "615-784-8687" at bounding box center [492, 275] width 208 height 18
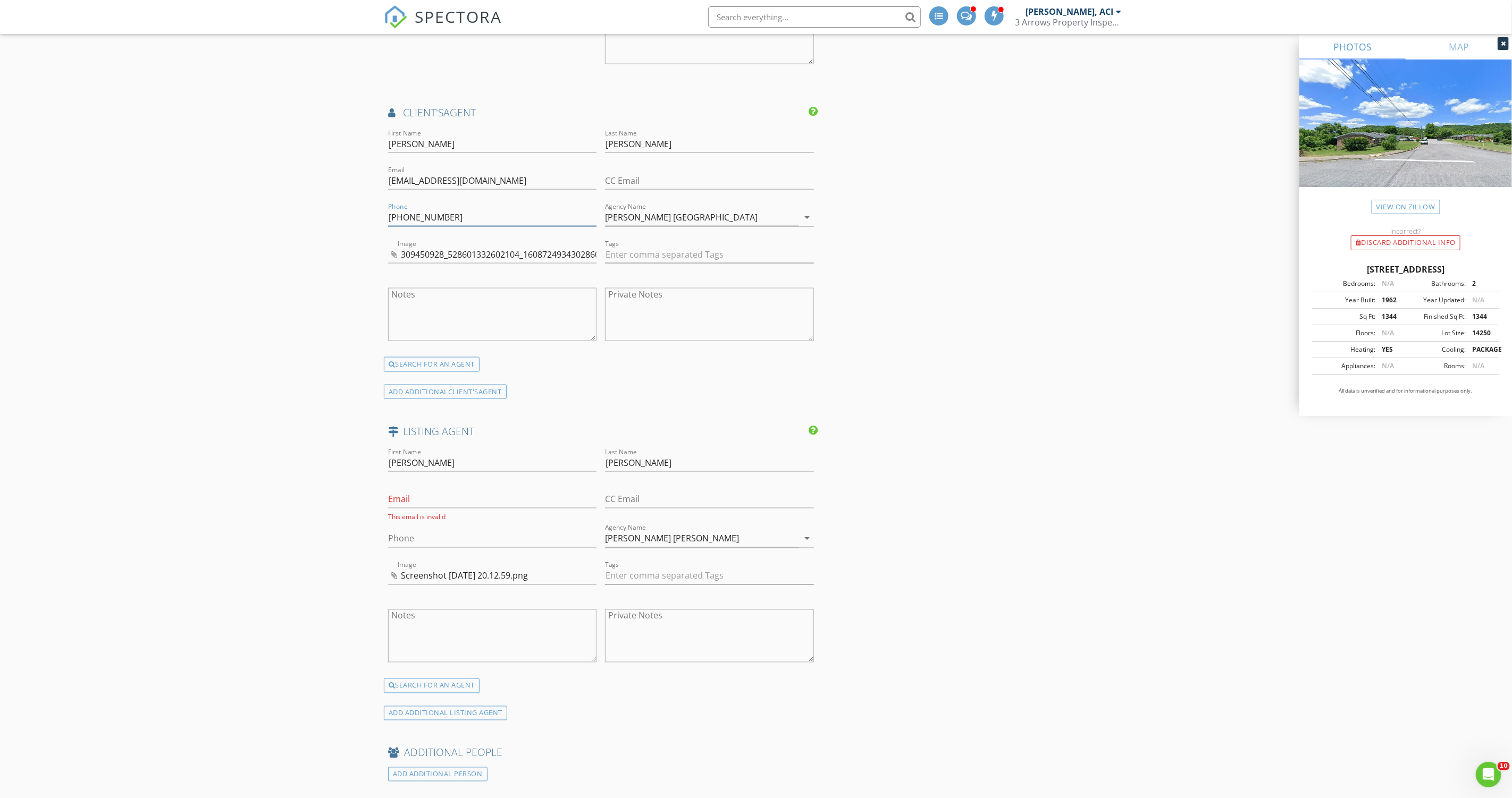
scroll to position [1230, 0]
type input "(615) 784-8687"
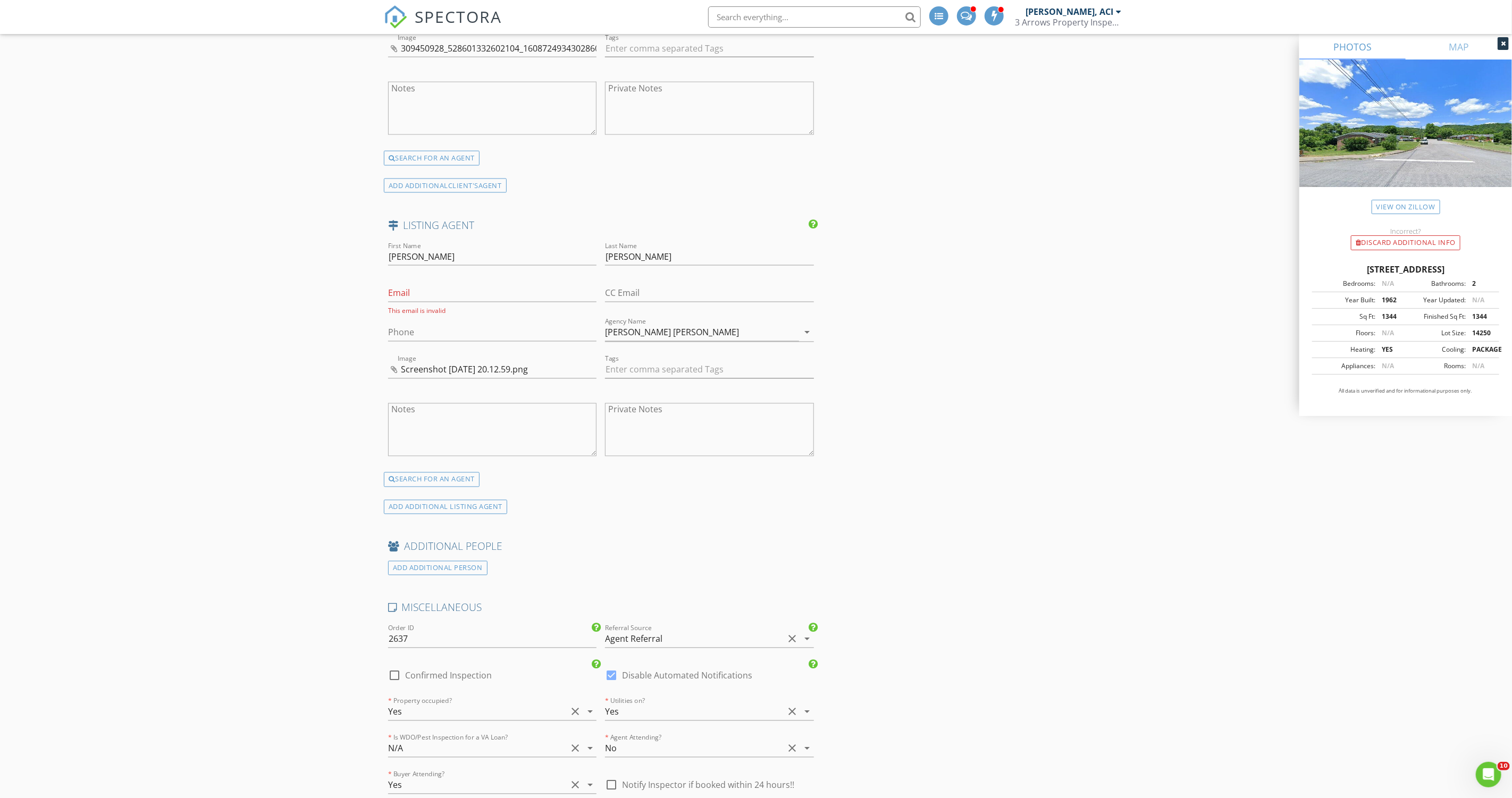
scroll to position [1432, 0]
click at [480, 285] on input "Email" at bounding box center [492, 293] width 208 height 18
paste input "shaynastella@kw.com"
type input "shaynastella@kw.com"
click at [525, 324] on input "Phone" at bounding box center [492, 329] width 208 height 18
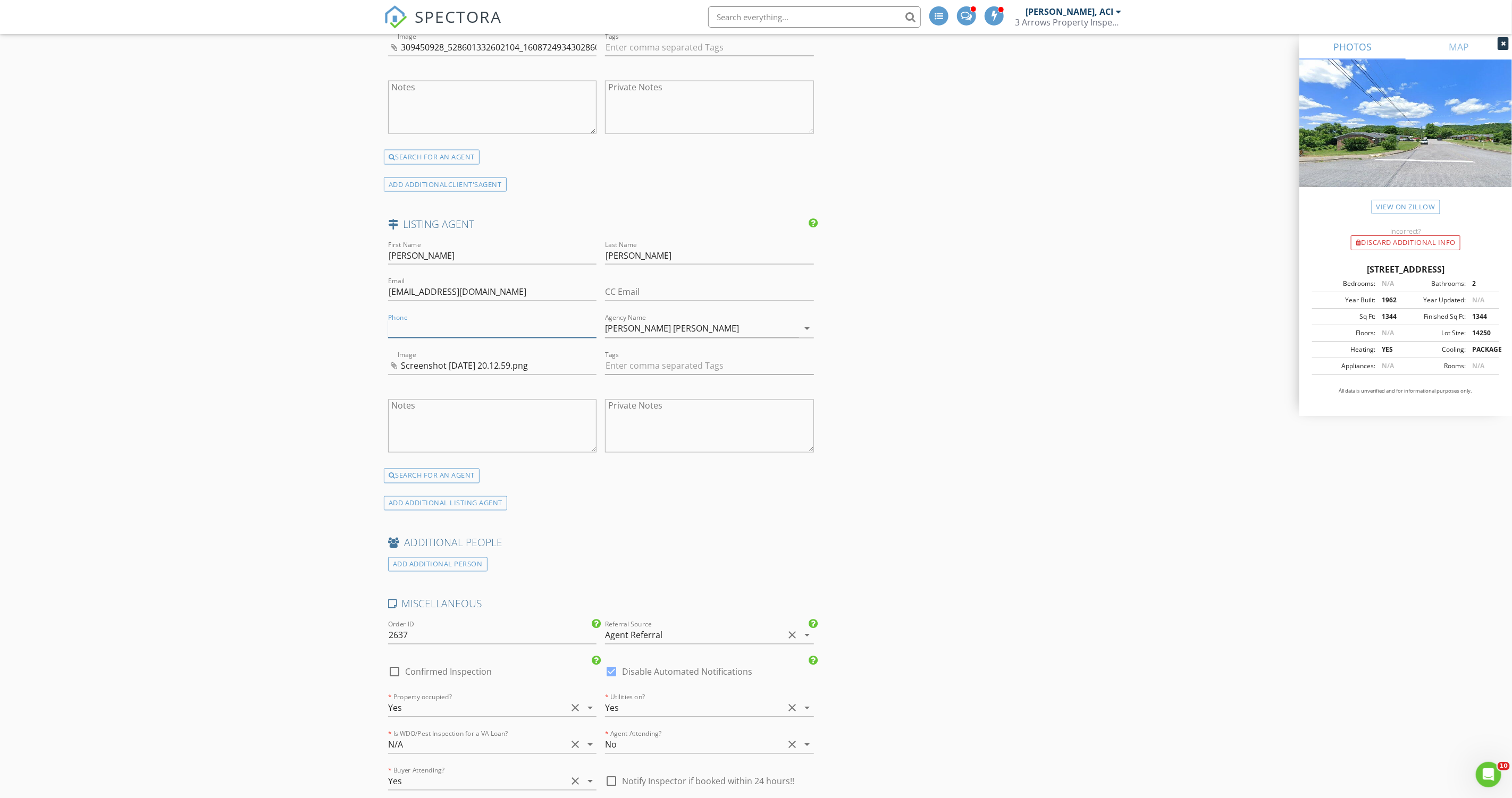
paste input "615-613-3155"
click at [389, 323] on input "615-613-3155" at bounding box center [492, 329] width 208 height 18
paste input "613-315"
paste input "text"
type input "[PHONE_NUMBER]"
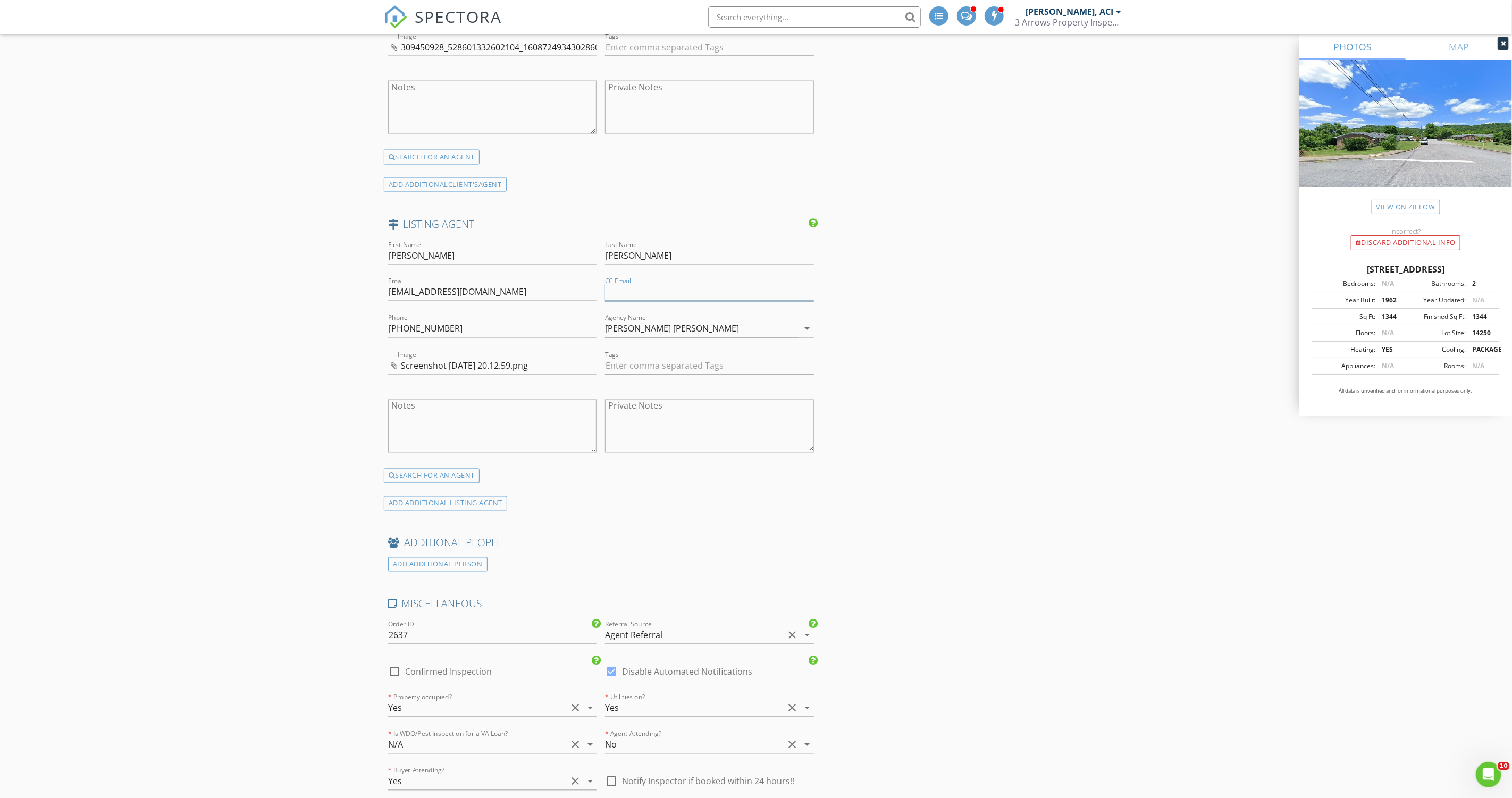
click at [654, 288] on input "CC Email" at bounding box center [709, 293] width 208 height 18
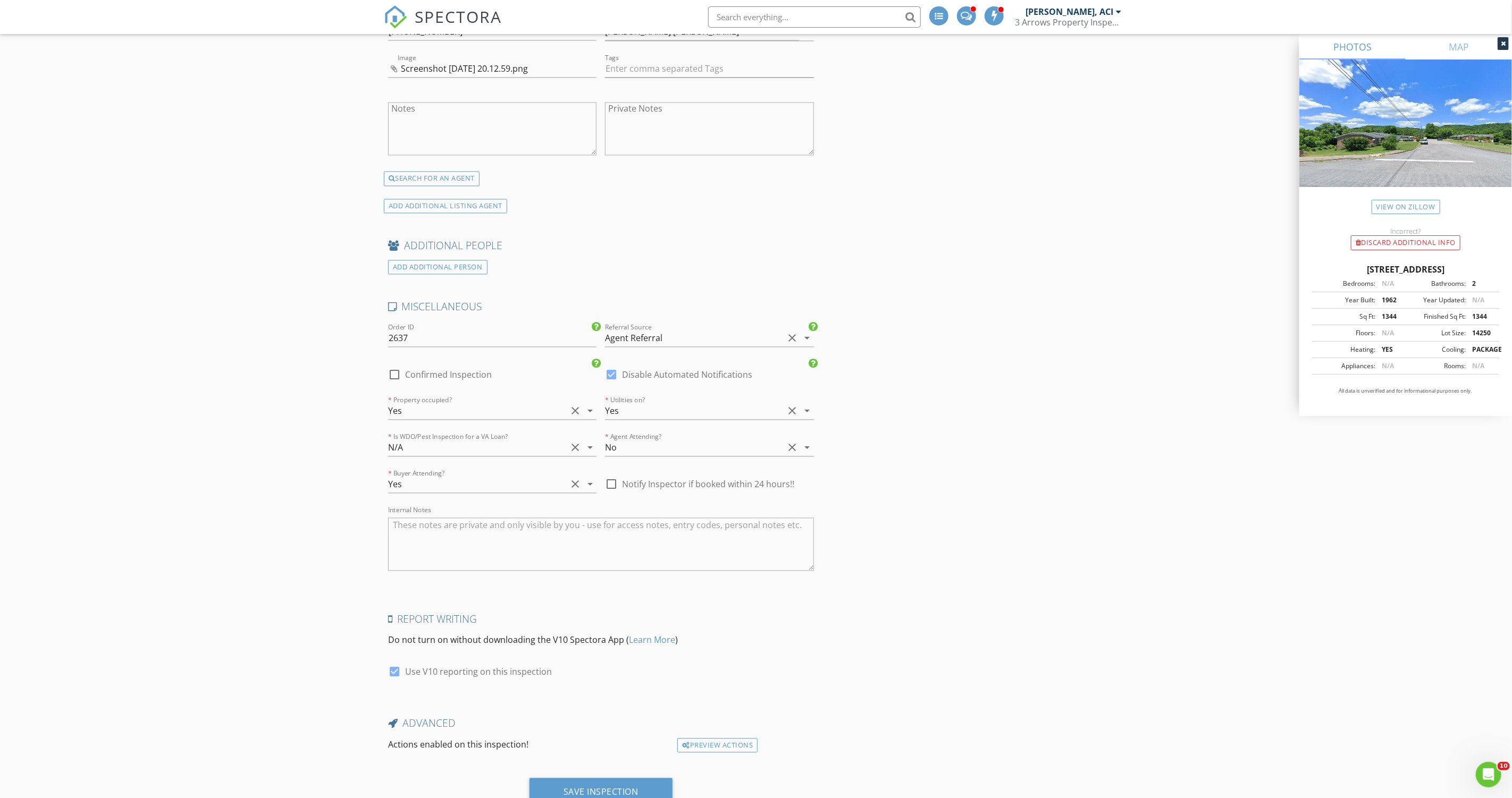
scroll to position [1763, 0]
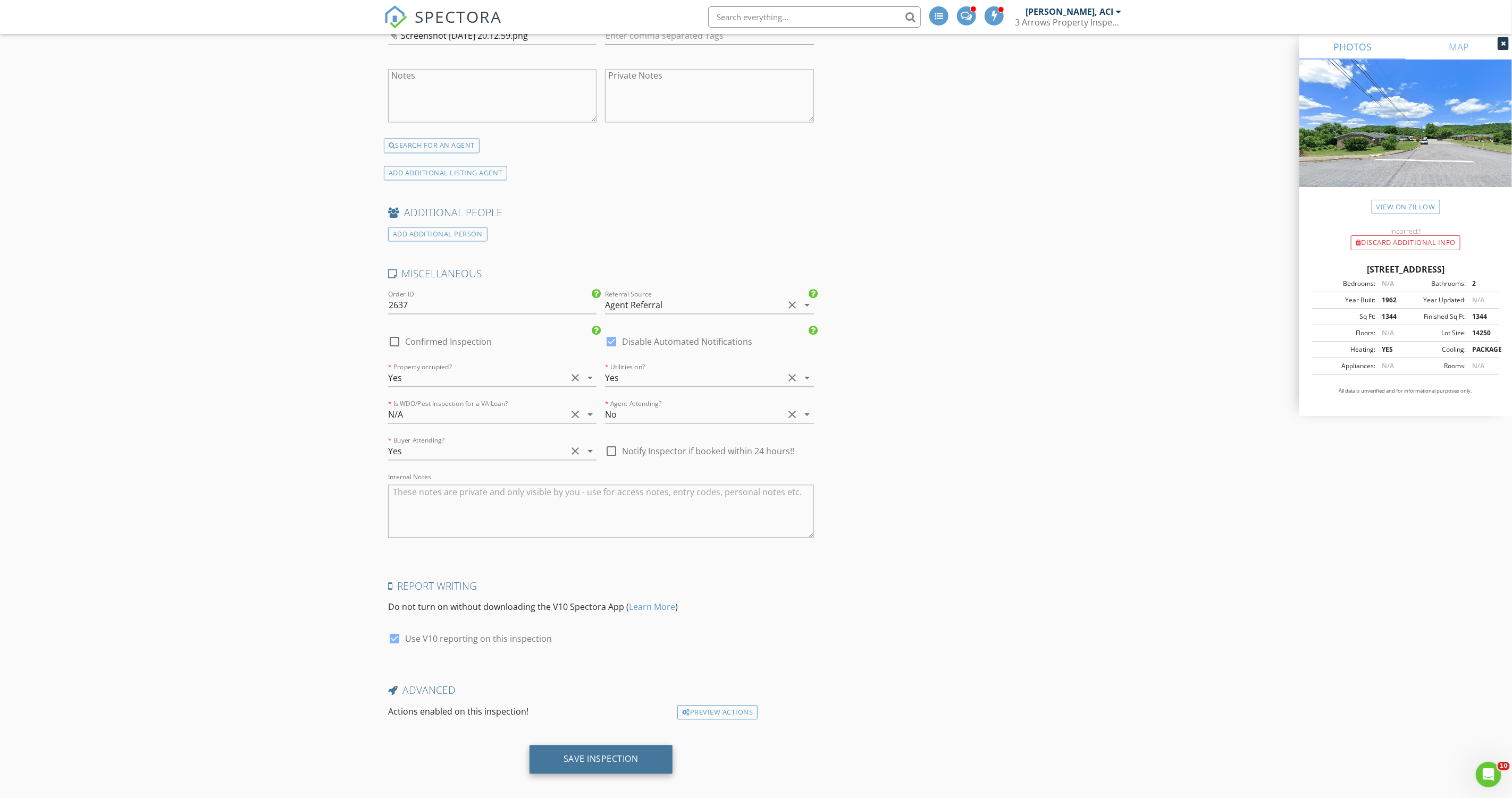
click at [602, 745] on div "Save Inspection" at bounding box center [601, 759] width 143 height 29
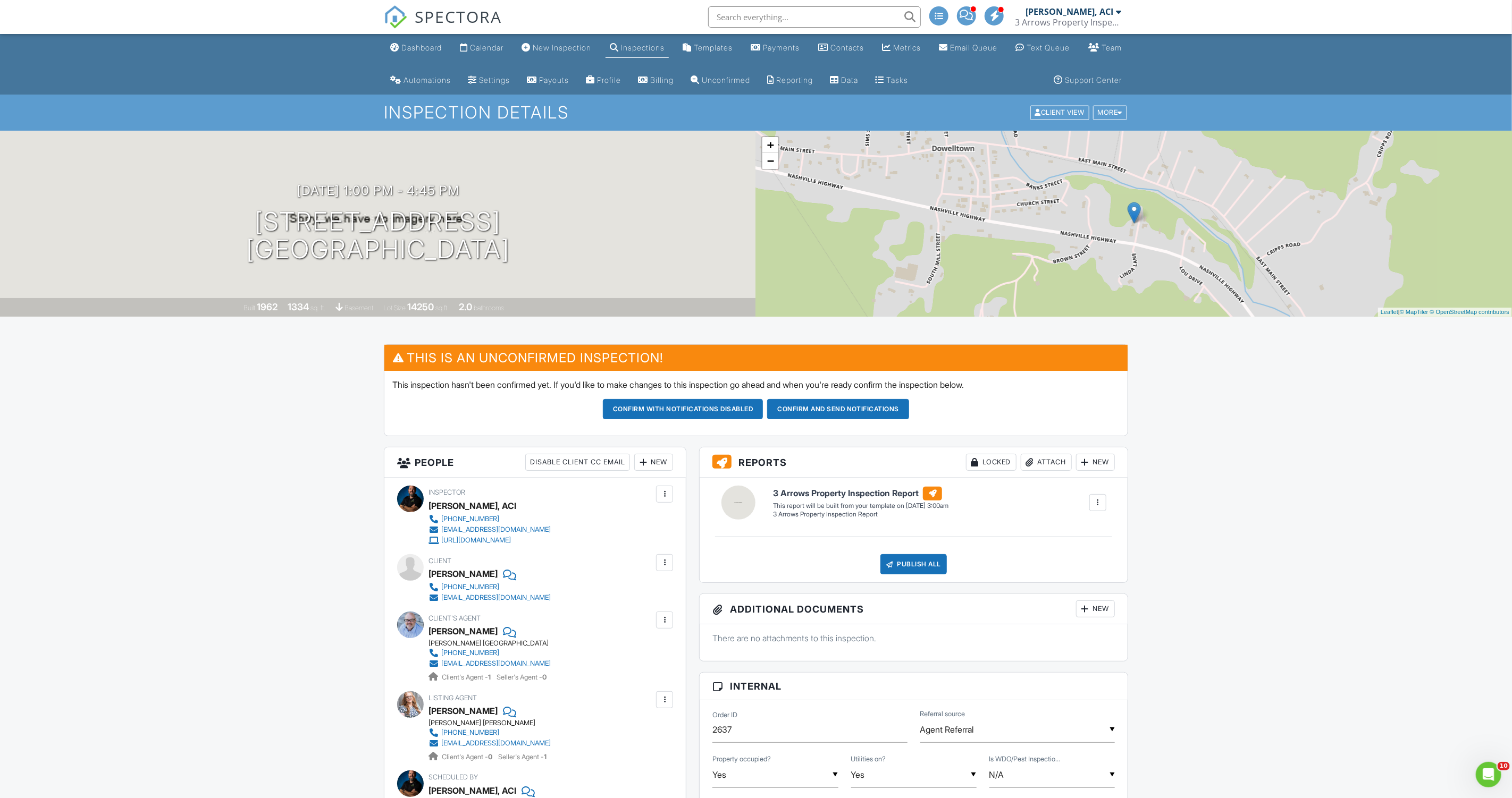
click at [667, 619] on div at bounding box center [664, 620] width 11 height 11
click at [654, 657] on li "Edit" at bounding box center [639, 652] width 54 height 26
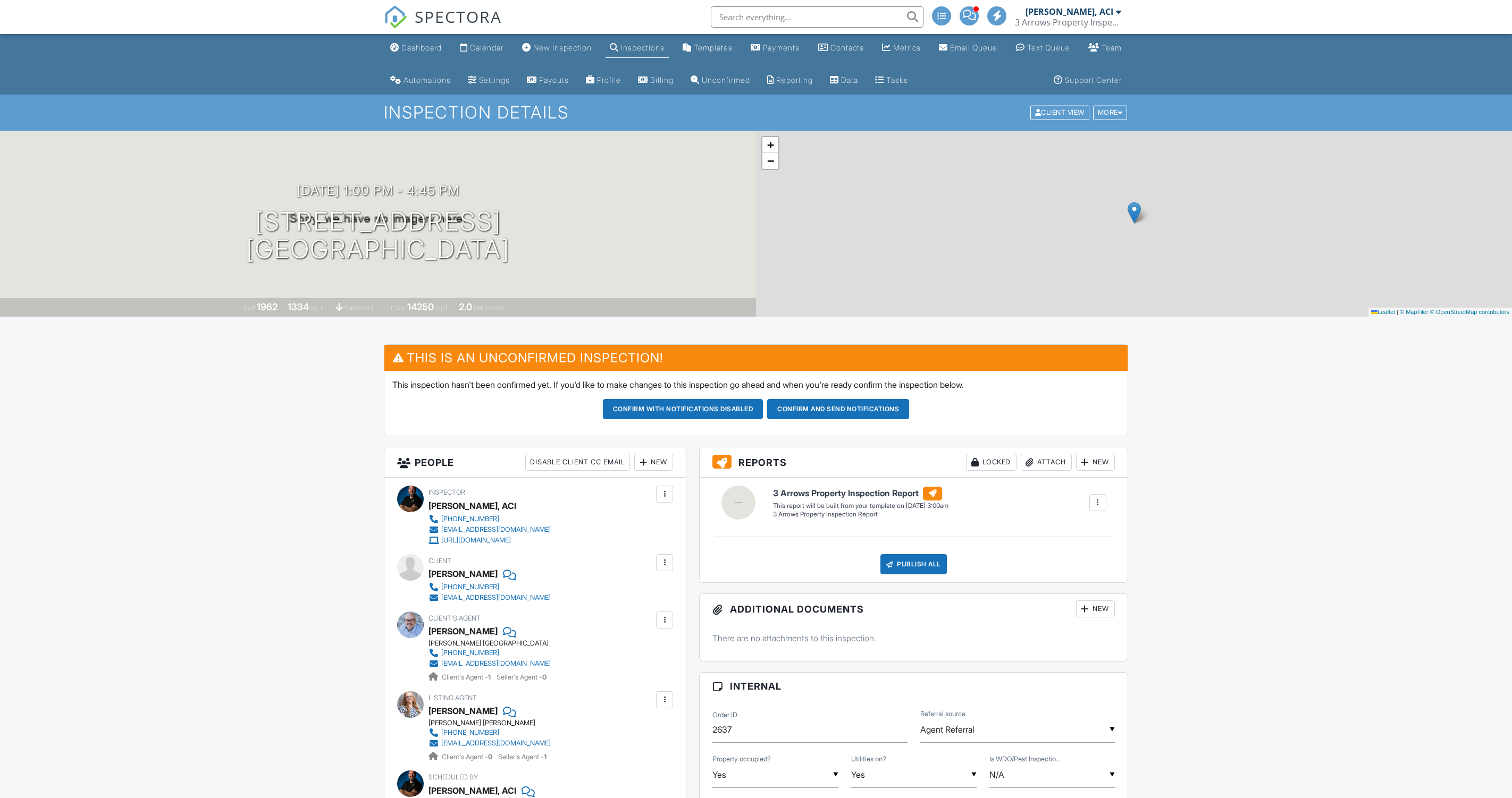
click at [664, 696] on div at bounding box center [664, 700] width 11 height 11
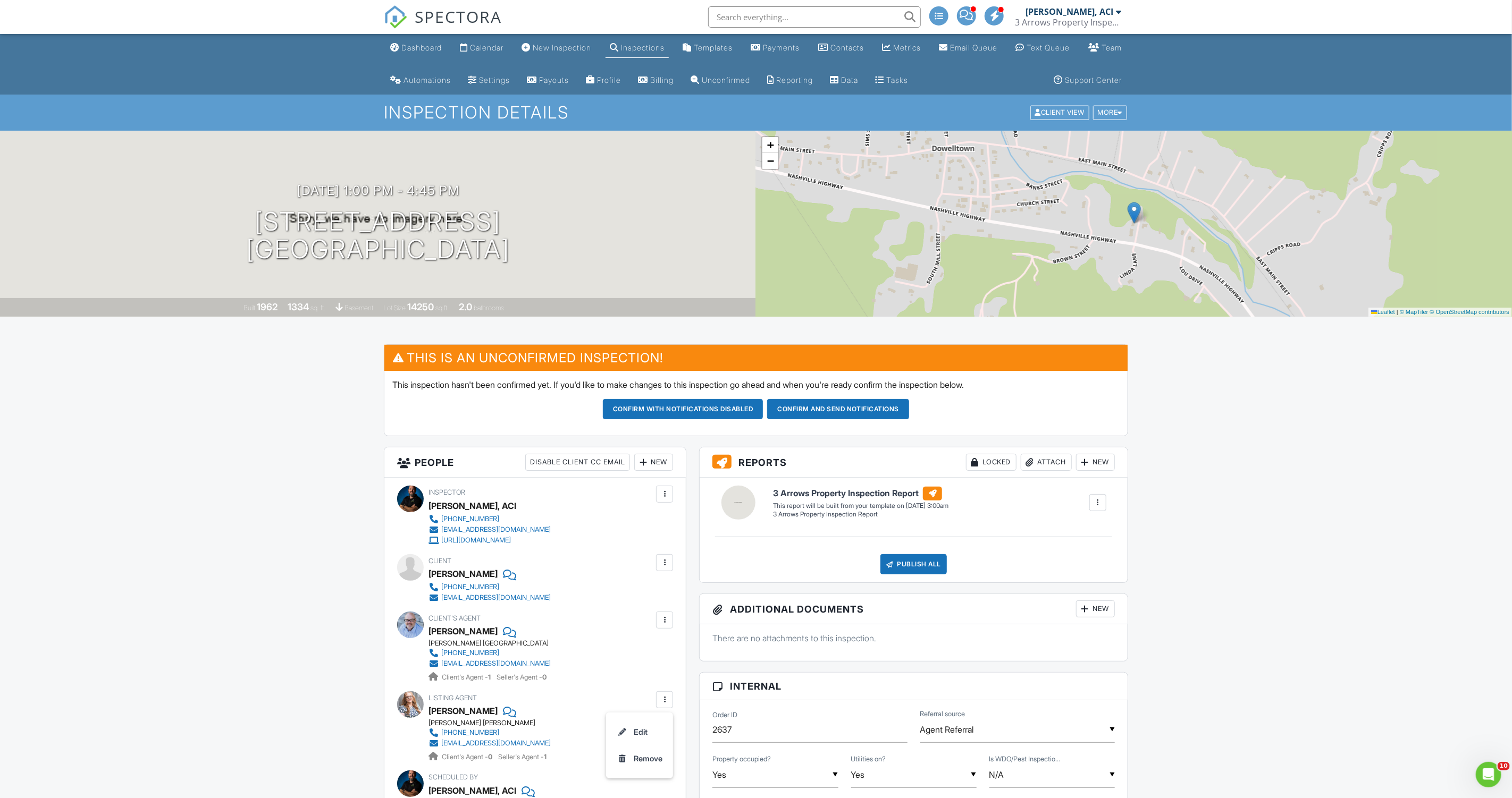
click at [664, 696] on div at bounding box center [664, 700] width 11 height 11
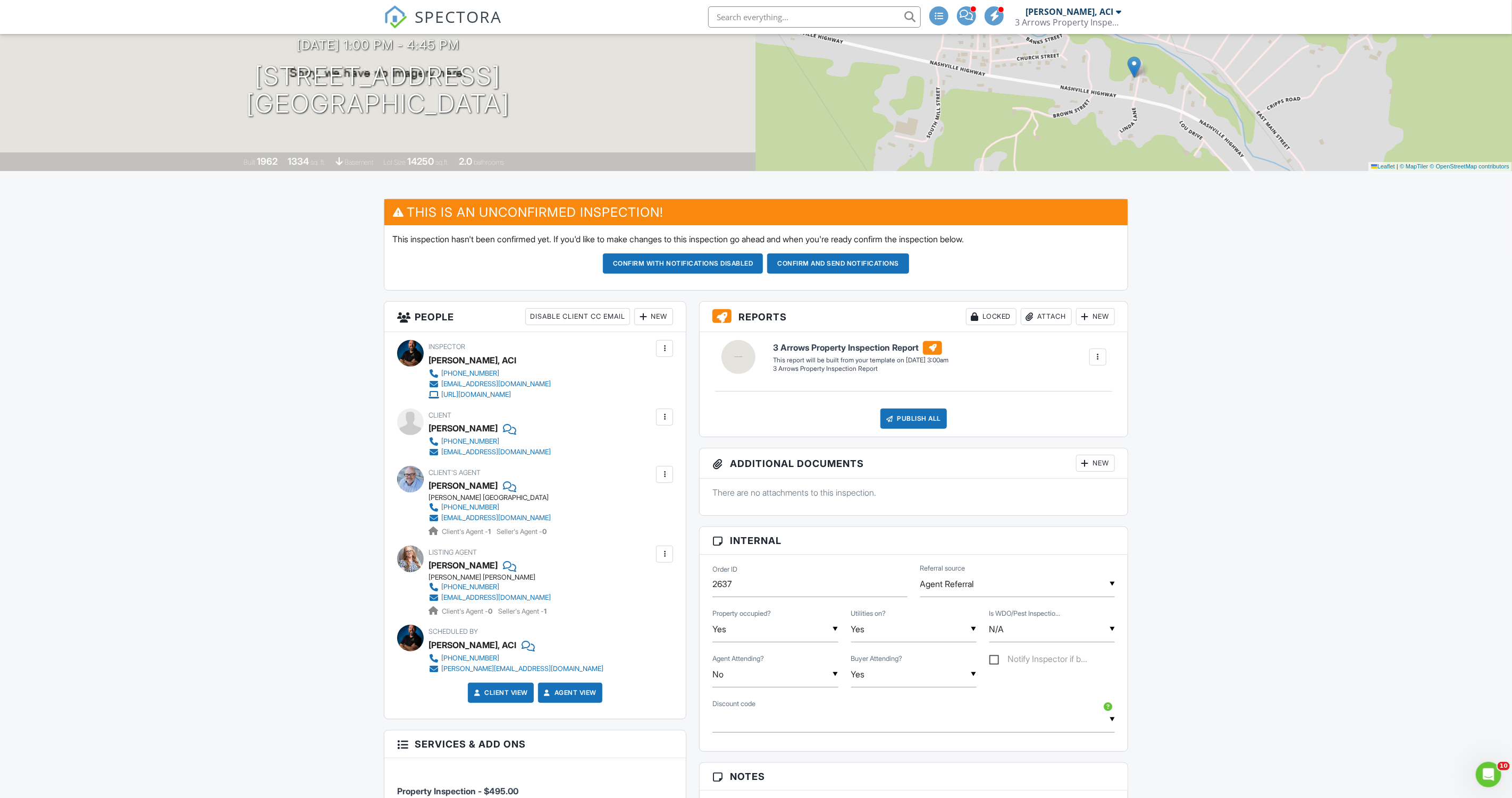
scroll to position [147, 0]
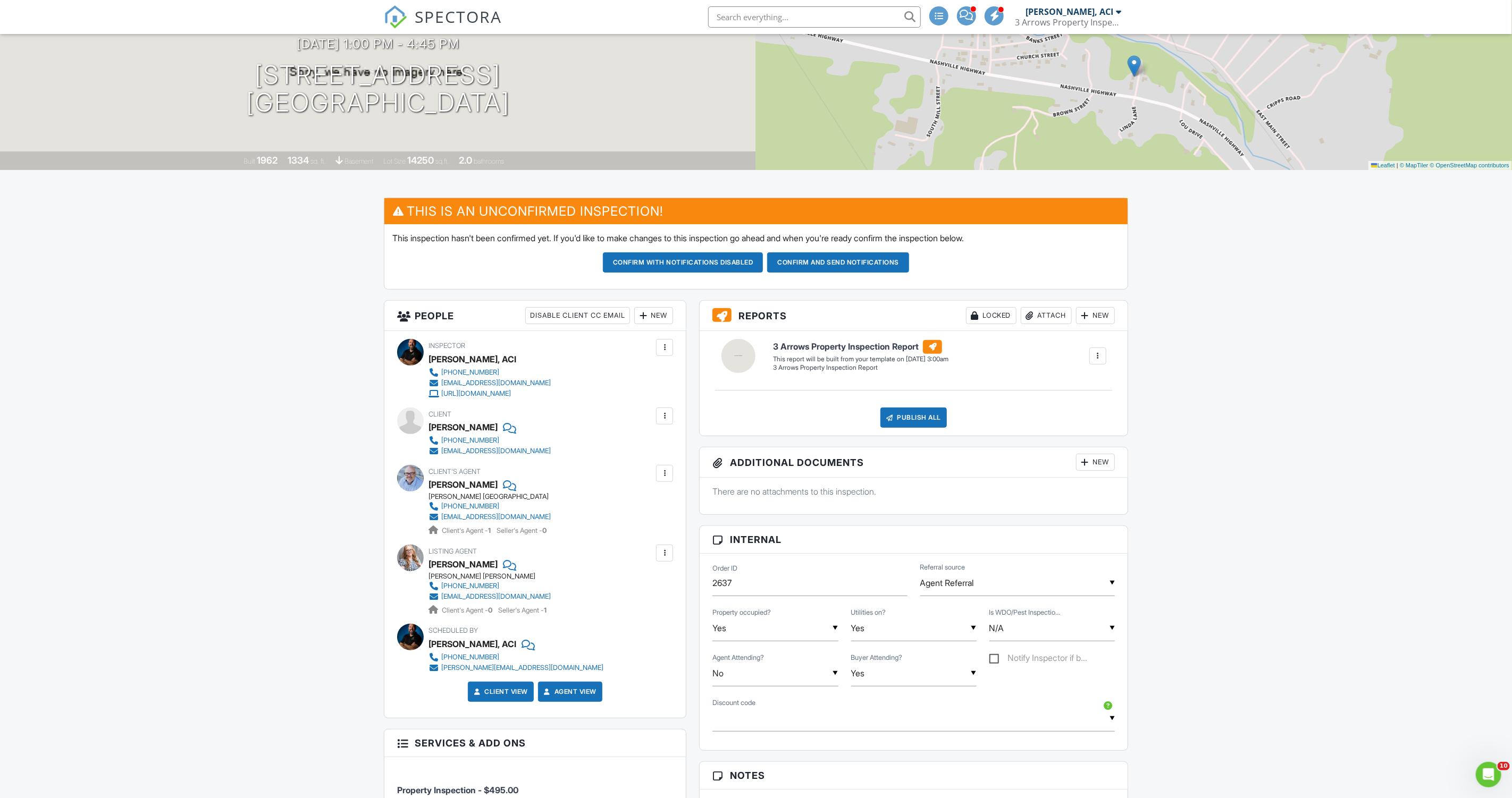
click at [660, 552] on div at bounding box center [664, 553] width 11 height 11
click at [657, 587] on li "Edit" at bounding box center [639, 586] width 54 height 26
click at [444, 155] on div "Built 1962 1334 sq. ft. basement Lot Size 14250 sq.ft. 2.0 bathrooms" at bounding box center [378, 161] width 756 height 19
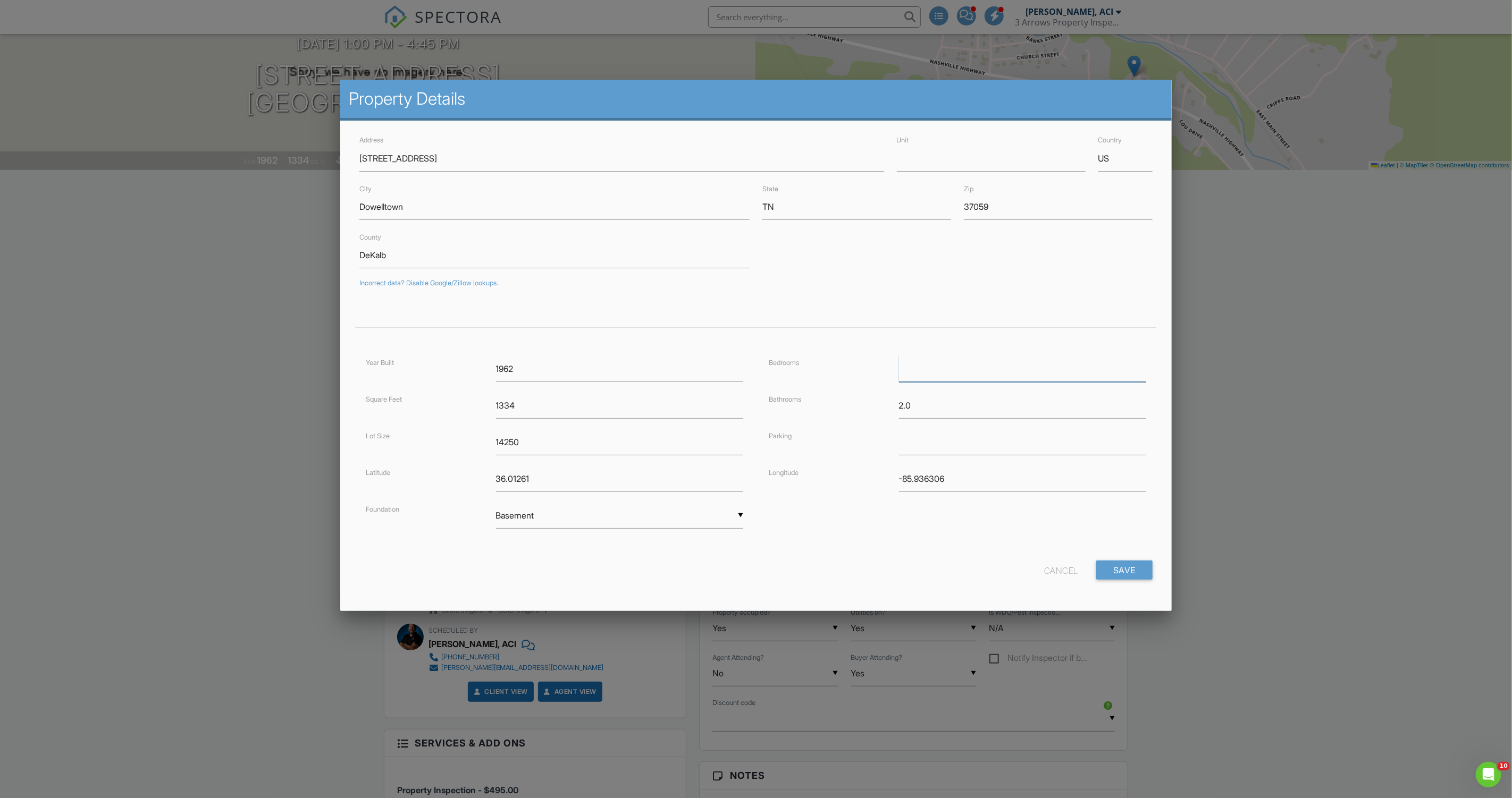
click at [929, 370] on input "number" at bounding box center [1022, 369] width 247 height 26
type input "3"
click at [951, 442] on input "text" at bounding box center [1022, 442] width 247 height 26
type input "Carport"
click at [1102, 566] on input "Save" at bounding box center [1125, 570] width 56 height 19
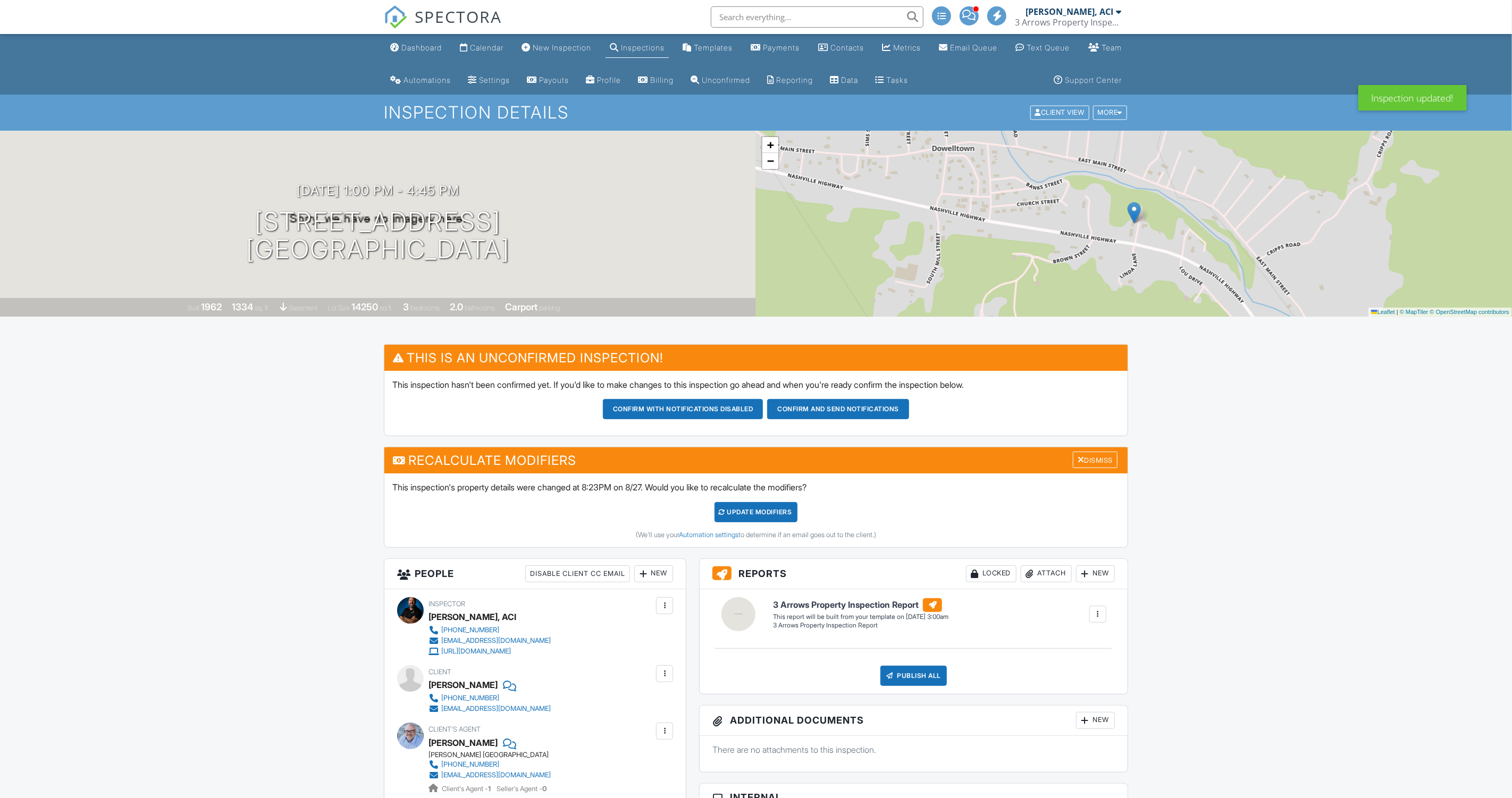
click at [787, 508] on div "UPDATE Modifiers" at bounding box center [756, 512] width 83 height 20
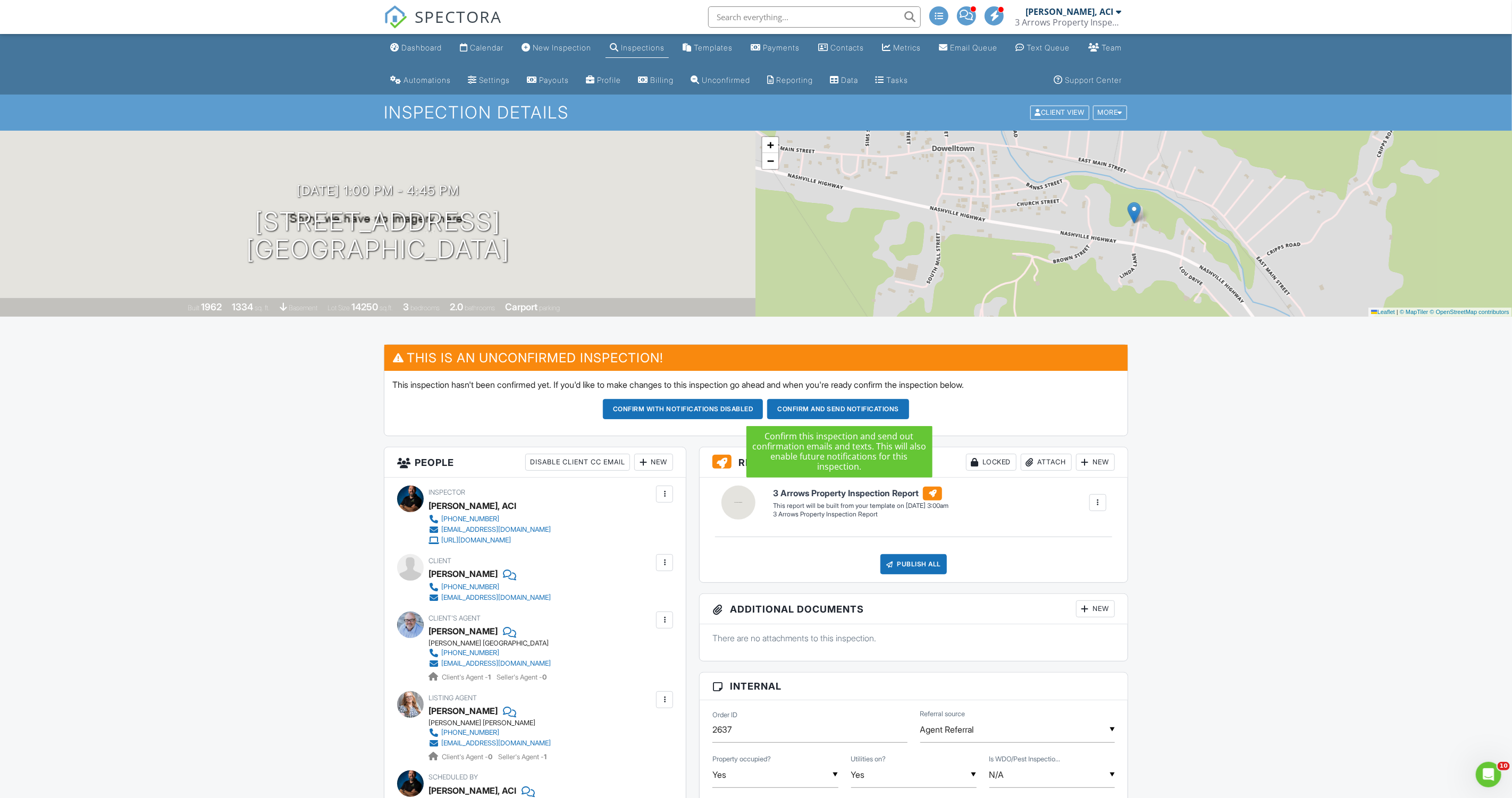
click at [764, 411] on button "Confirm and send notifications" at bounding box center [683, 409] width 161 height 20
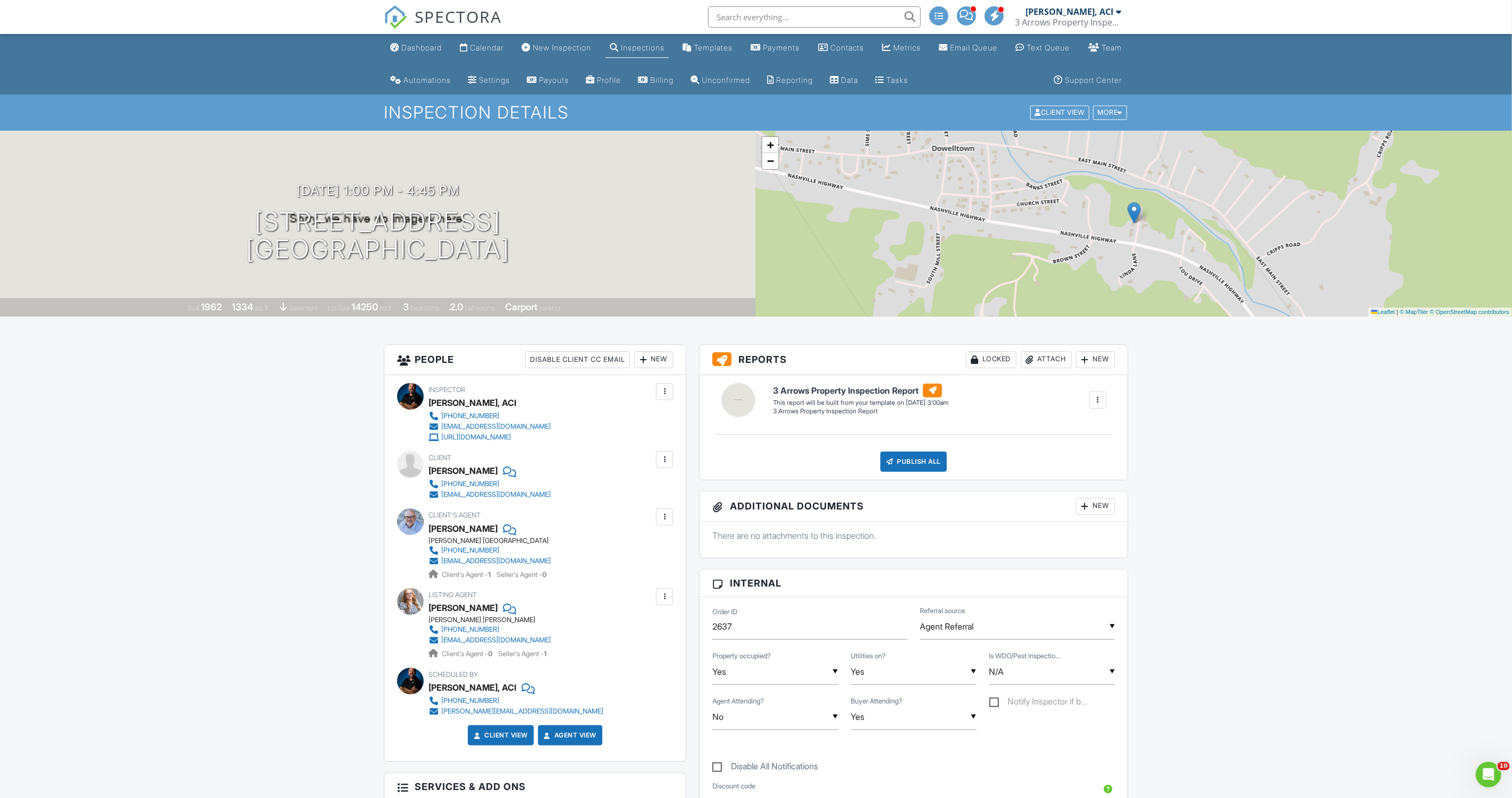
click at [973, 21] on div at bounding box center [966, 16] width 19 height 19
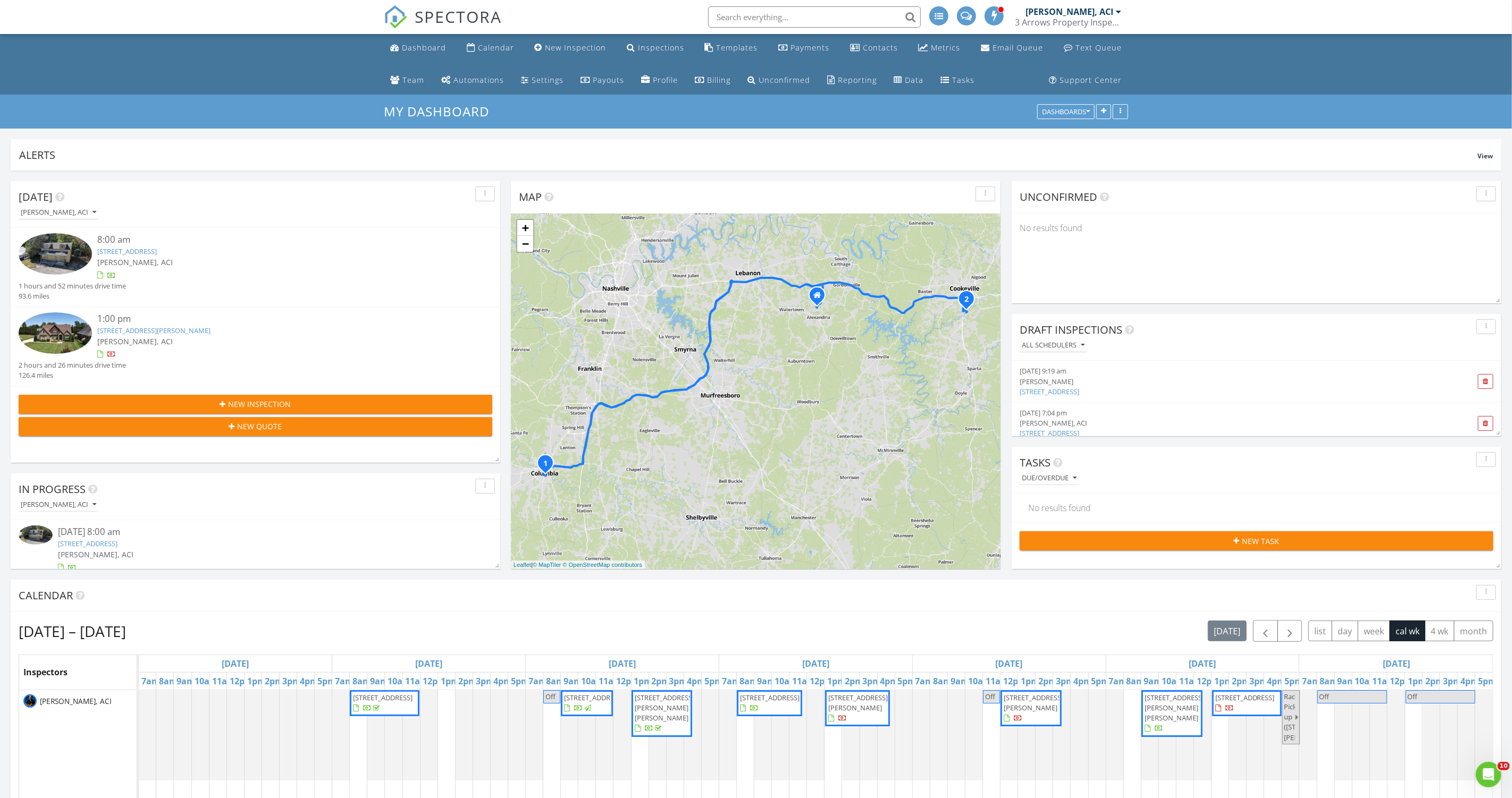
click at [1256, 702] on span "[STREET_ADDRESS]" at bounding box center [1245, 698] width 59 height 9
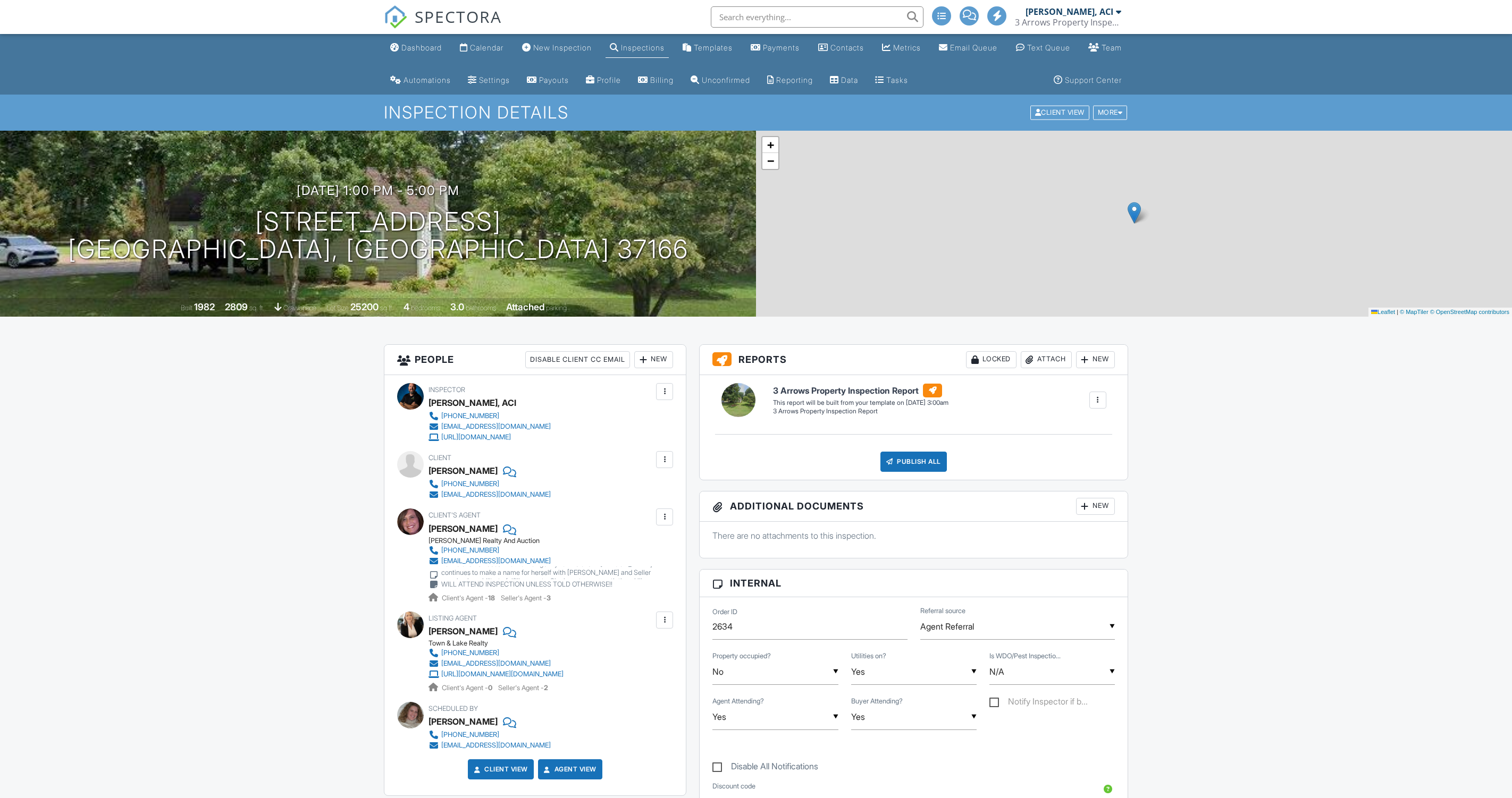
scroll to position [437, 0]
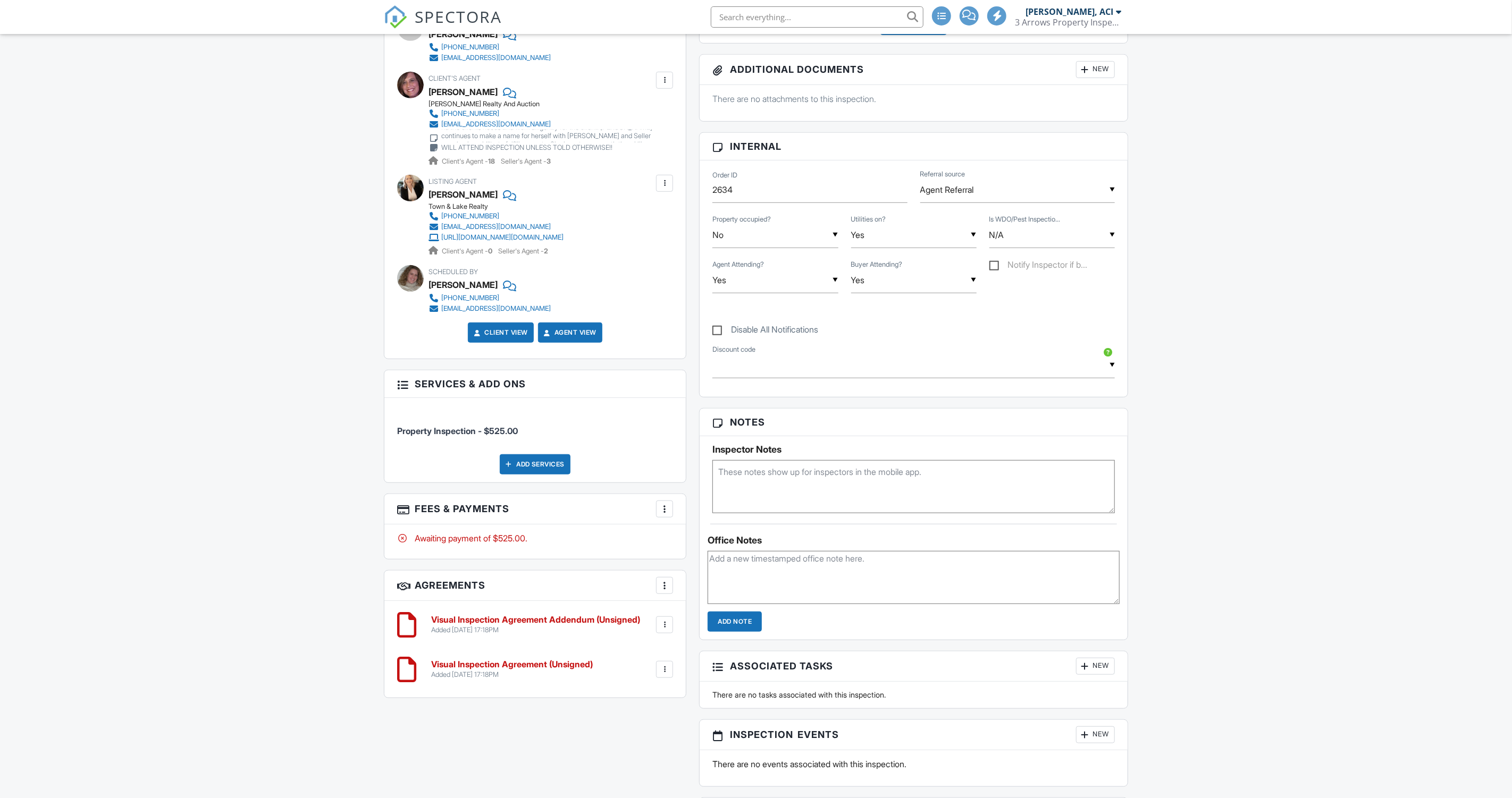
click at [826, 499] on textarea at bounding box center [914, 486] width 403 height 53
paste textarea "1258"
type textarea "LB: 1258 BA around 16:00"
click at [787, 566] on textarea at bounding box center [914, 577] width 412 height 53
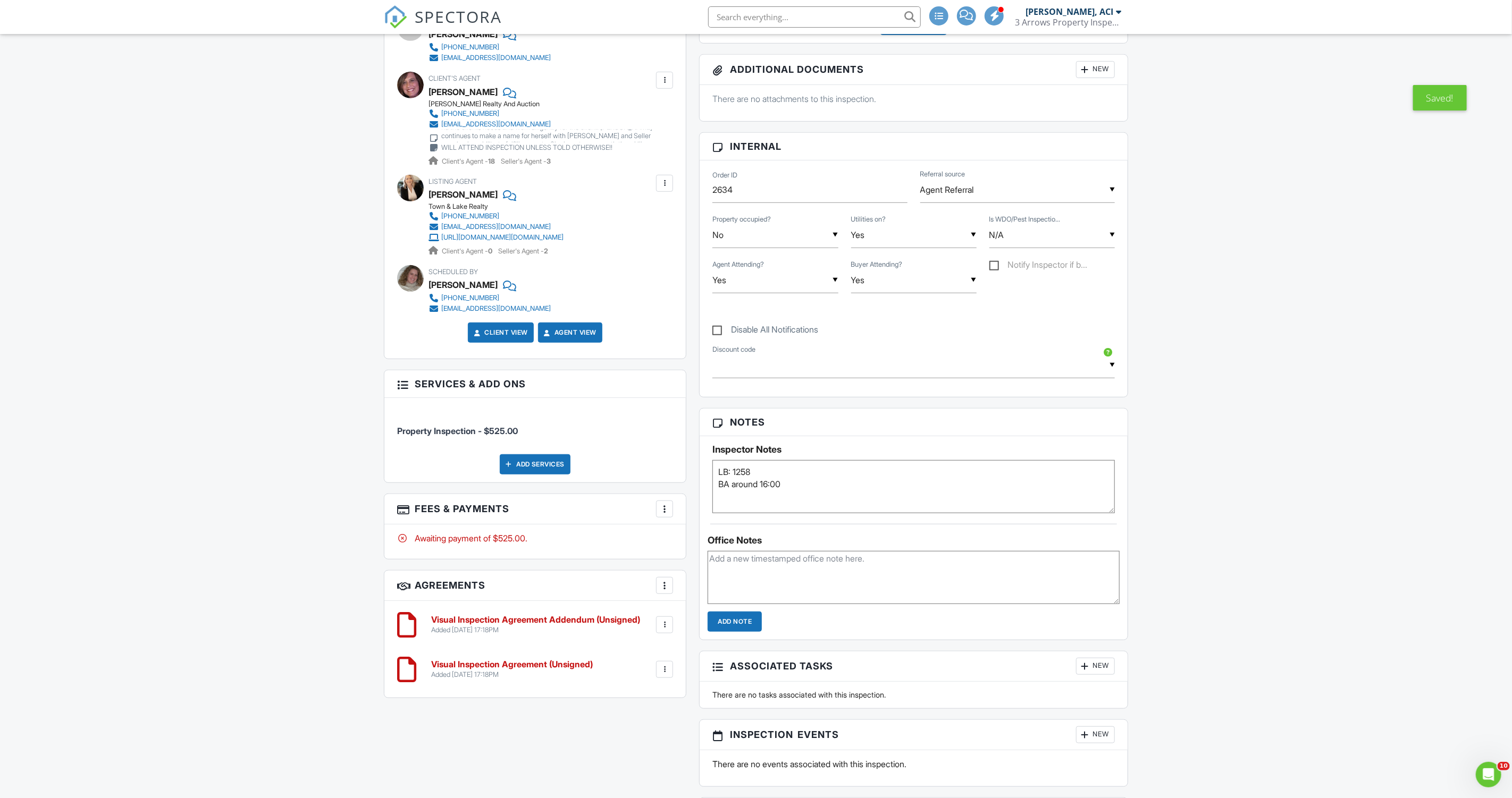
click at [666, 182] on div at bounding box center [664, 183] width 11 height 11
click at [659, 211] on li "Edit" at bounding box center [639, 215] width 54 height 26
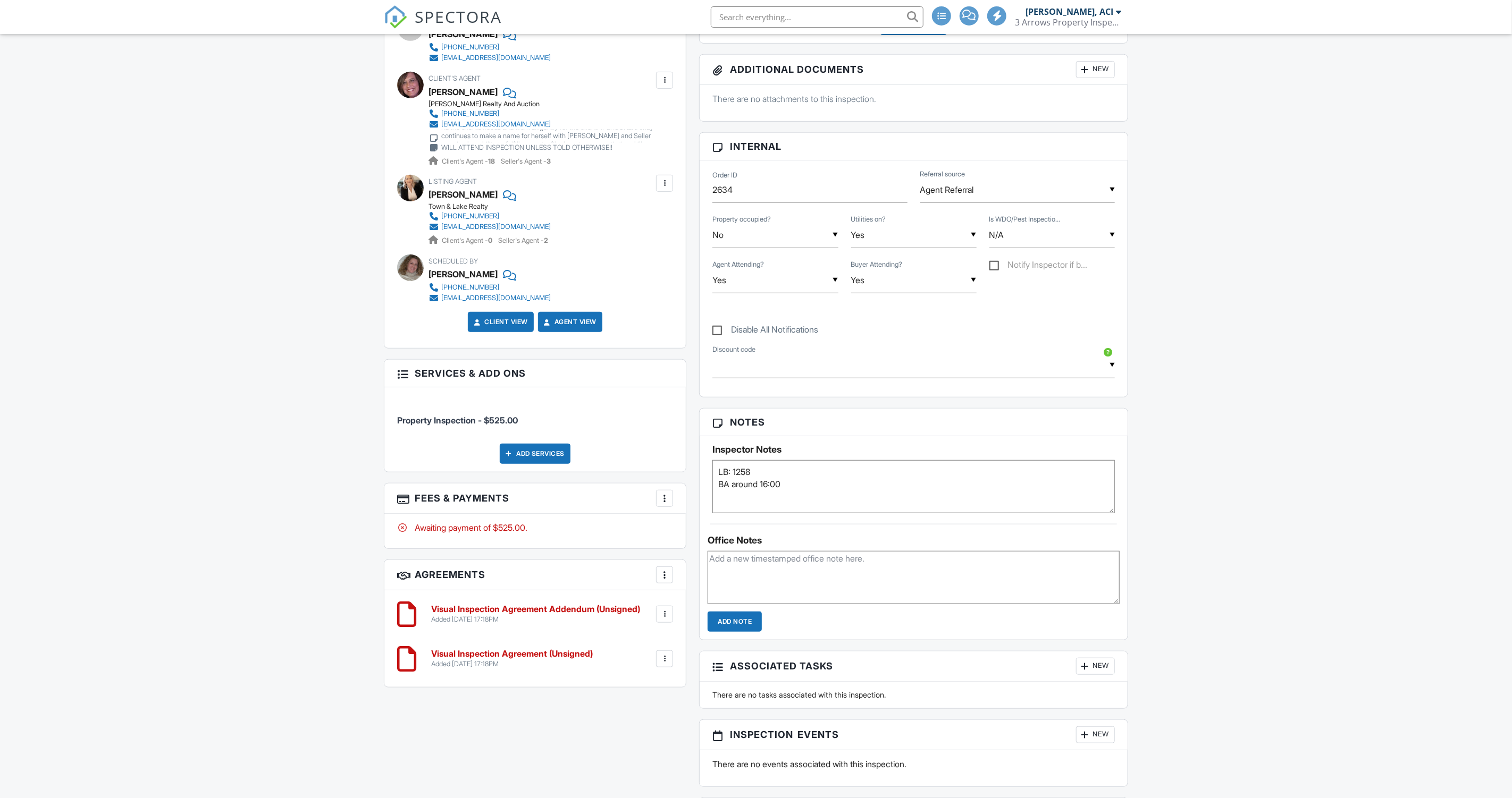
click at [663, 76] on div at bounding box center [664, 80] width 11 height 11
click at [648, 104] on li "Edit" at bounding box center [639, 112] width 54 height 26
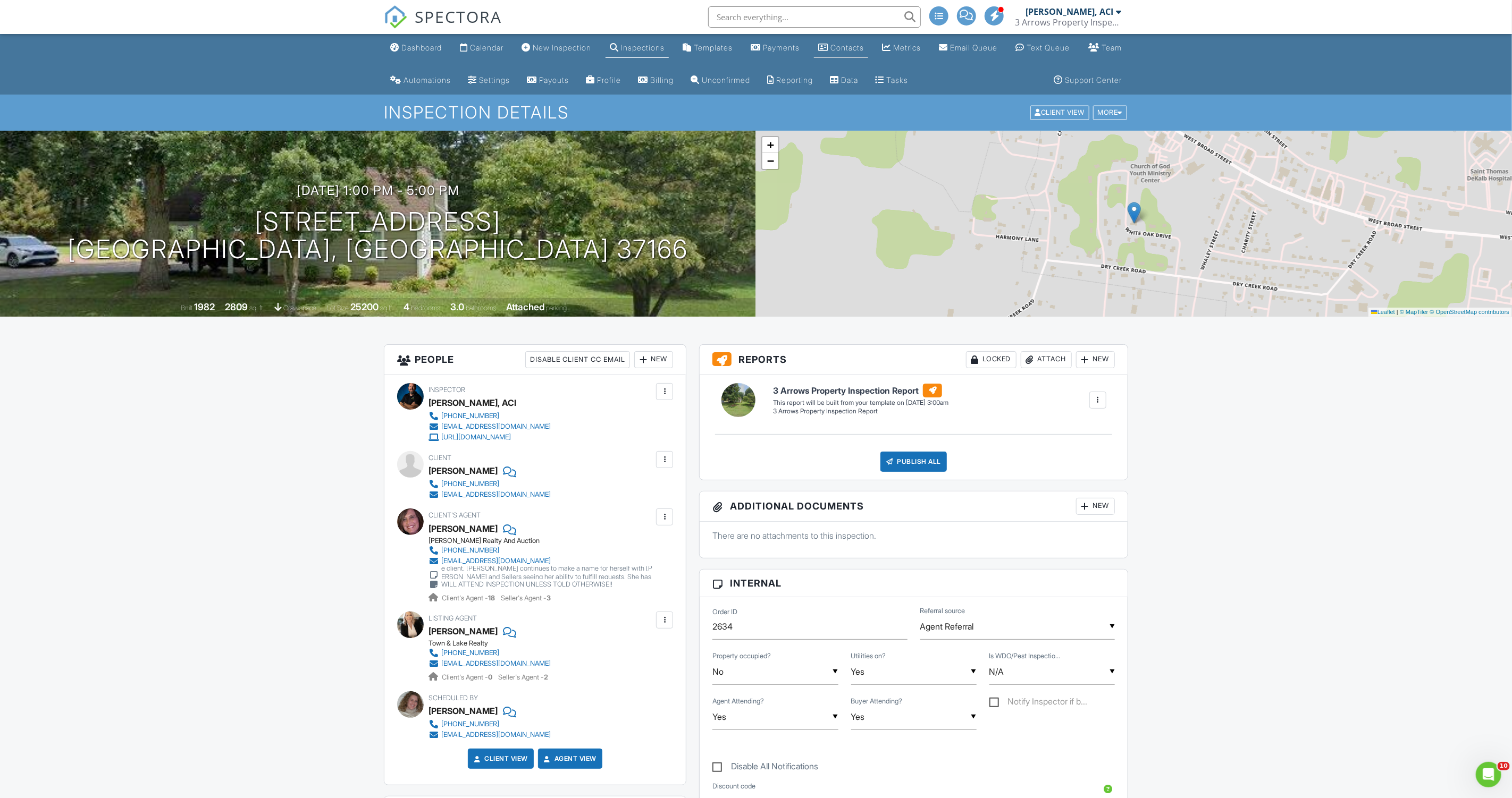
click at [864, 46] on div "Contacts" at bounding box center [847, 47] width 33 height 9
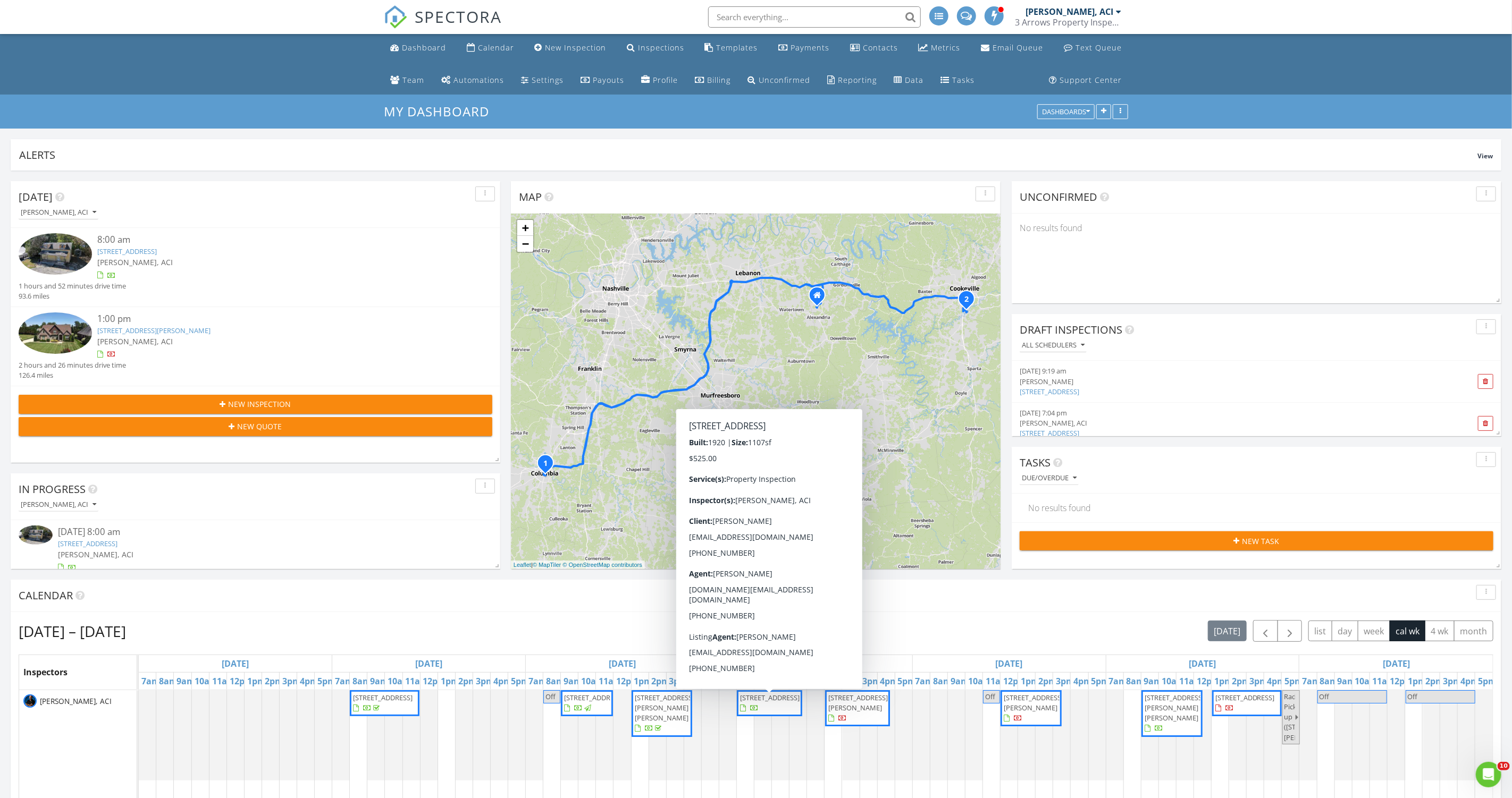
click at [775, 702] on span "1026 1/2 Bridge St , Columbia 38401" at bounding box center [770, 698] width 59 height 9
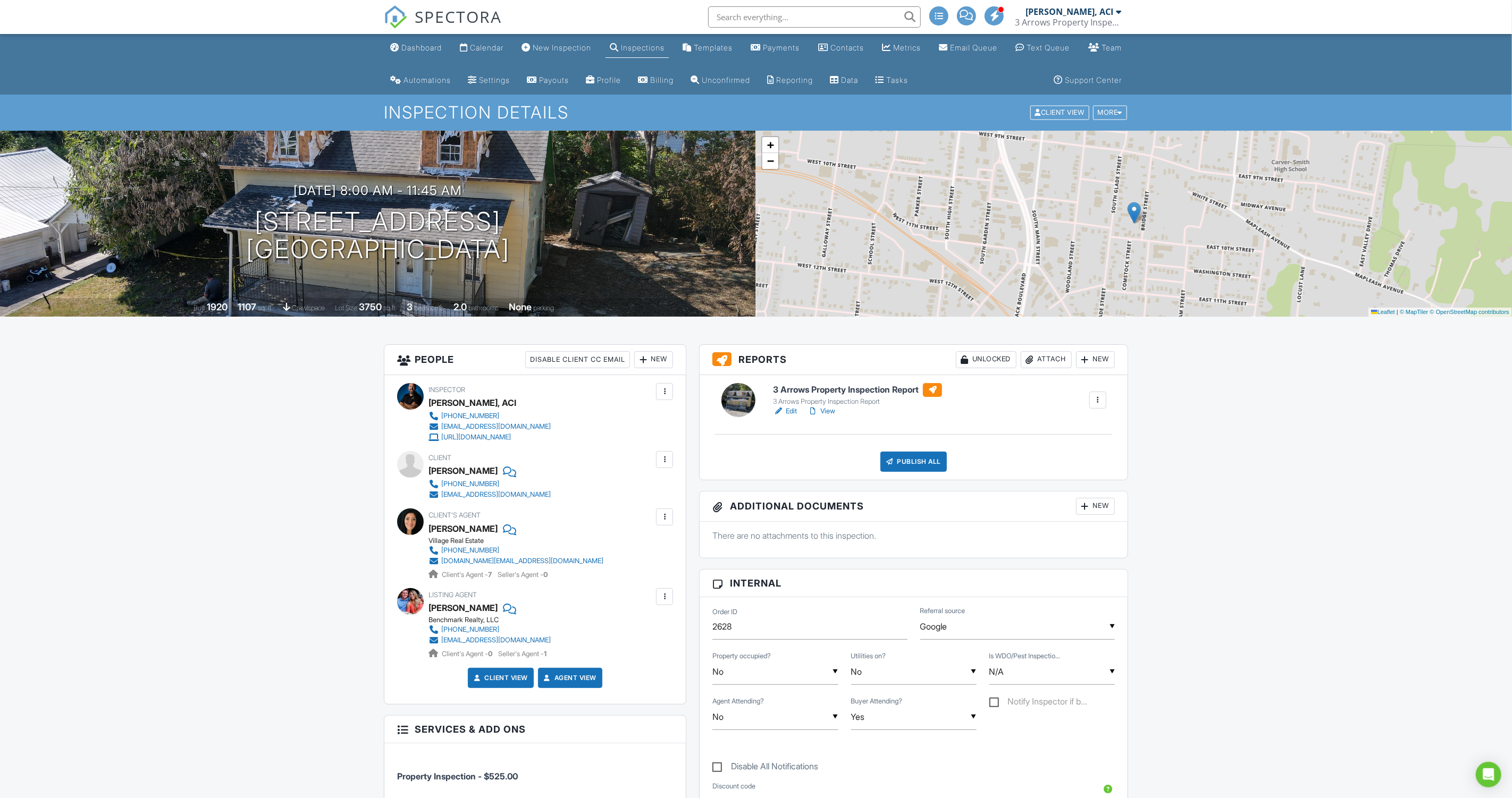
click at [826, 412] on link "View" at bounding box center [821, 411] width 28 height 11
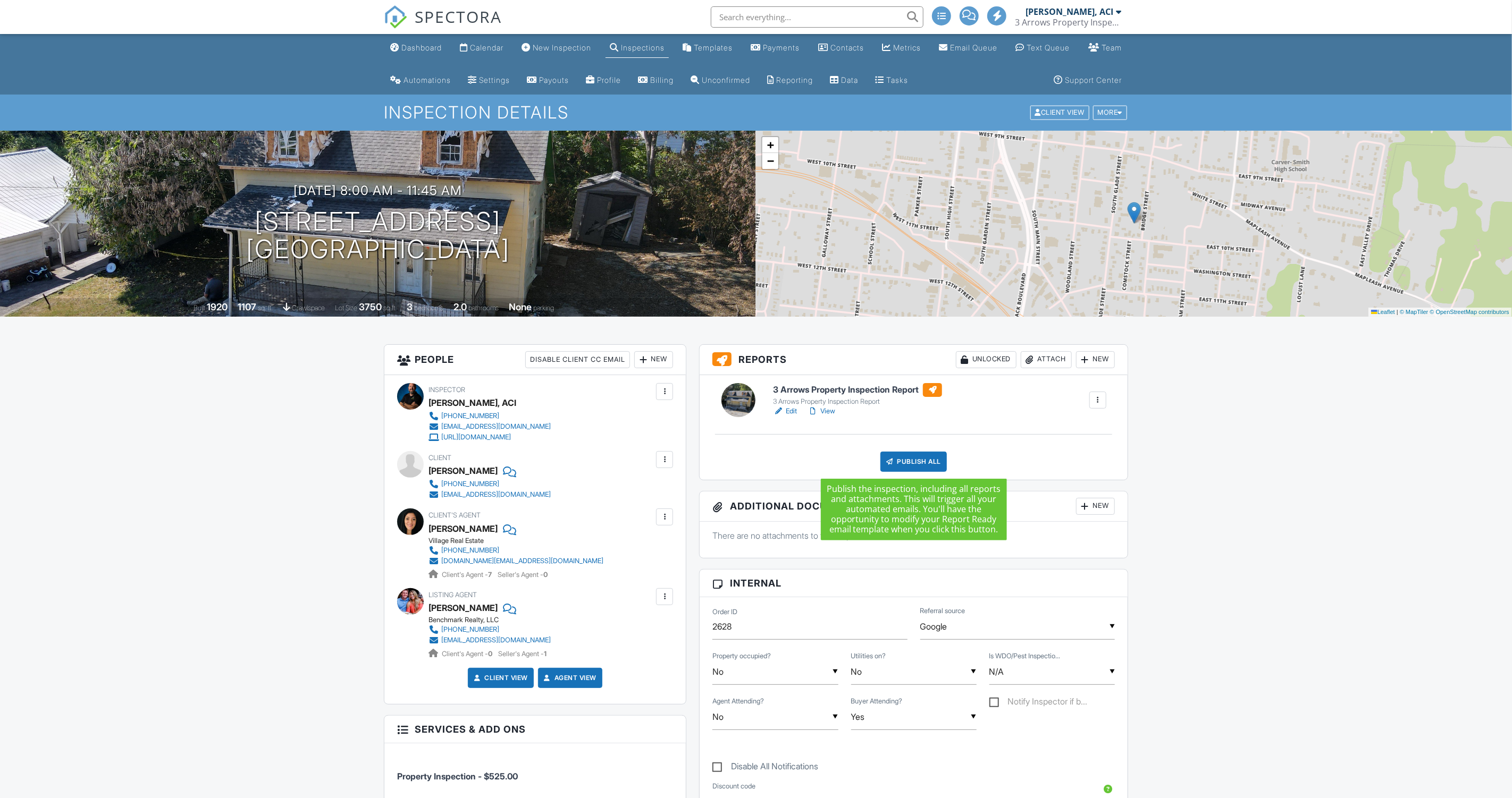
click at [907, 459] on div "Publish All" at bounding box center [913, 462] width 66 height 20
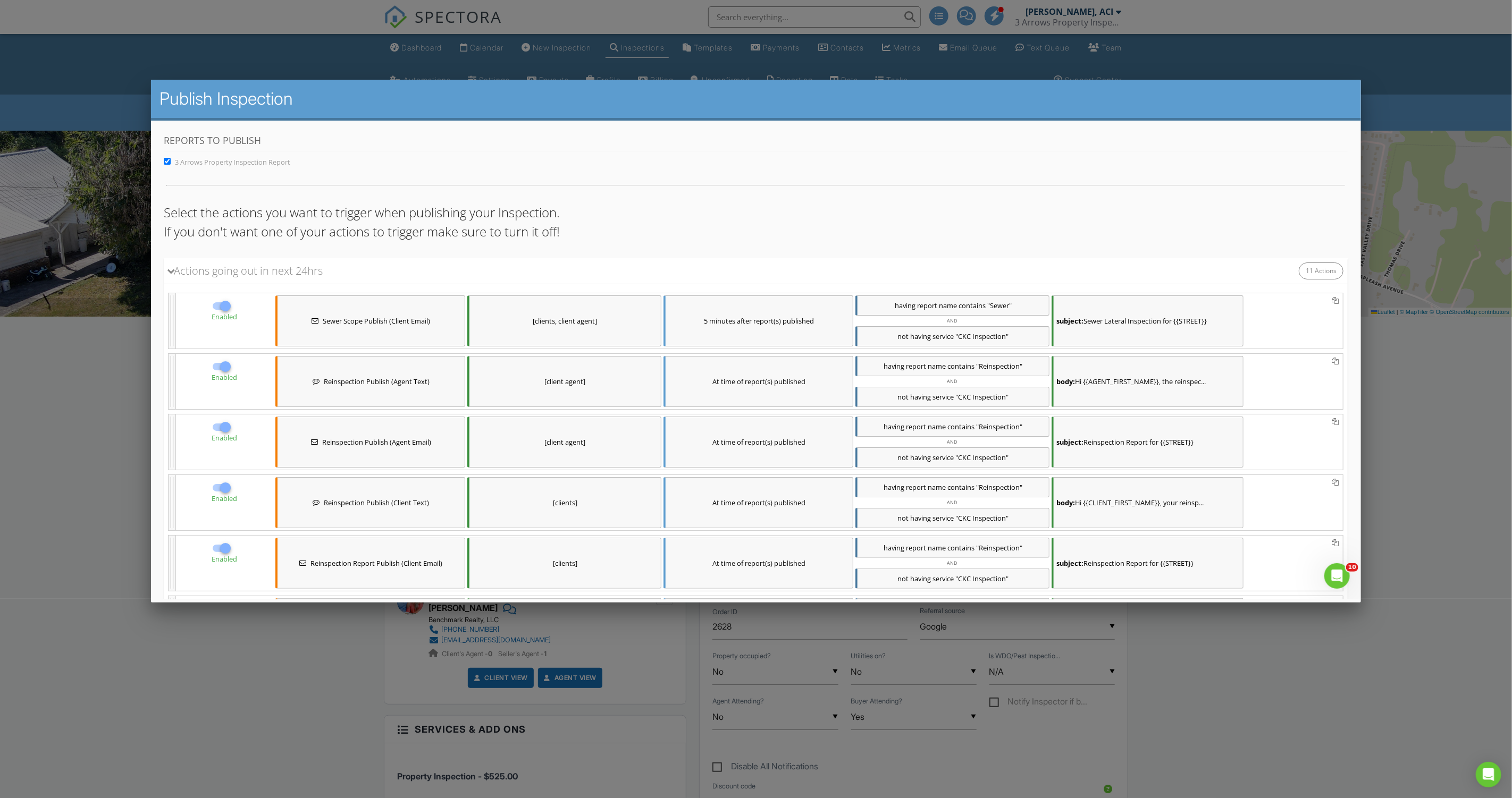
click at [197, 160] on span "3 Arrows Property Inspection Report" at bounding box center [232, 162] width 116 height 9
click at [171, 160] on input "3 Arrows Property Inspection Report" at bounding box center [167, 161] width 7 height 7
click at [197, 160] on span "3 Arrows Property Inspection Report" at bounding box center [232, 162] width 116 height 9
click at [171, 160] on input "3 Arrows Property Inspection Report" at bounding box center [167, 161] width 7 height 7
checkbox input "true"
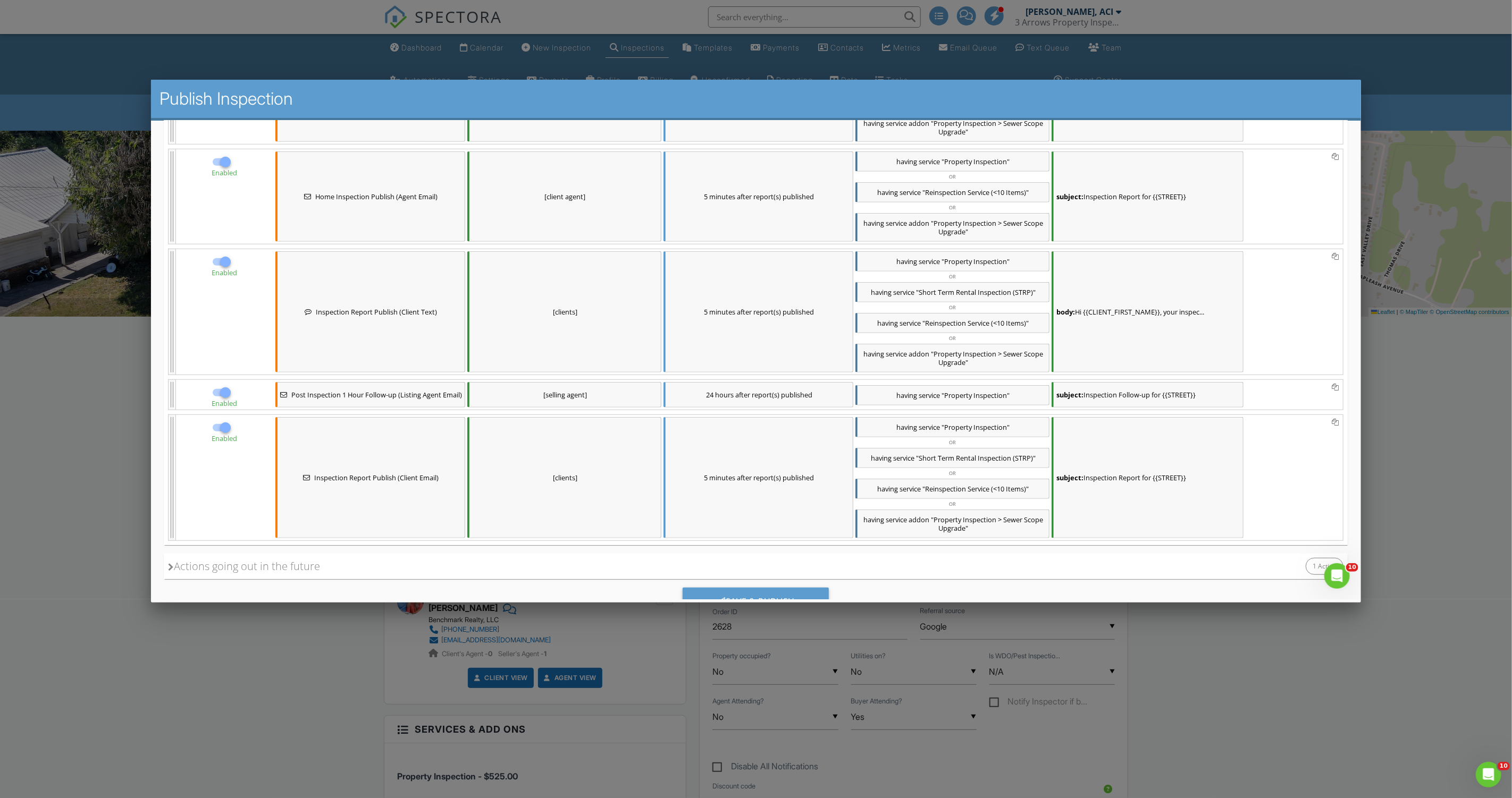
scroll to position [635, 0]
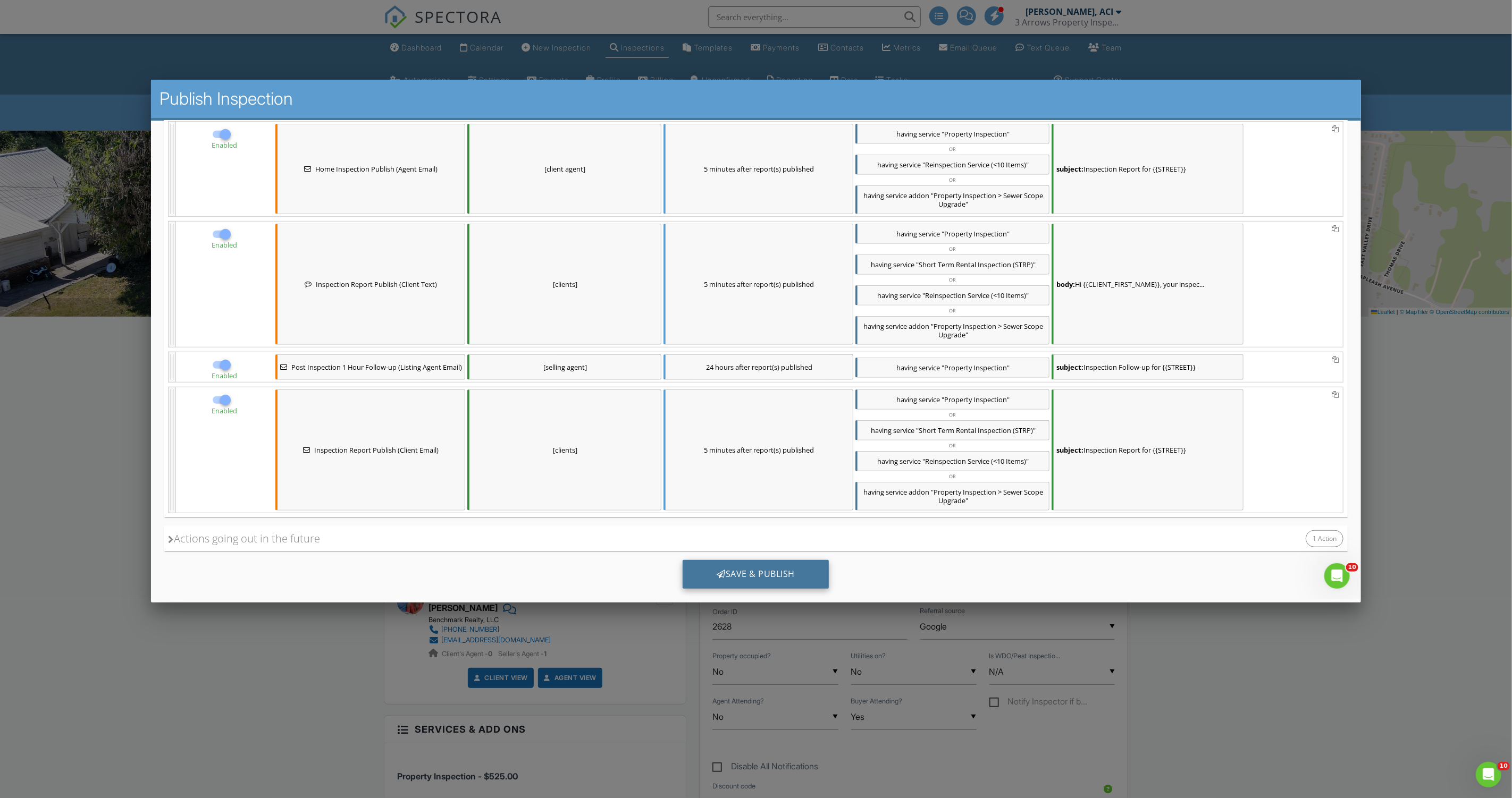
click at [714, 560] on div "Save & Publish" at bounding box center [755, 574] width 146 height 29
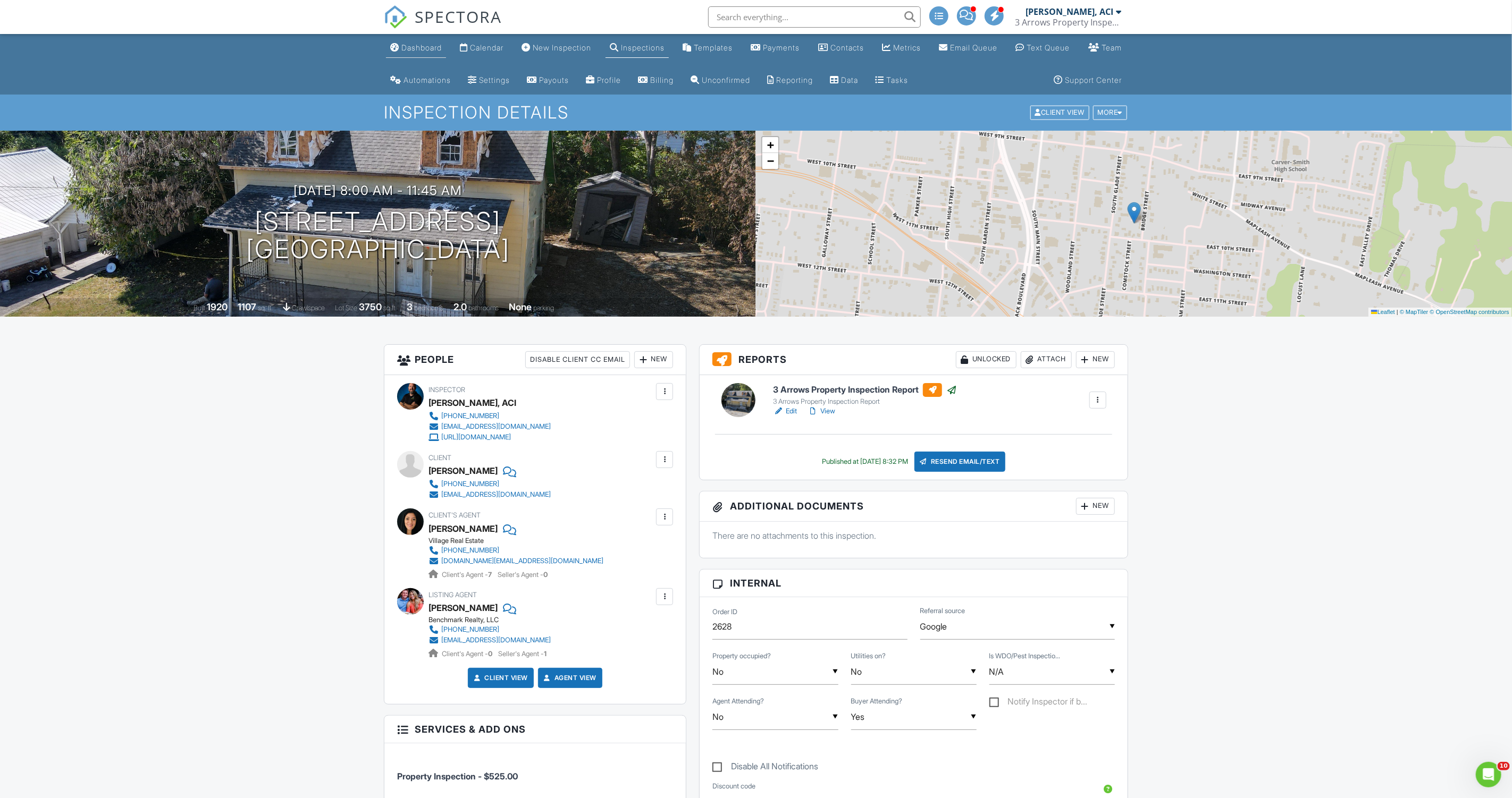
click at [409, 48] on div "Dashboard" at bounding box center [421, 47] width 41 height 9
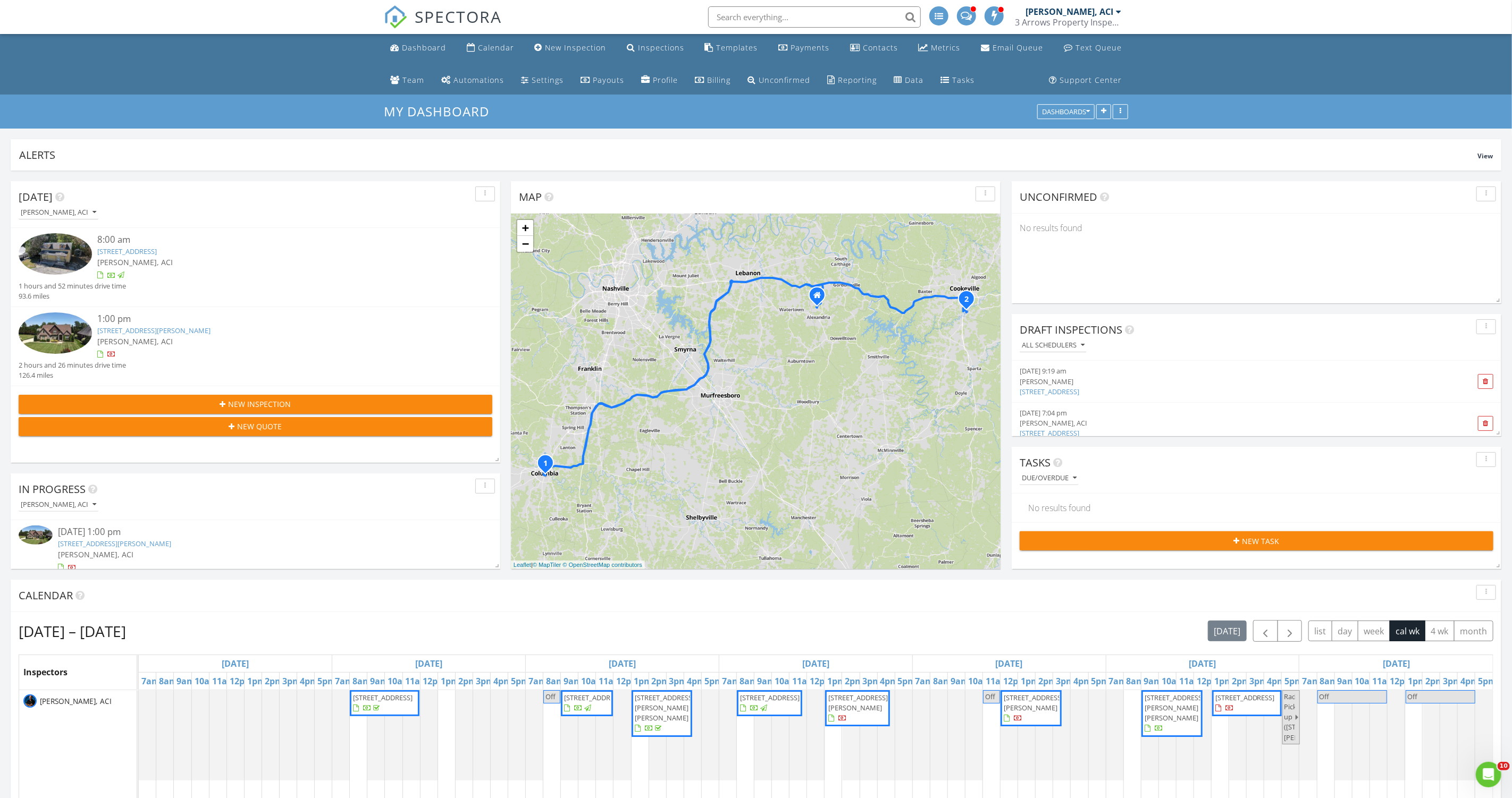
click at [852, 711] on span "1454 Bradshaw blvd , Cookeville 38506" at bounding box center [857, 708] width 60 height 31
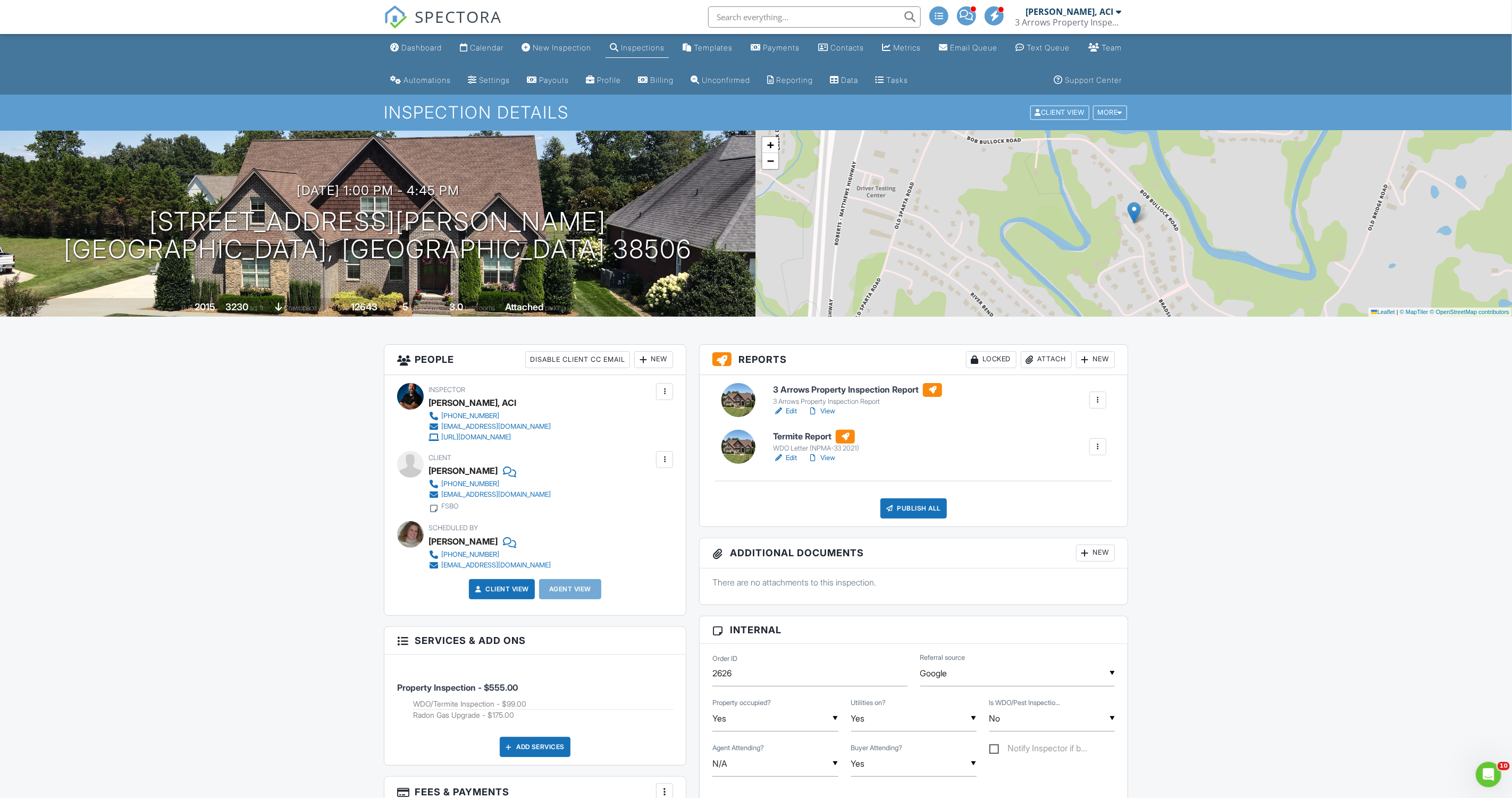
click at [663, 458] on div at bounding box center [664, 459] width 11 height 11
click at [655, 486] on li "Edit" at bounding box center [639, 492] width 54 height 26
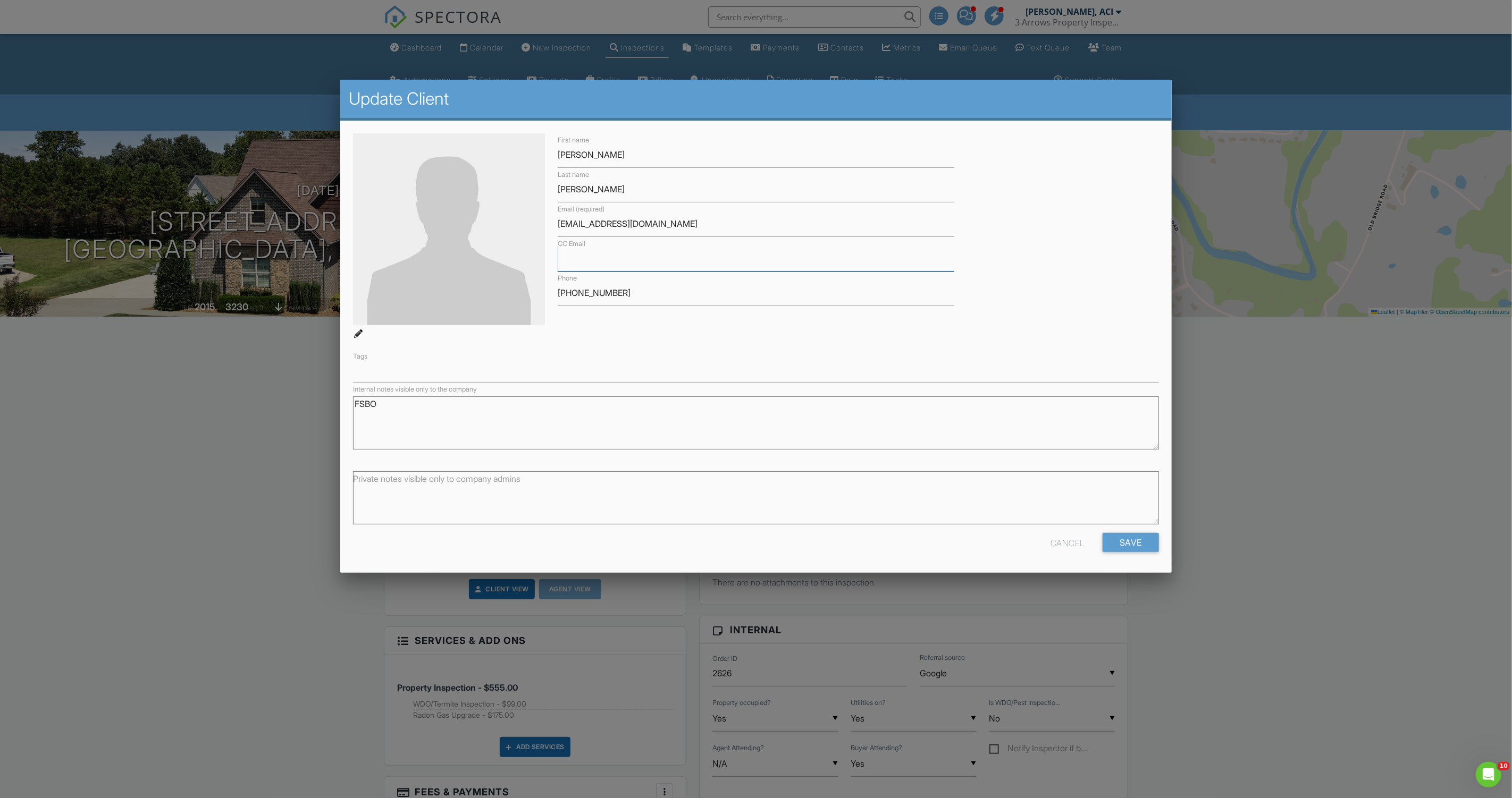
click at [641, 263] on input "CC Email" at bounding box center [756, 258] width 397 height 26
type input "mscoffey83@gmail.com"
click at [1125, 540] on input "Save" at bounding box center [1131, 542] width 56 height 19
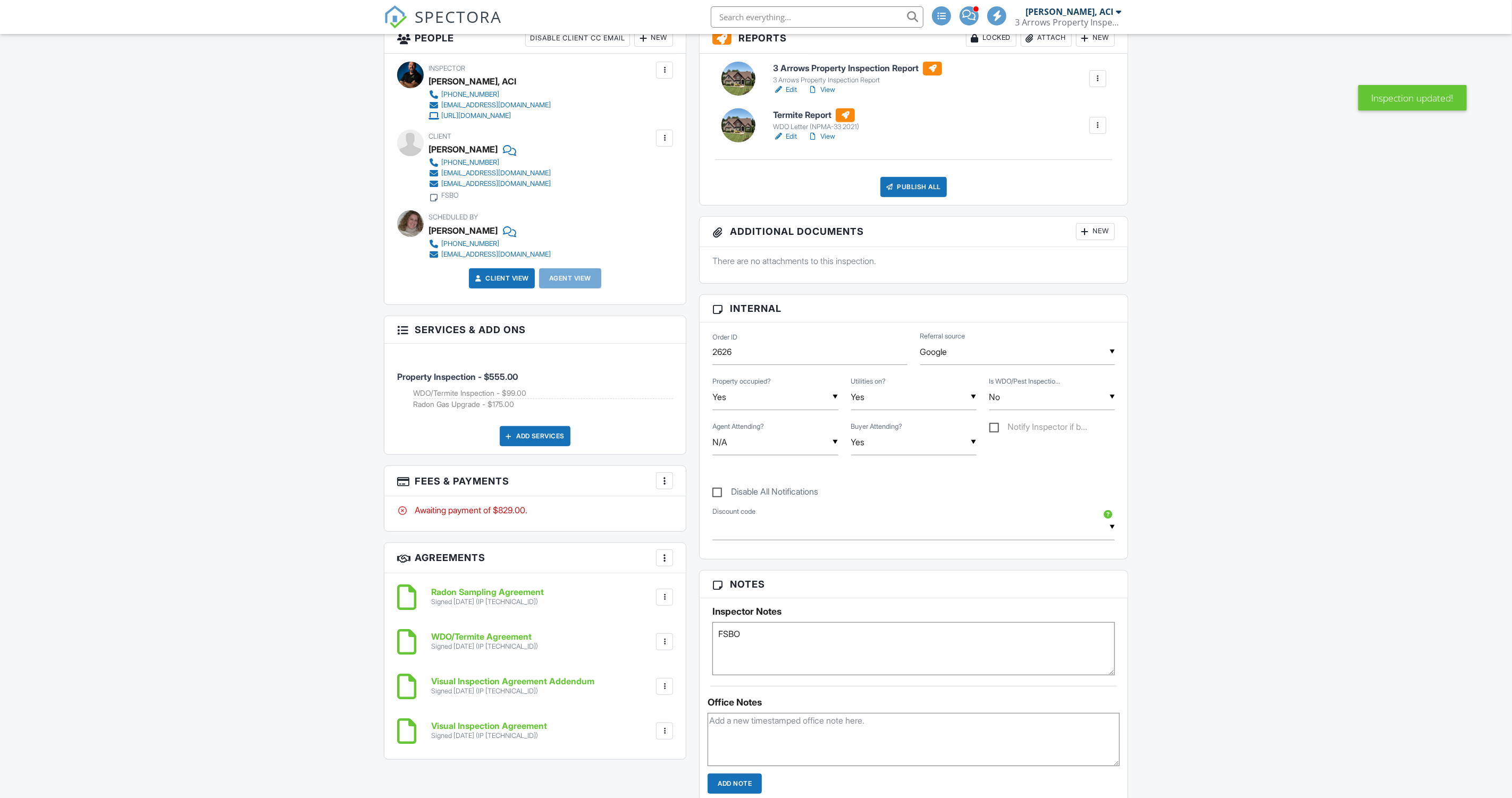
scroll to position [318, 0]
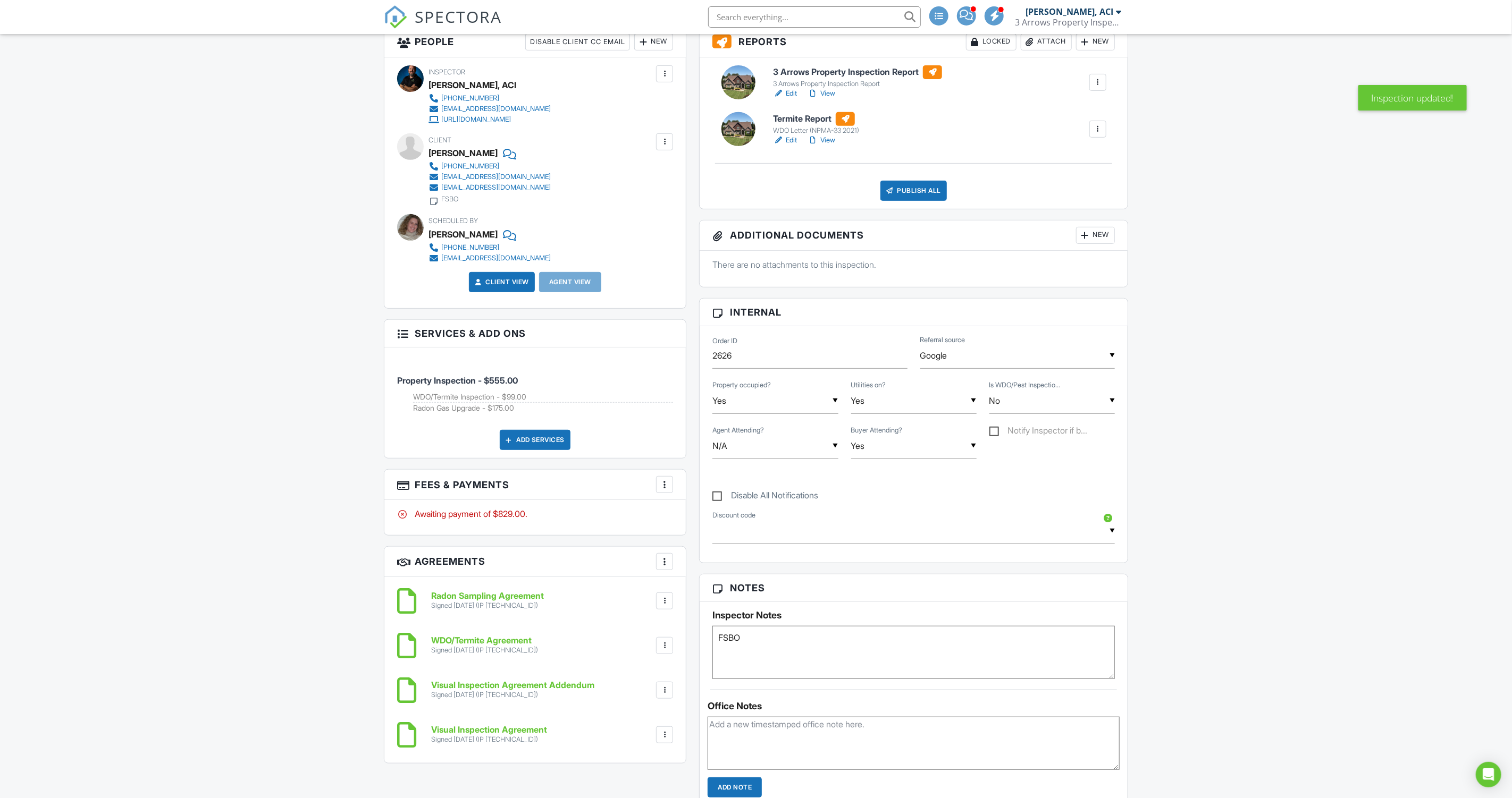
click at [663, 482] on div at bounding box center [664, 485] width 11 height 11
click at [697, 518] on li "Edit Fees & Payments" at bounding box center [718, 517] width 111 height 26
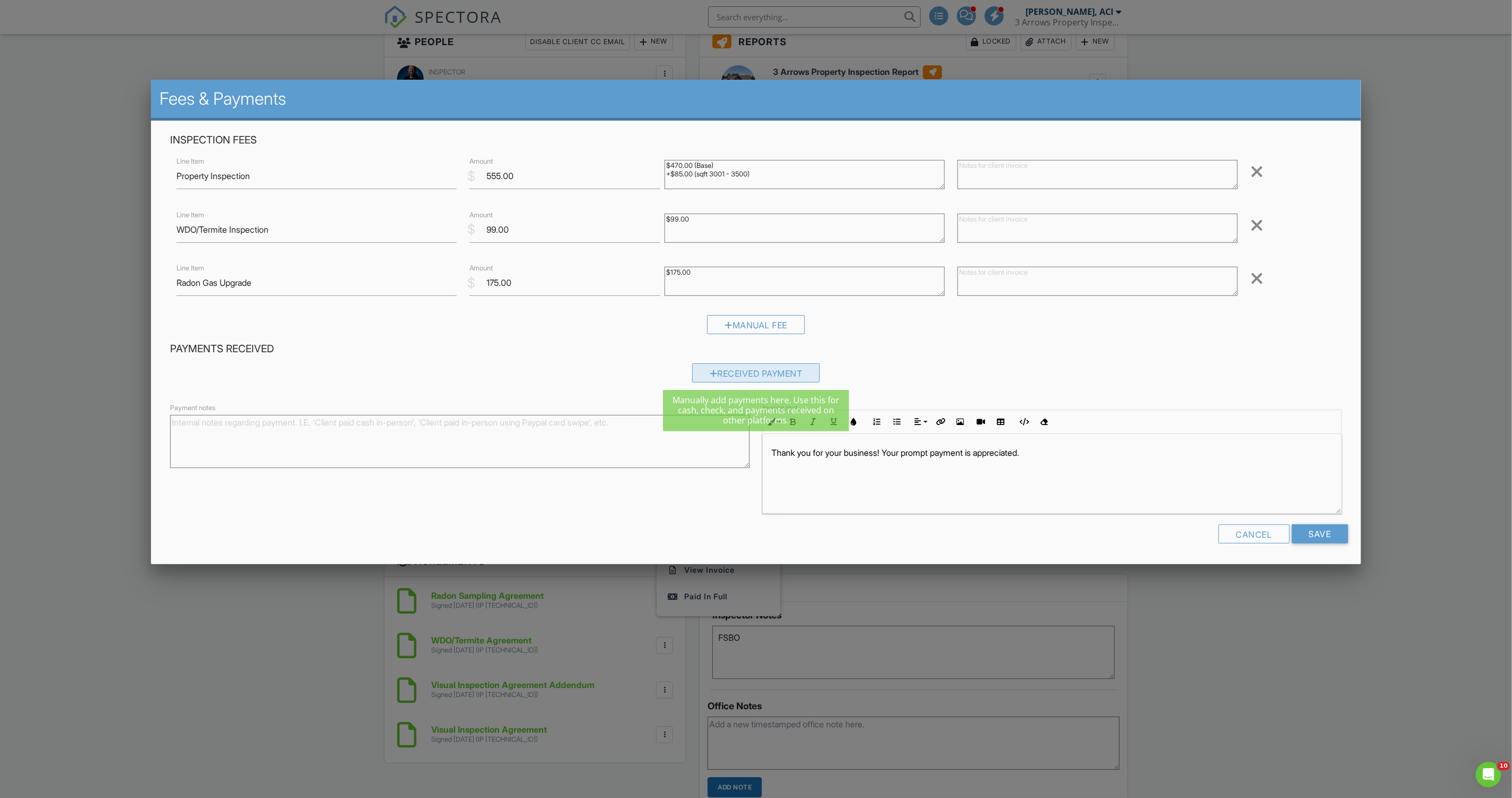
click at [729, 370] on div "Received Payment" at bounding box center [756, 373] width 128 height 19
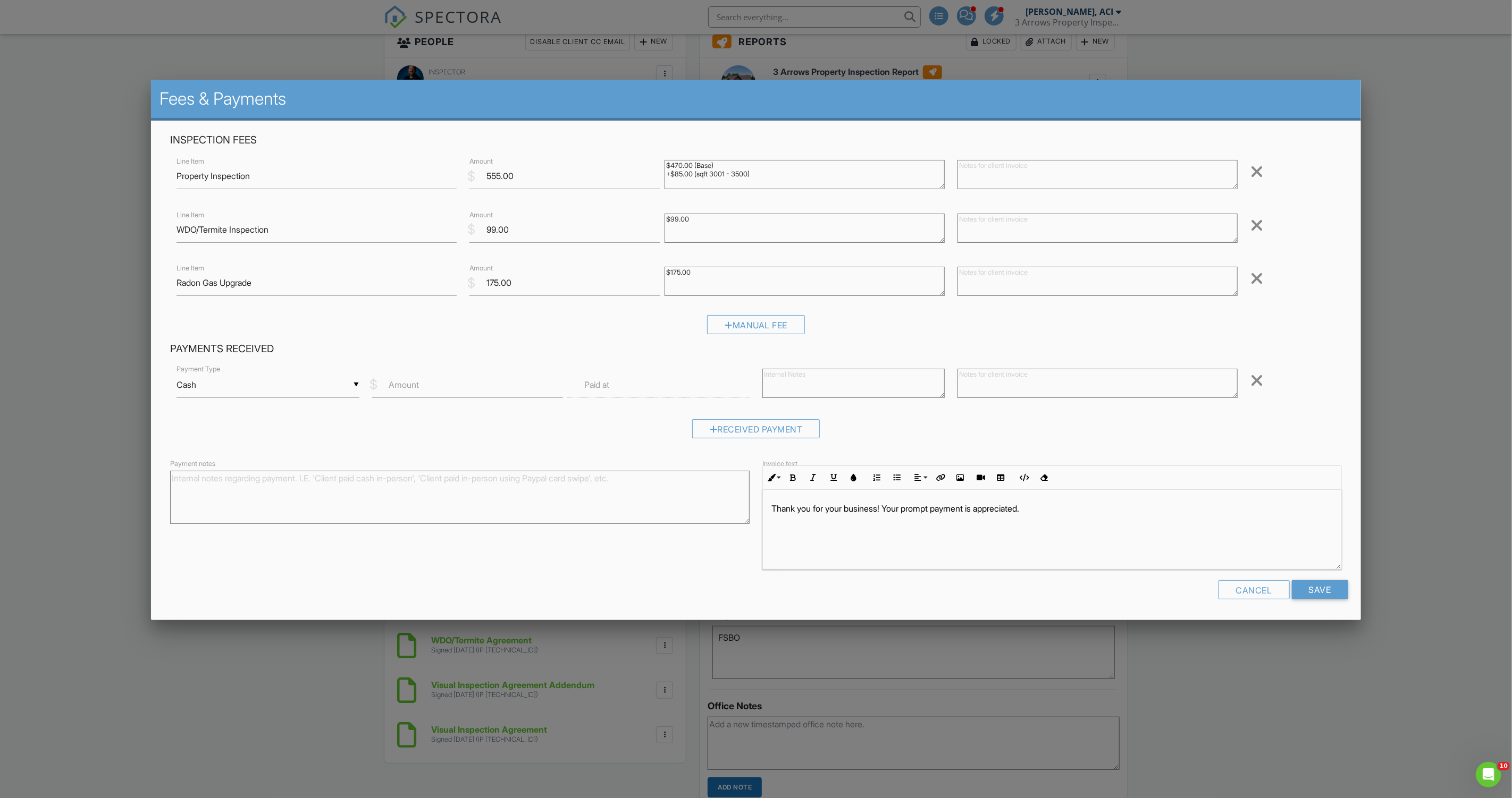
click at [272, 391] on div "▼ Cash Cash Check On-Site Card Other Cash Check On-Site Card Other" at bounding box center [268, 385] width 183 height 26
click at [274, 428] on span "Check" at bounding box center [268, 437] width 166 height 26
type input "Check"
click at [425, 389] on input "Amount" at bounding box center [467, 385] width 191 height 26
type input "829"
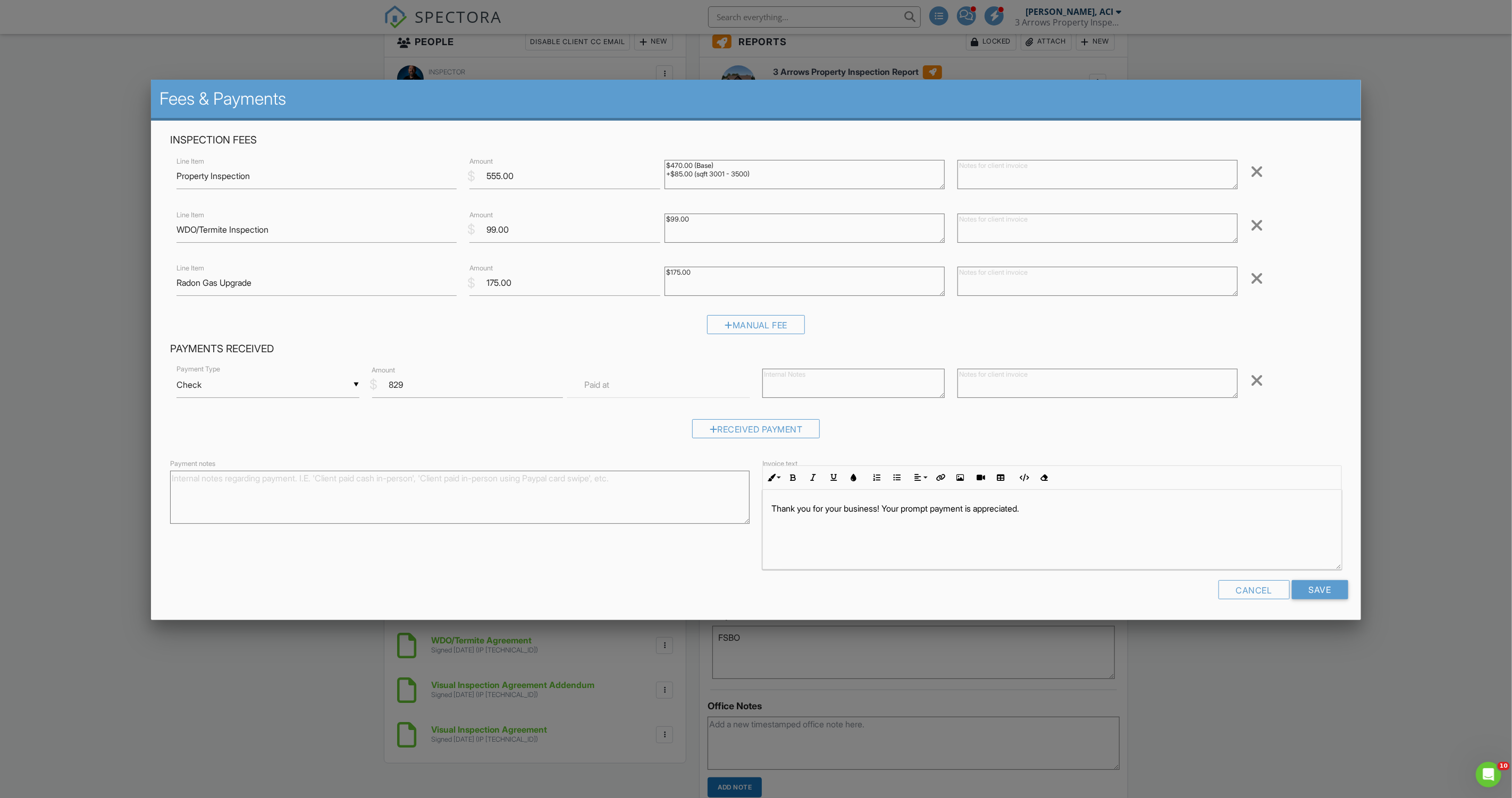
click at [651, 391] on input "text" at bounding box center [658, 385] width 183 height 26
type input "08/27/2025 12:00 PM"
type input "01"
type input "08/27/2025 1:00 PM"
click at [632, 561] on span at bounding box center [629, 562] width 8 height 11
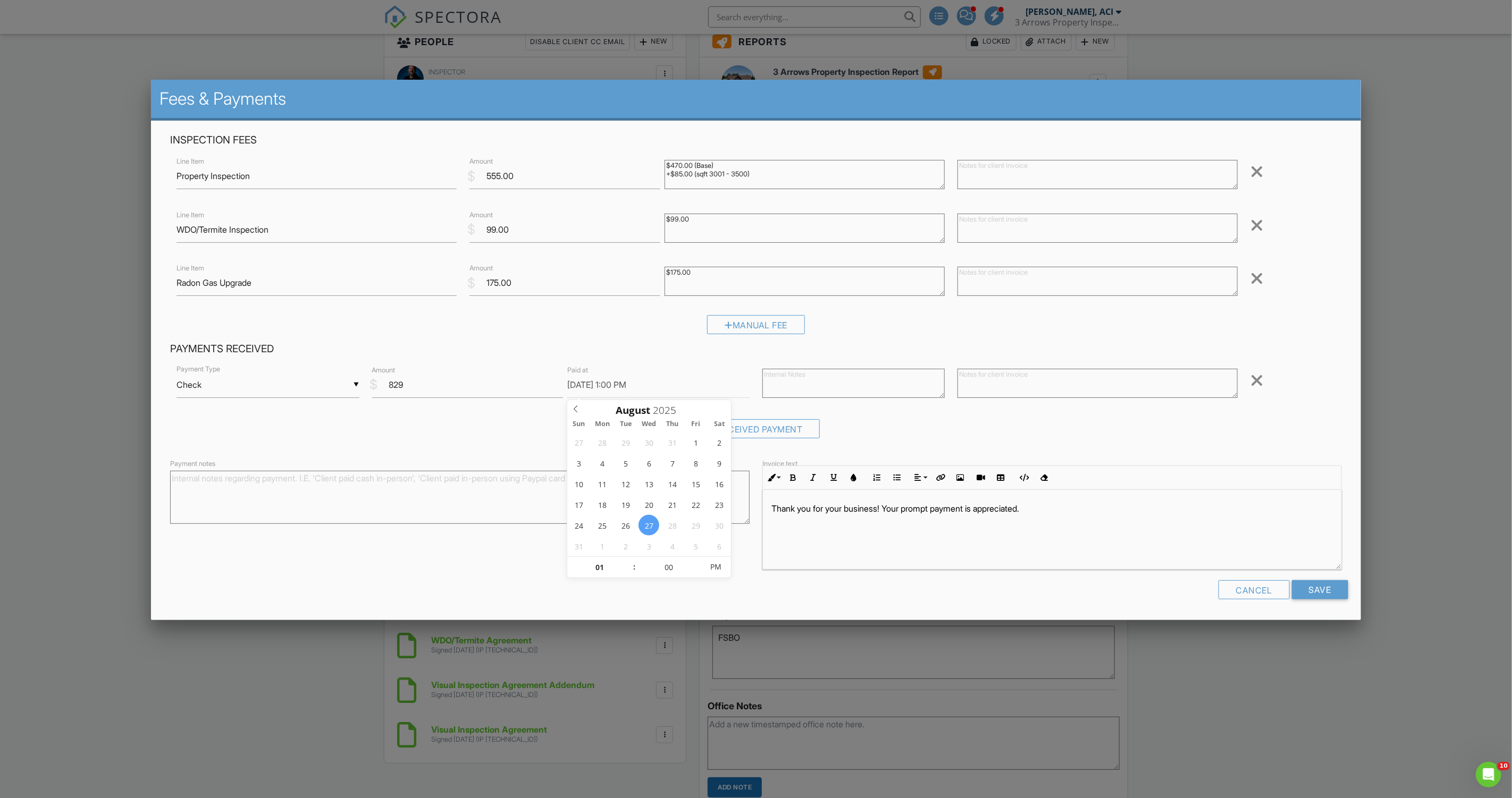
click at [800, 388] on textarea at bounding box center [853, 384] width 183 height 29
type textarea "Check #6401"
click at [1047, 390] on textarea at bounding box center [1097, 384] width 280 height 29
paste textarea "Check #6401"
type textarea "Check #6401"
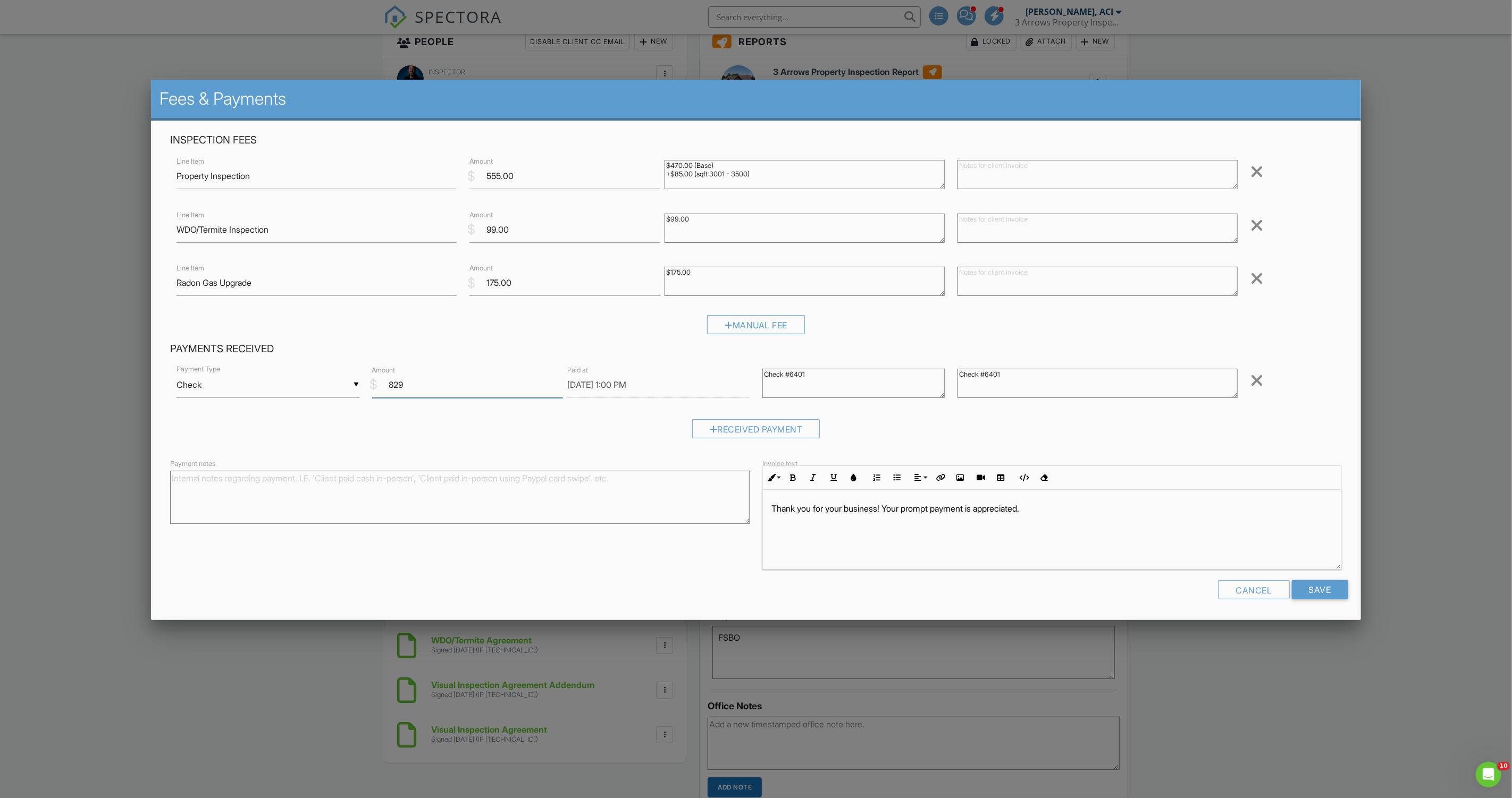
click at [501, 392] on input "829" at bounding box center [467, 385] width 191 height 26
type input "829.00"
click at [1304, 593] on input "Save" at bounding box center [1320, 590] width 56 height 19
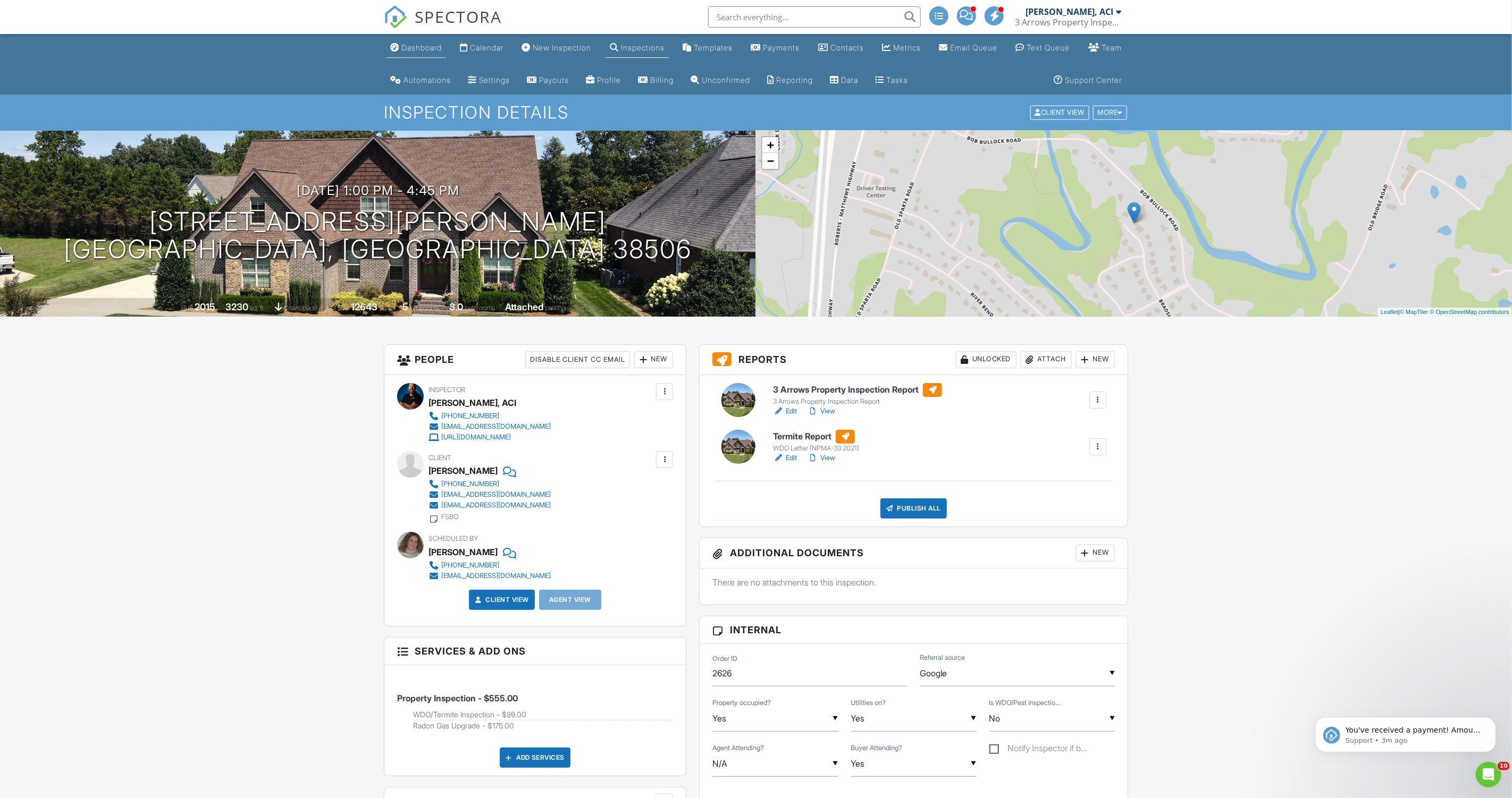
click at [403, 52] on div "Dashboard" at bounding box center [421, 47] width 41 height 9
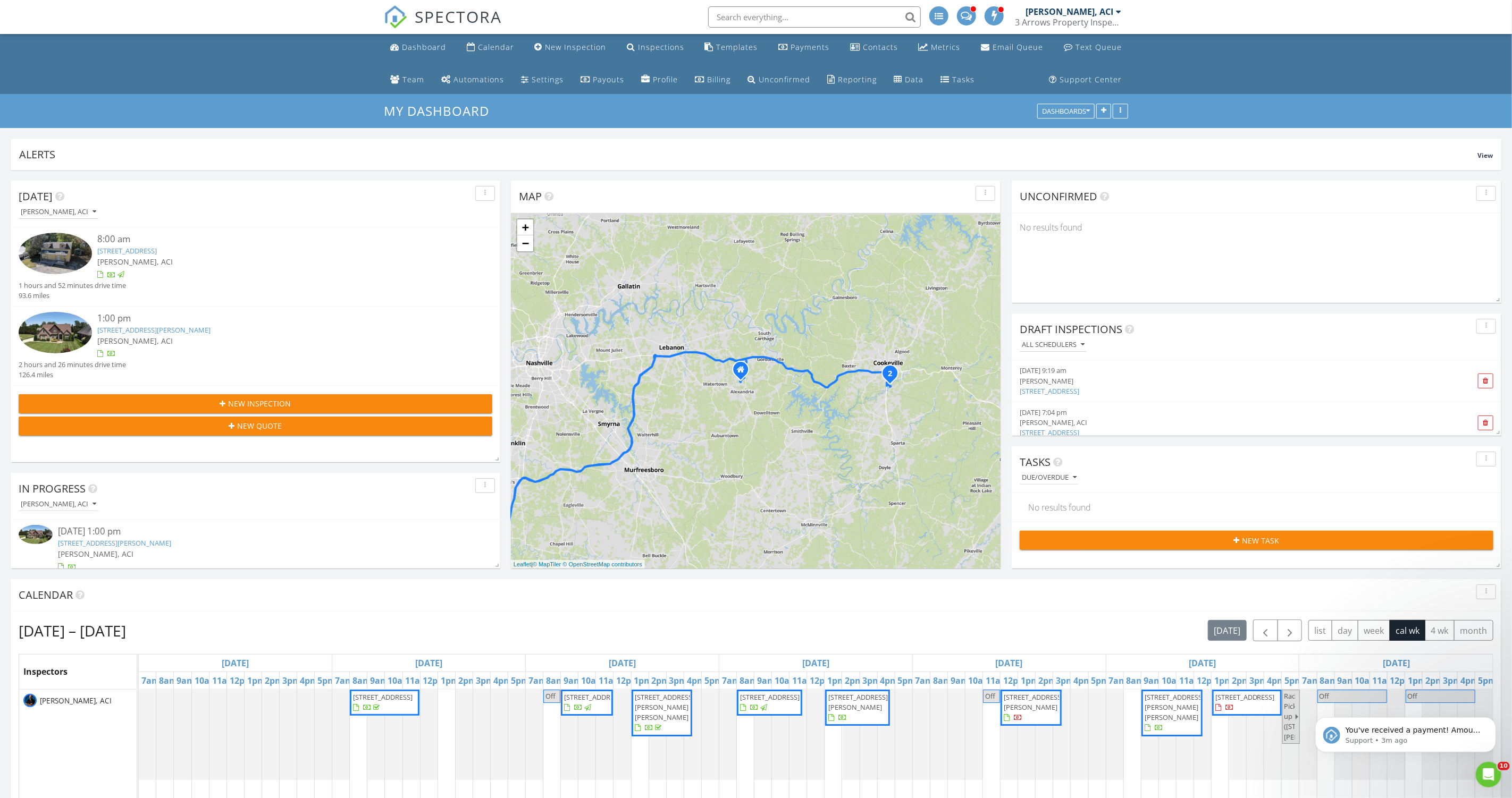
drag, startPoint x: 778, startPoint y: 360, endPoint x: 699, endPoint y: 439, distance: 111.7
click at [699, 439] on div "1 2 + − I 40, I 840, I 840, I 40 354.1 km, 4 h 17 min Head west 250 m Turn righ…" at bounding box center [755, 391] width 490 height 356
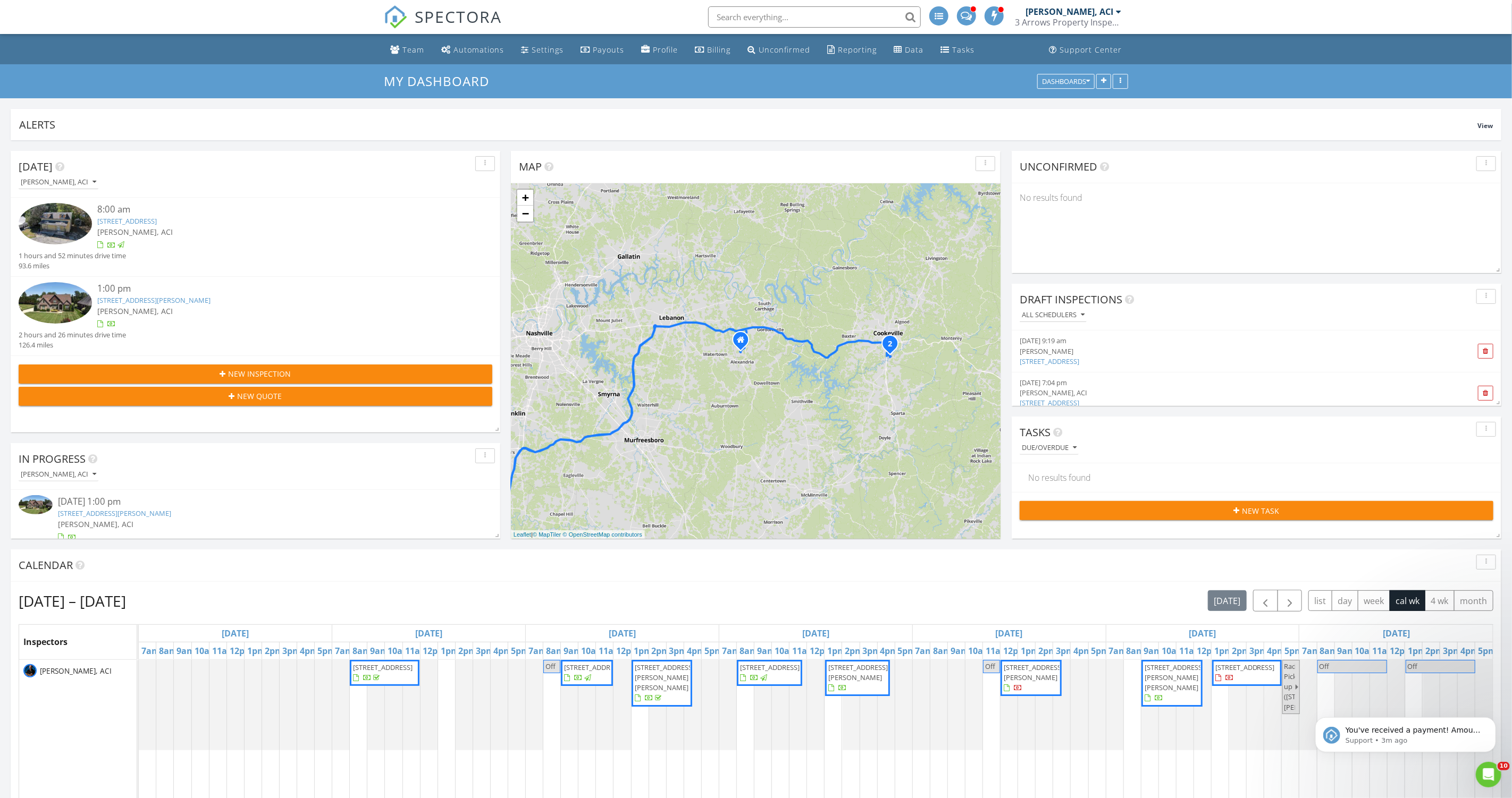
scroll to position [32, 0]
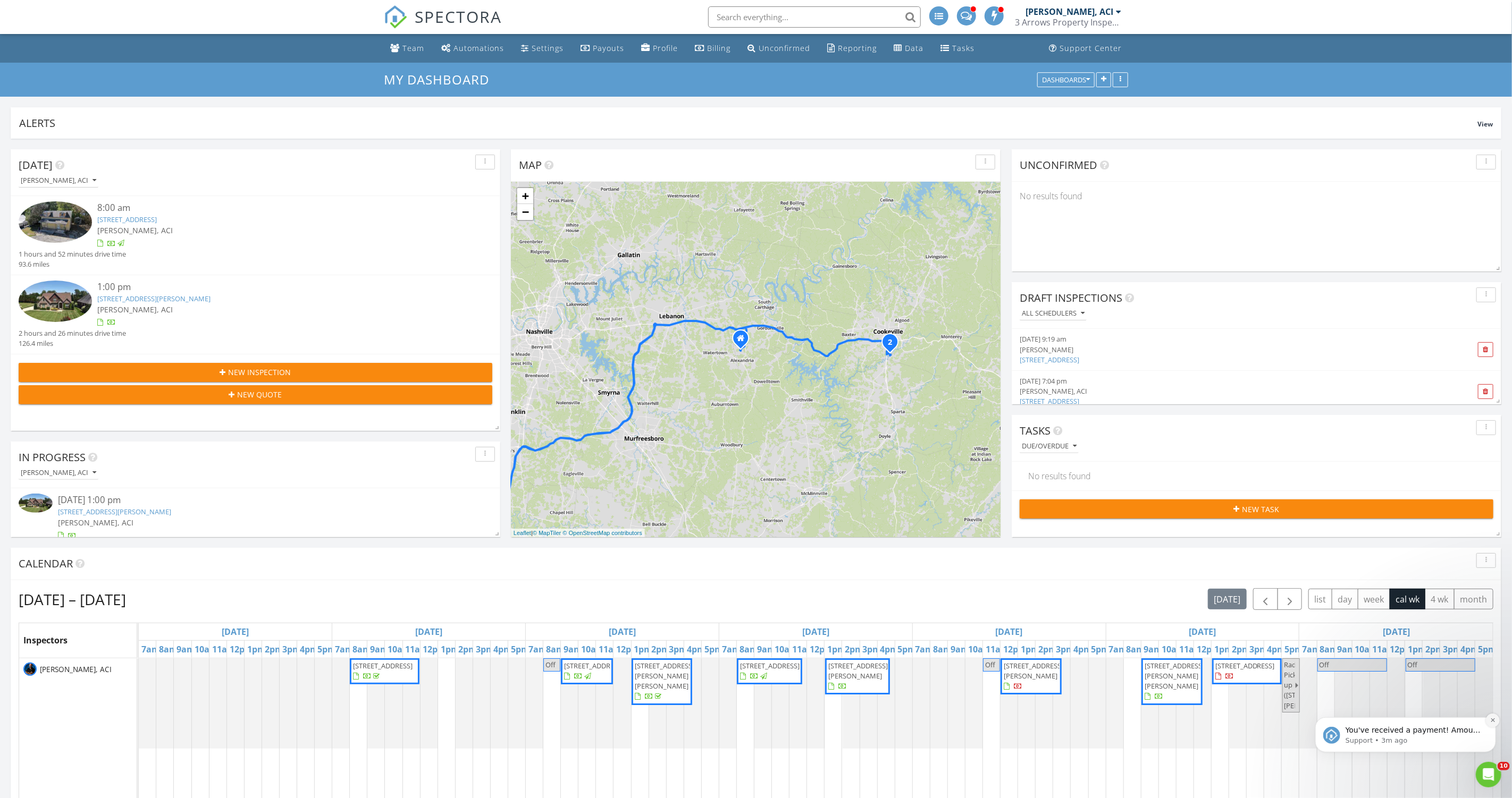
click at [1493, 718] on icon "Dismiss notification" at bounding box center [1493, 720] width 6 height 6
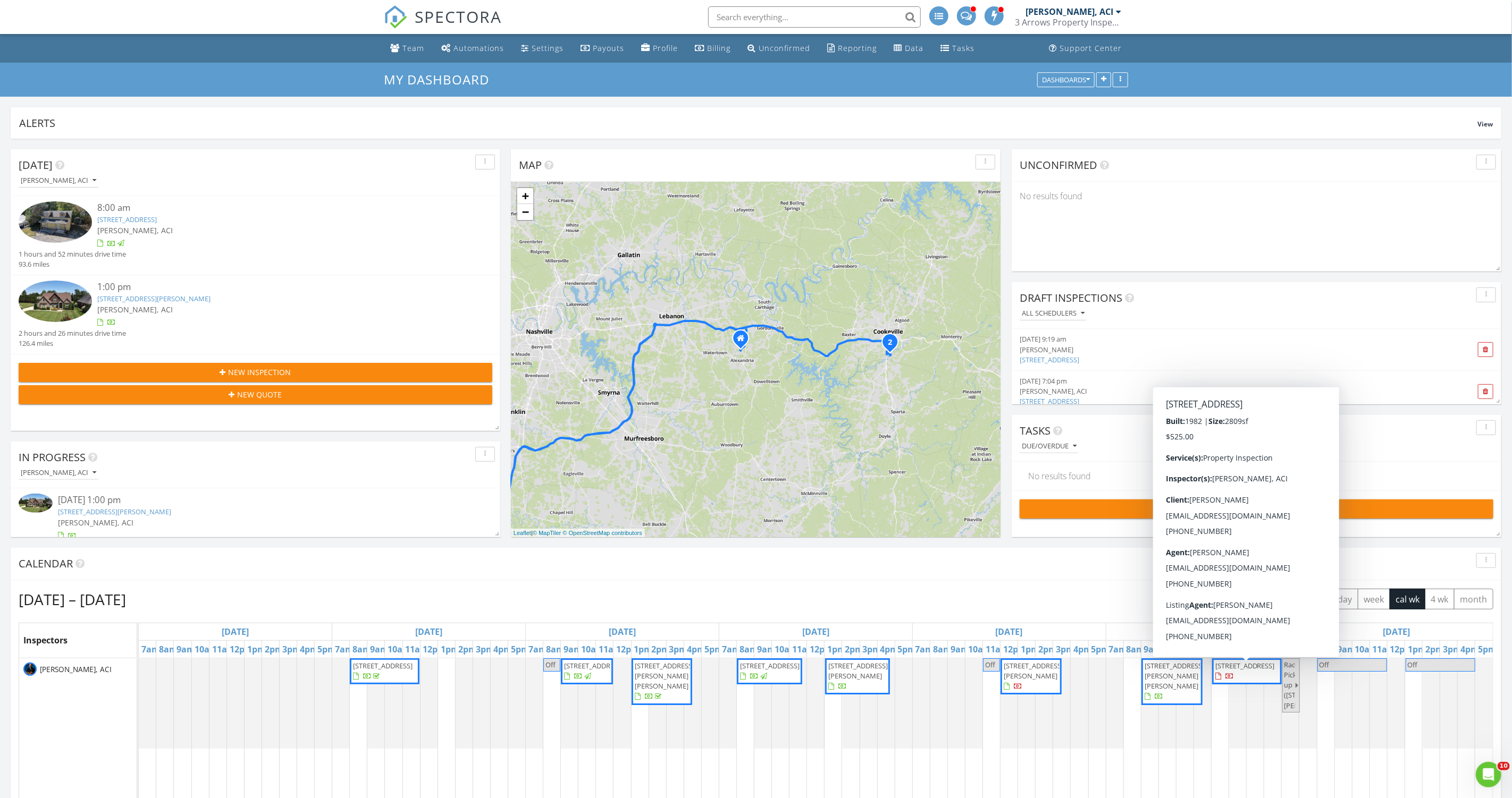
click at [1257, 682] on span "454 White Oak Dr , Smithville 37166" at bounding box center [1247, 671] width 65 height 21
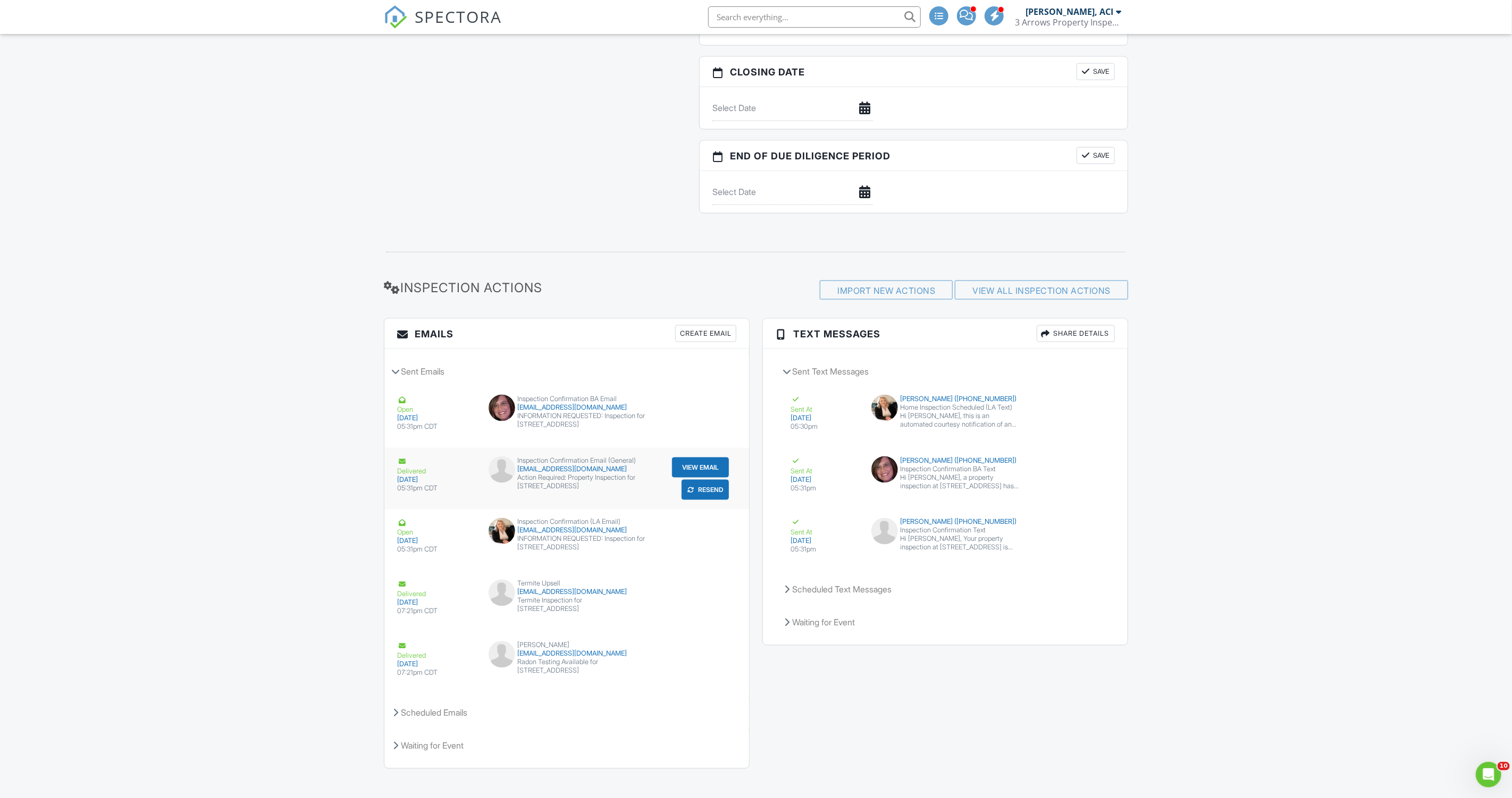
click at [697, 458] on button "View Email" at bounding box center [700, 468] width 57 height 20
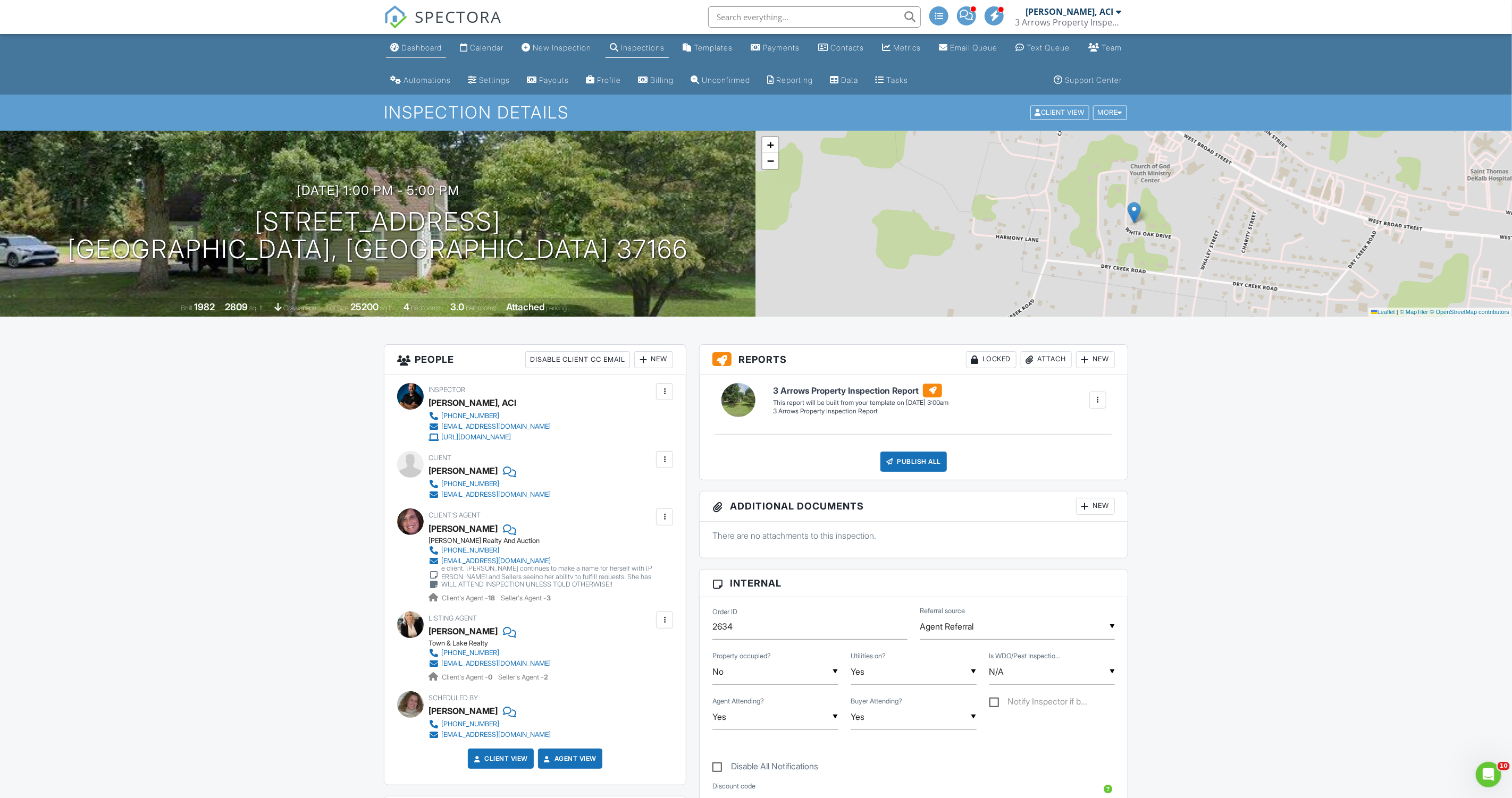
click at [411, 48] on div "Dashboard" at bounding box center [421, 47] width 41 height 9
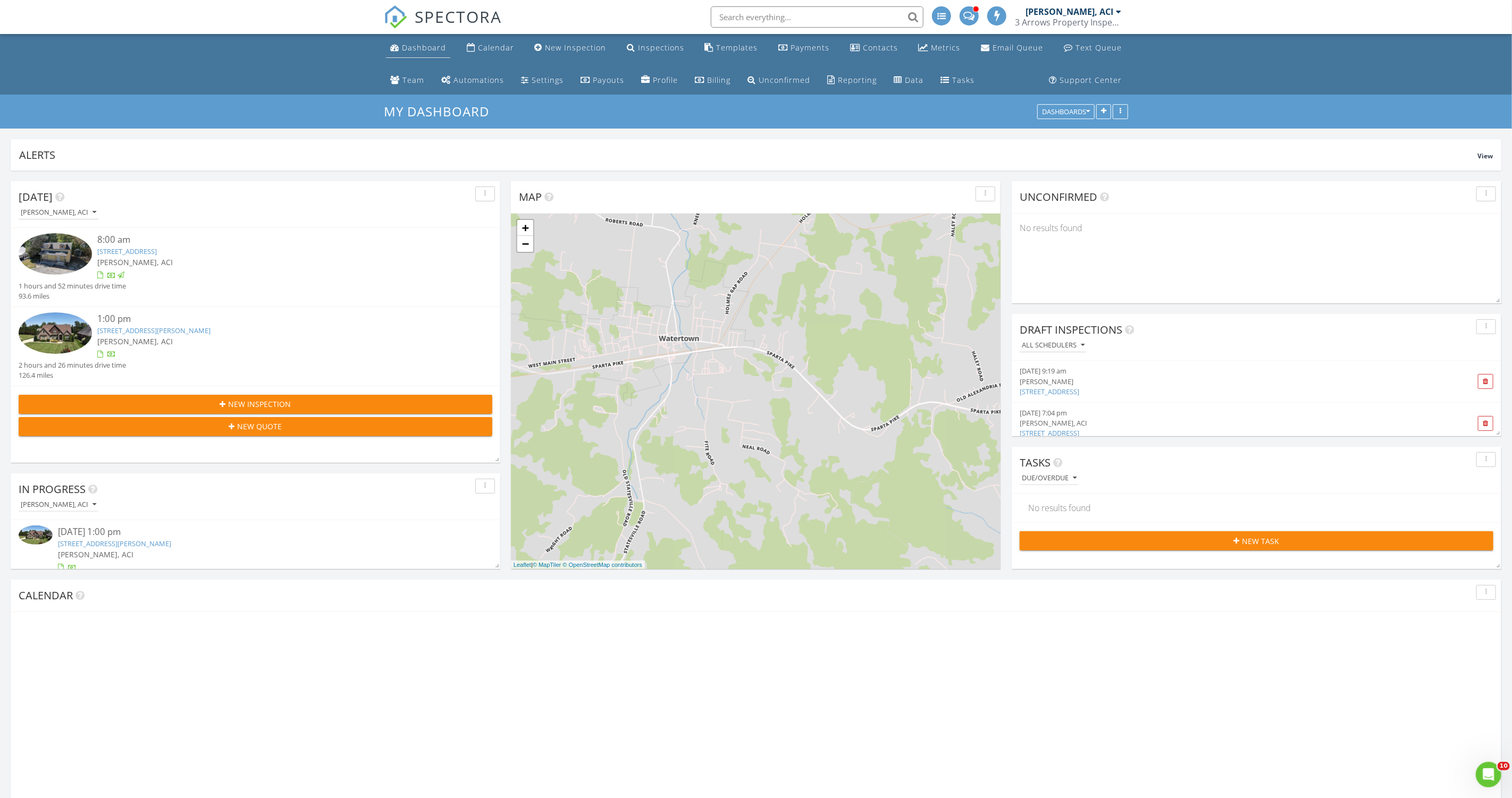
scroll to position [282, 1490]
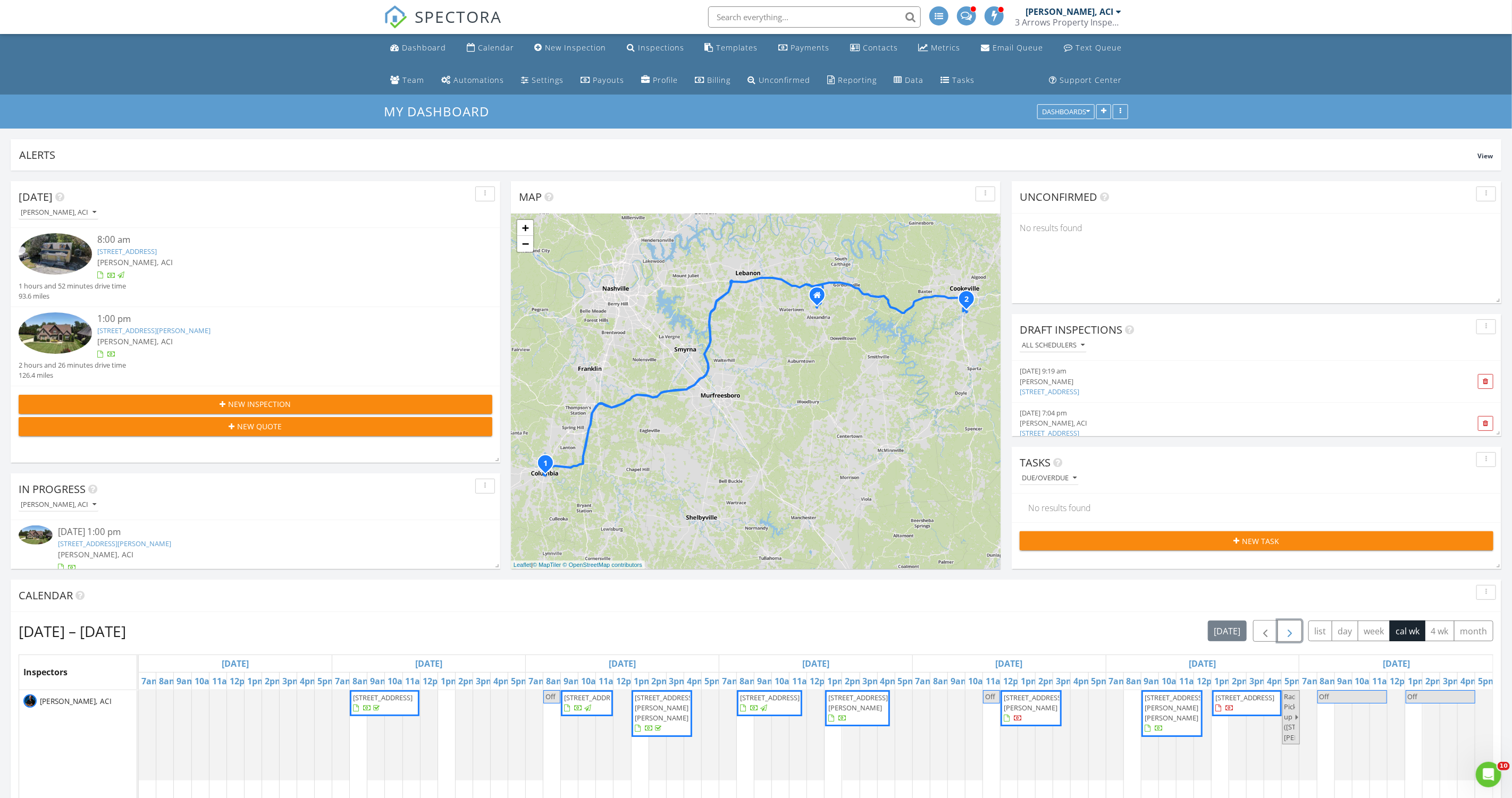
click at [1294, 632] on span "button" at bounding box center [1290, 631] width 13 height 13
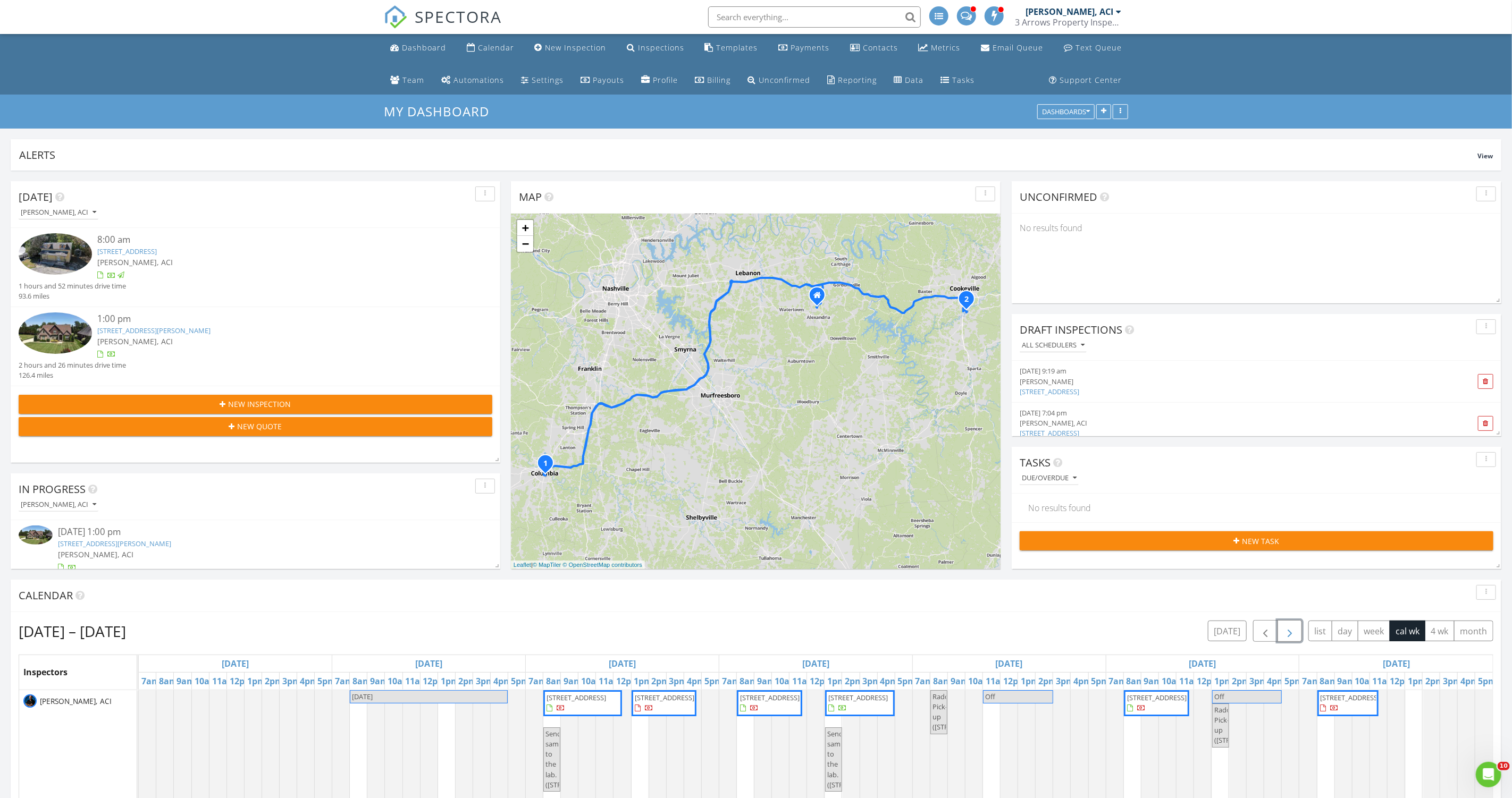
click at [668, 702] on span "[STREET_ADDRESS]" at bounding box center [664, 698] width 59 height 9
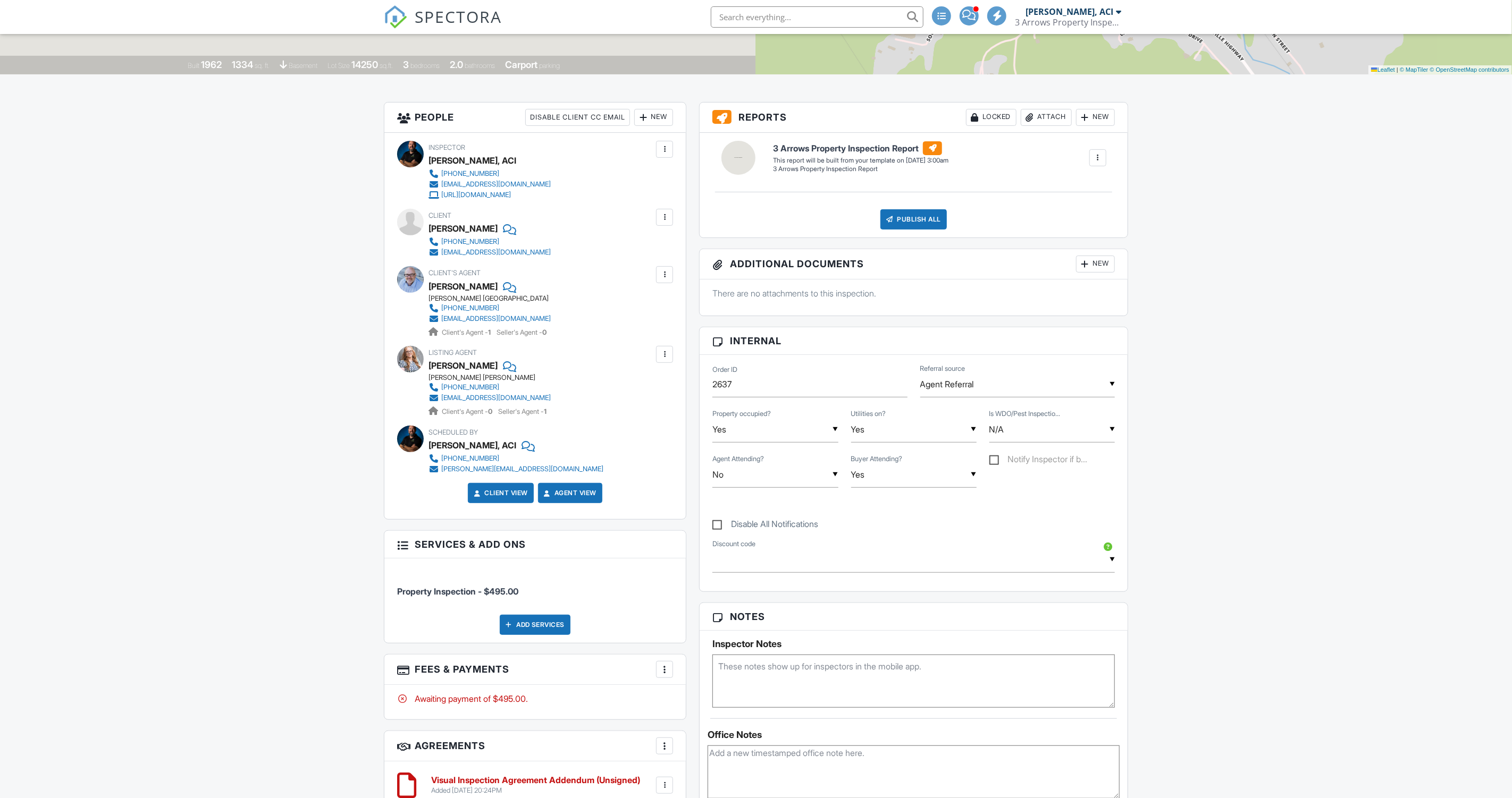
scroll to position [242, 0]
click at [891, 667] on textarea at bounding box center [914, 681] width 403 height 53
type textarea "Sentrilock"
click at [860, 769] on textarea at bounding box center [914, 772] width 412 height 53
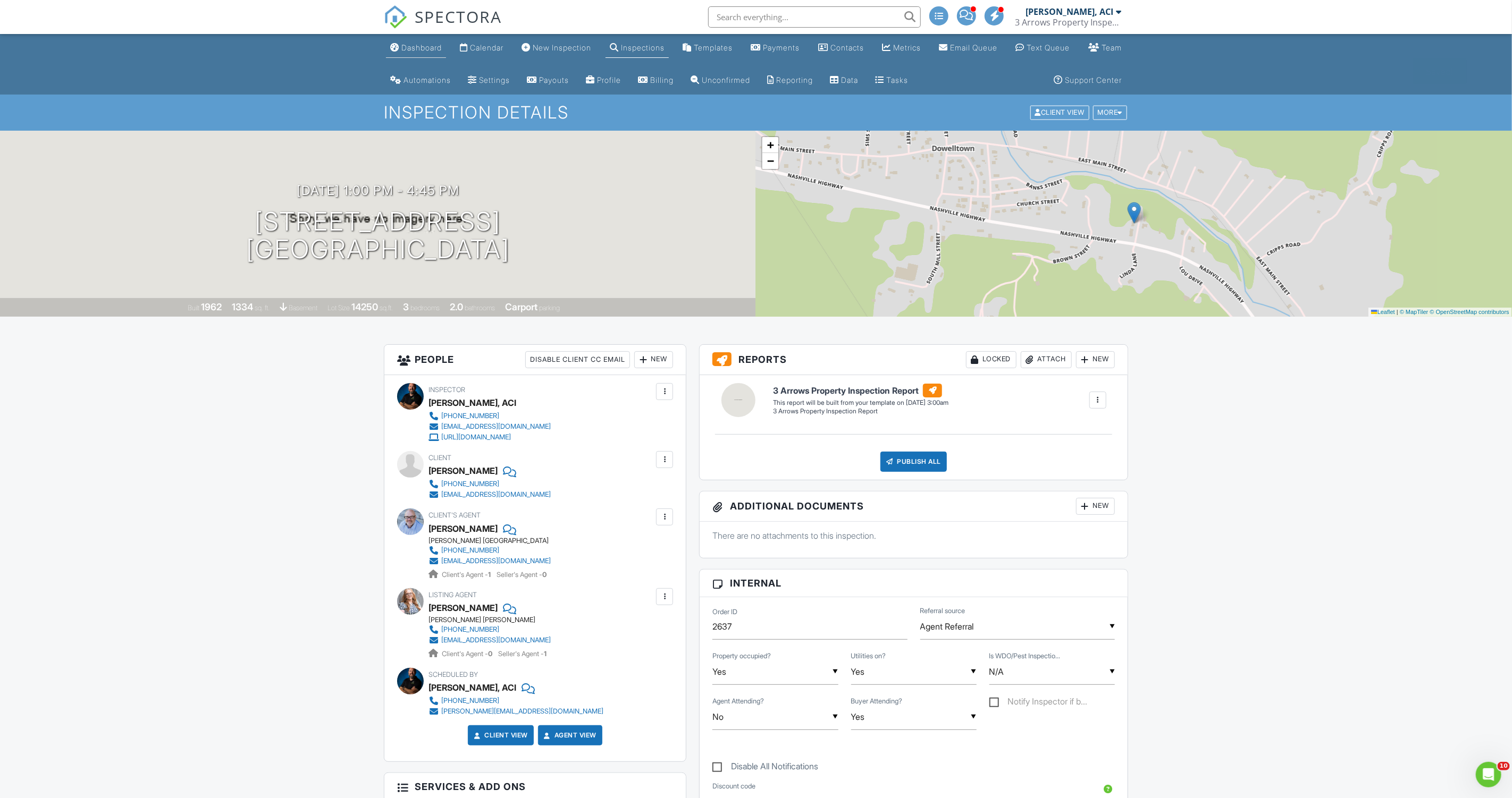
click at [409, 42] on link "Dashboard" at bounding box center [416, 48] width 60 height 20
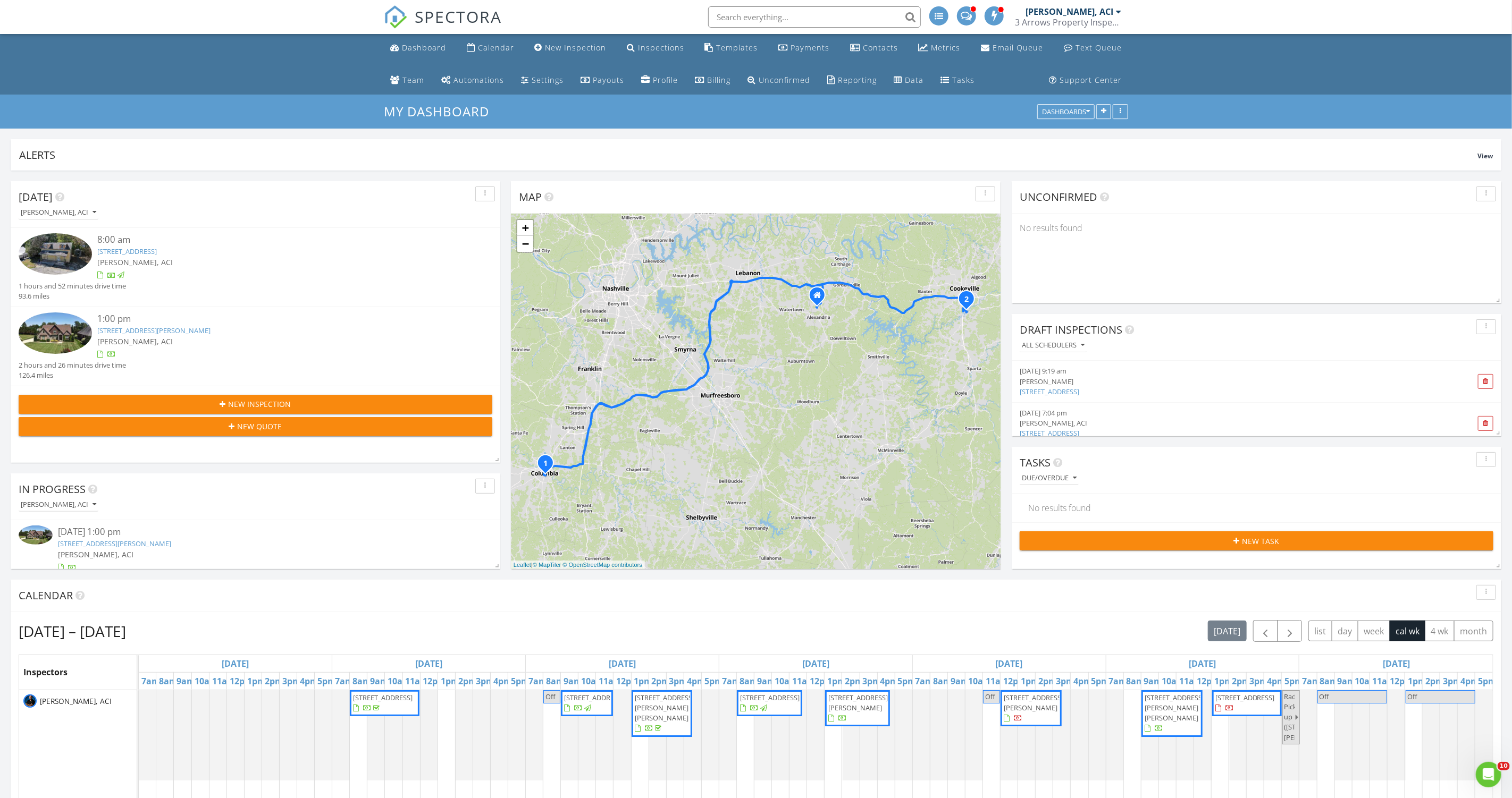
click at [967, 16] on span at bounding box center [967, 15] width 11 height 9
